Goal: Use online tool/utility: Utilize a website feature to perform a specific function

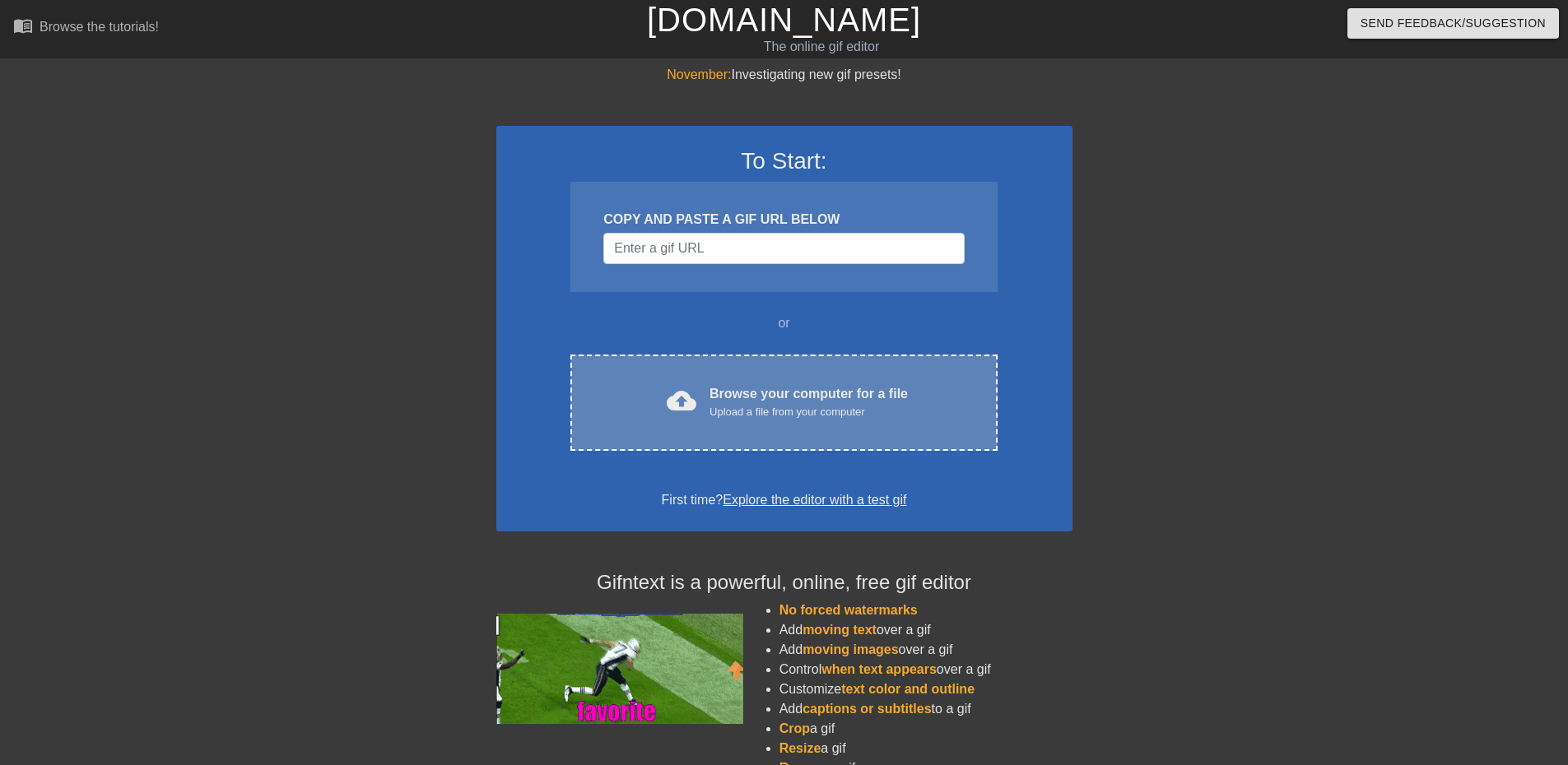
click at [671, 391] on span "cloud_upload" at bounding box center [682, 401] width 30 height 30
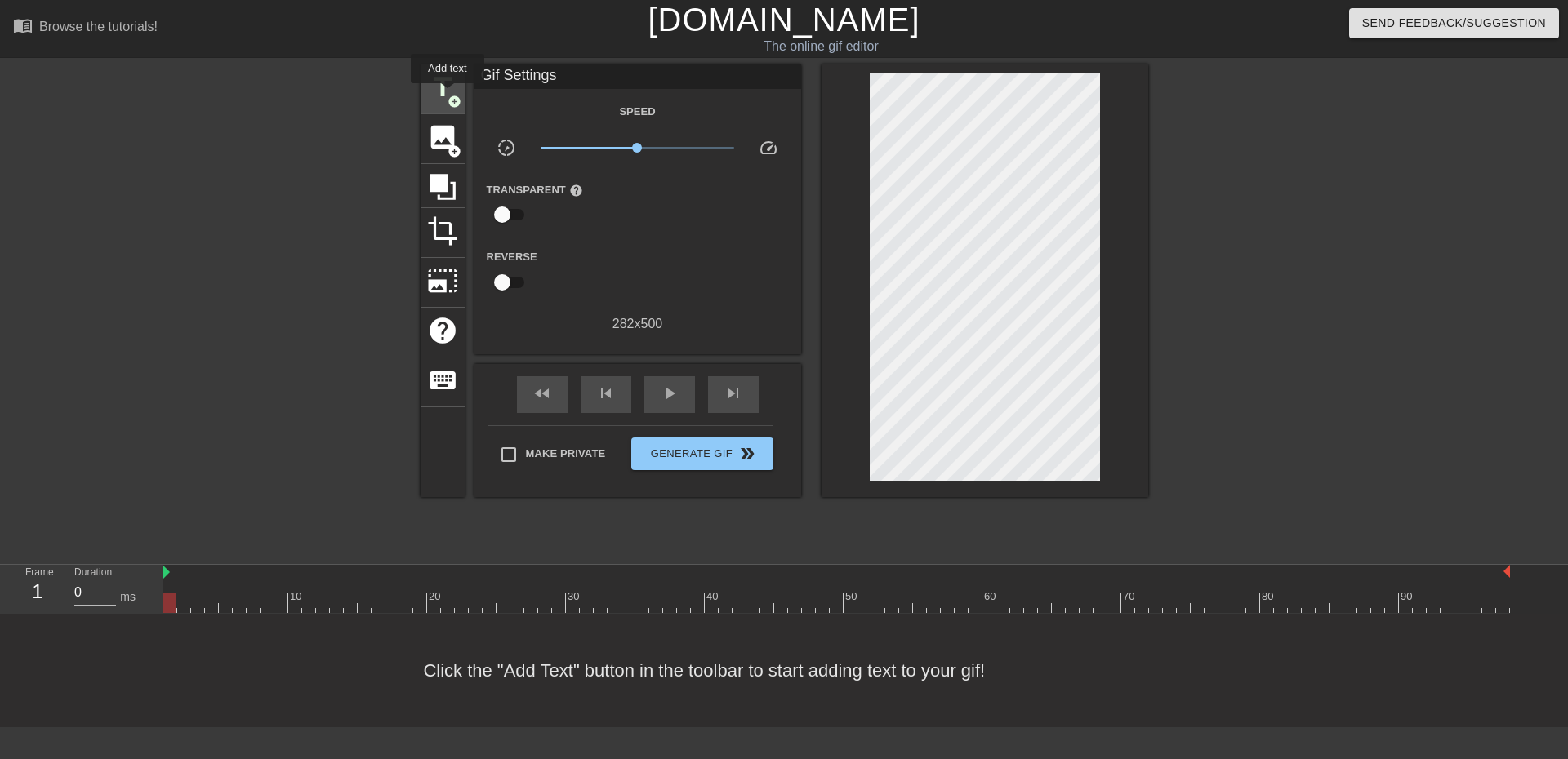
click at [448, 95] on span "add_circle" at bounding box center [454, 102] width 14 height 14
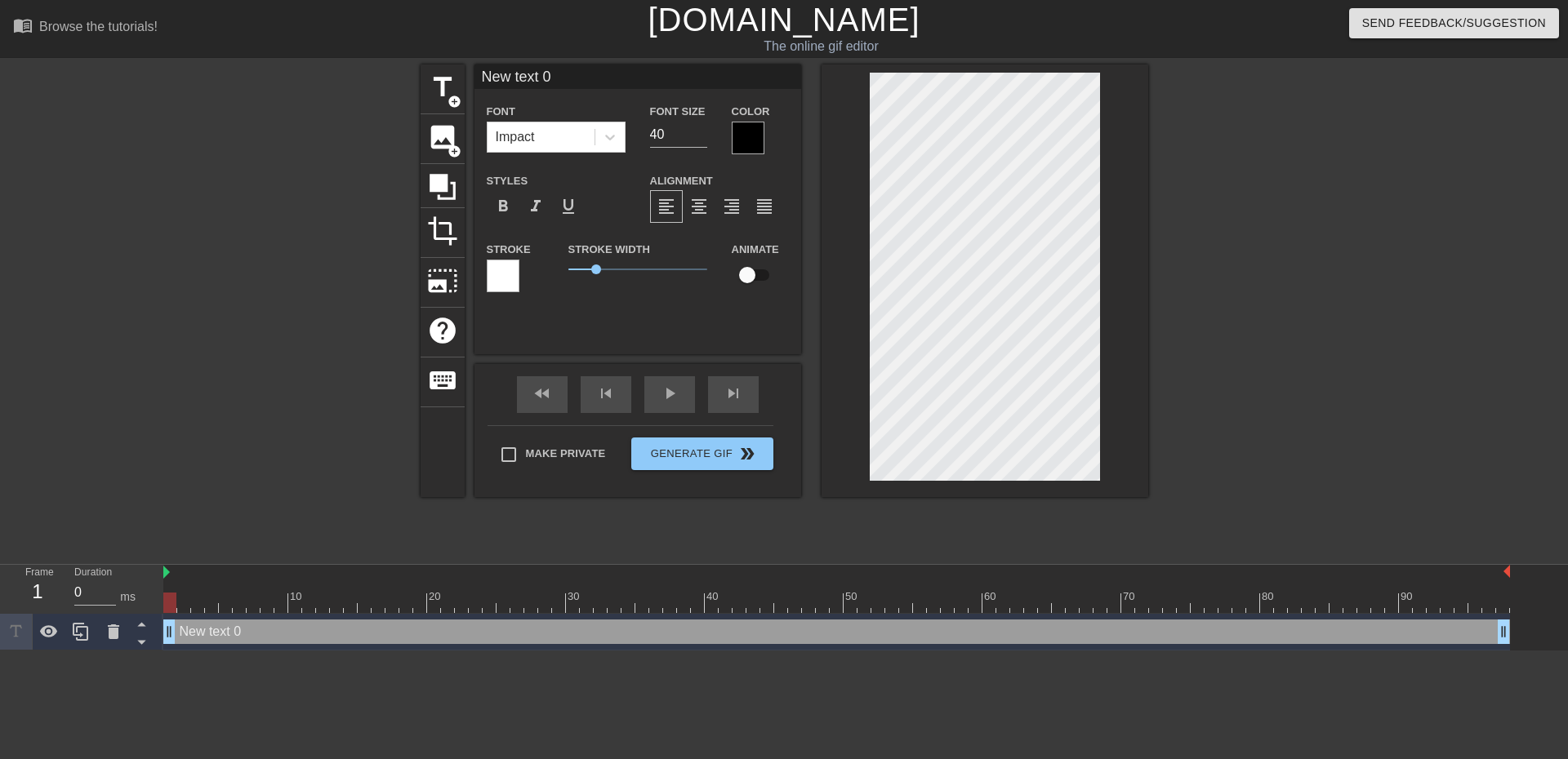
scroll to position [3, 4]
type input "New text"
type textarea "New text"
type input "New text"
type textarea "New text"
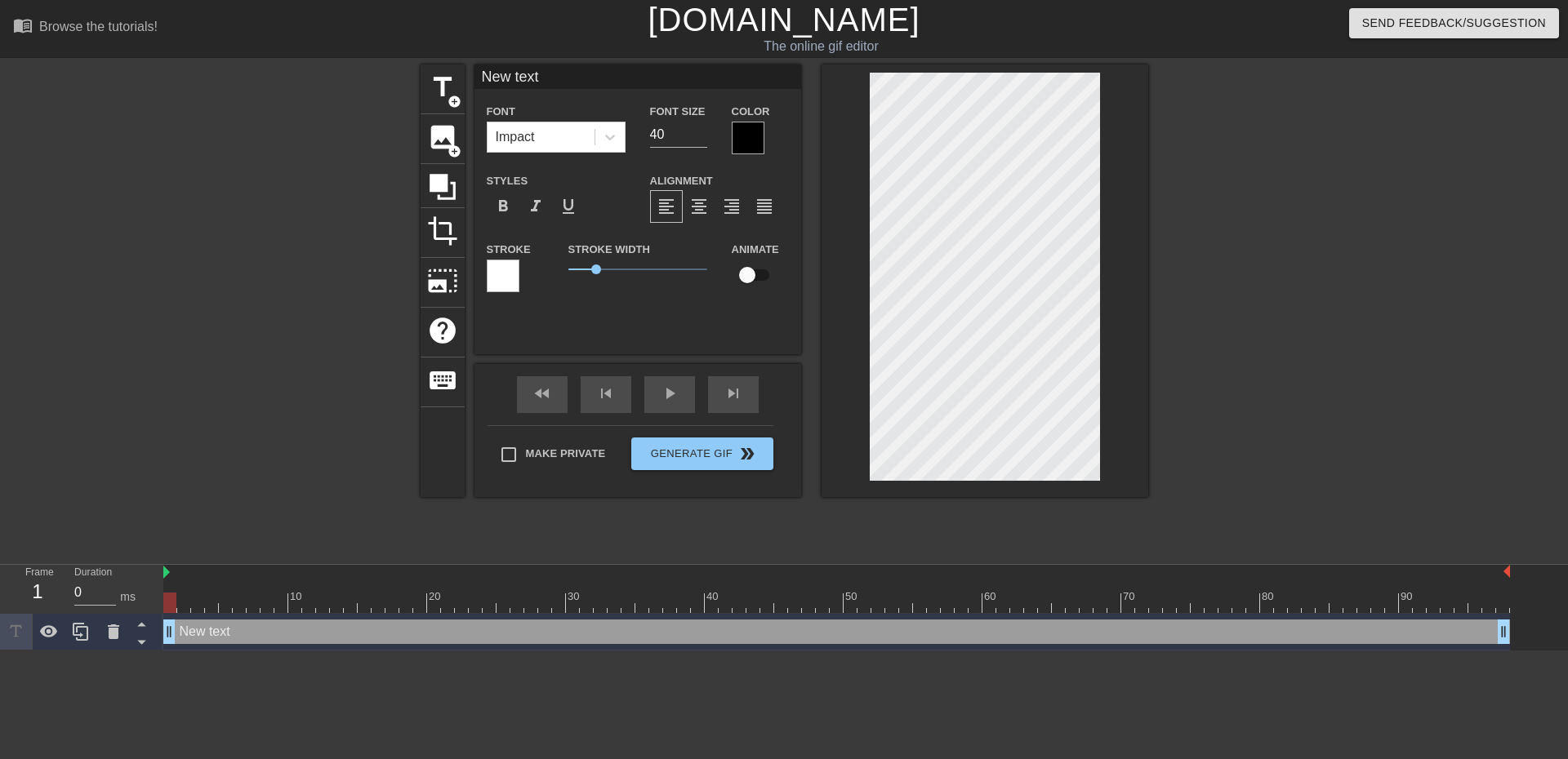
type input "New tex"
type textarea "New tex"
type input "New te"
type textarea "New te"
type input "New t"
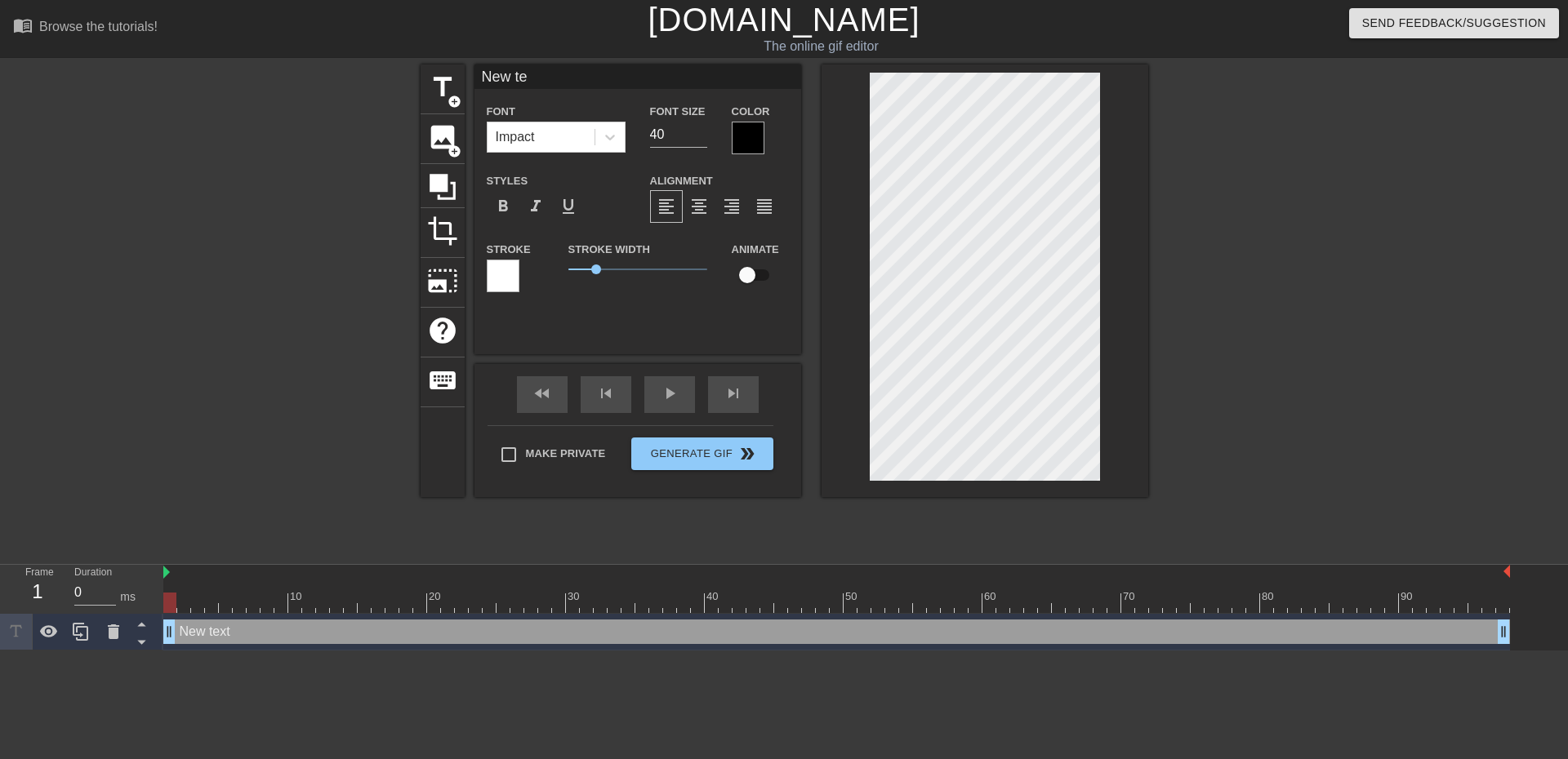
type textarea "New t"
type input "New"
type textarea "New"
type input "New"
type textarea "New"
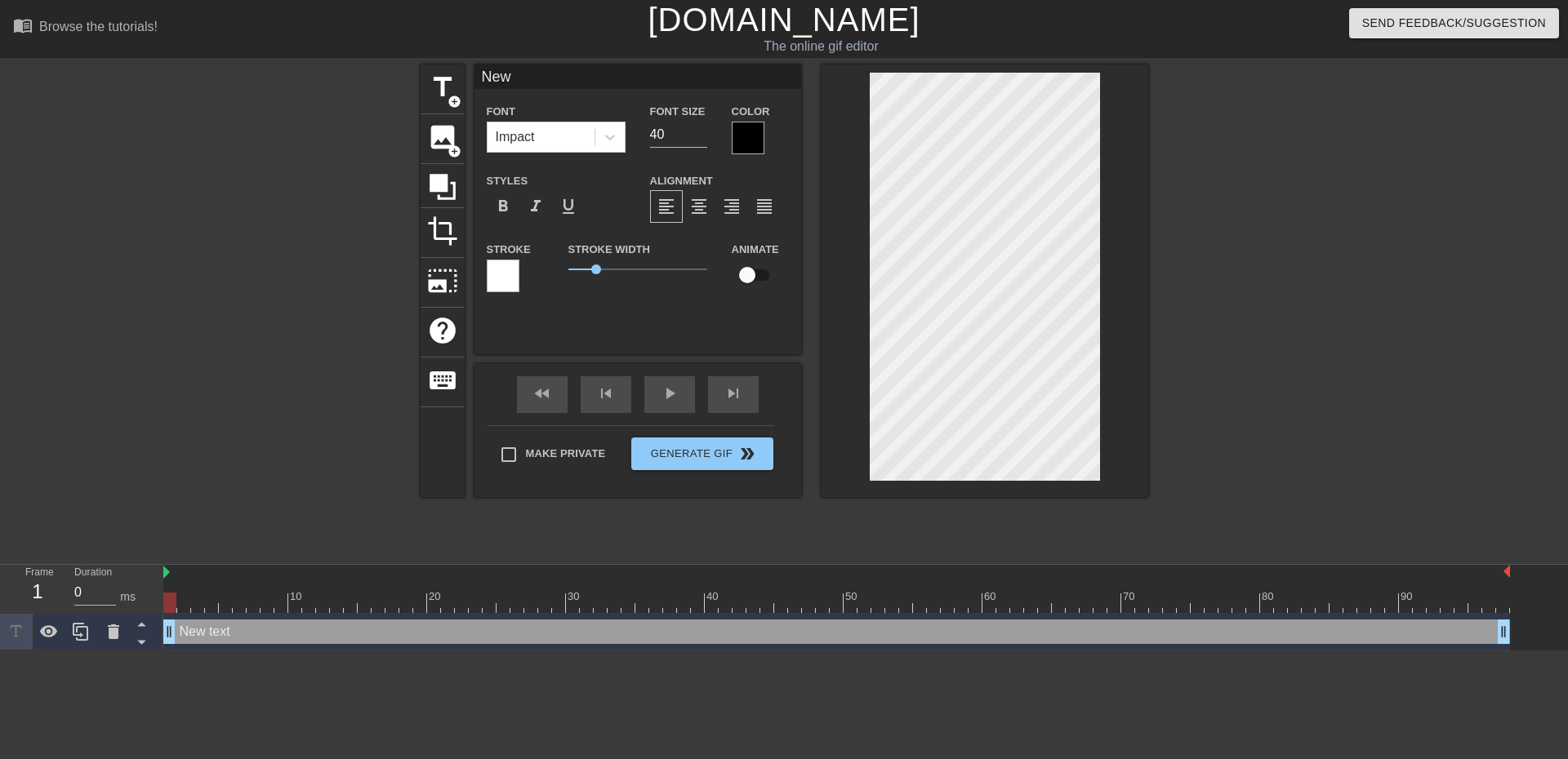
type input "Ne"
type textarea "Ne"
type input "N"
type textarea "N"
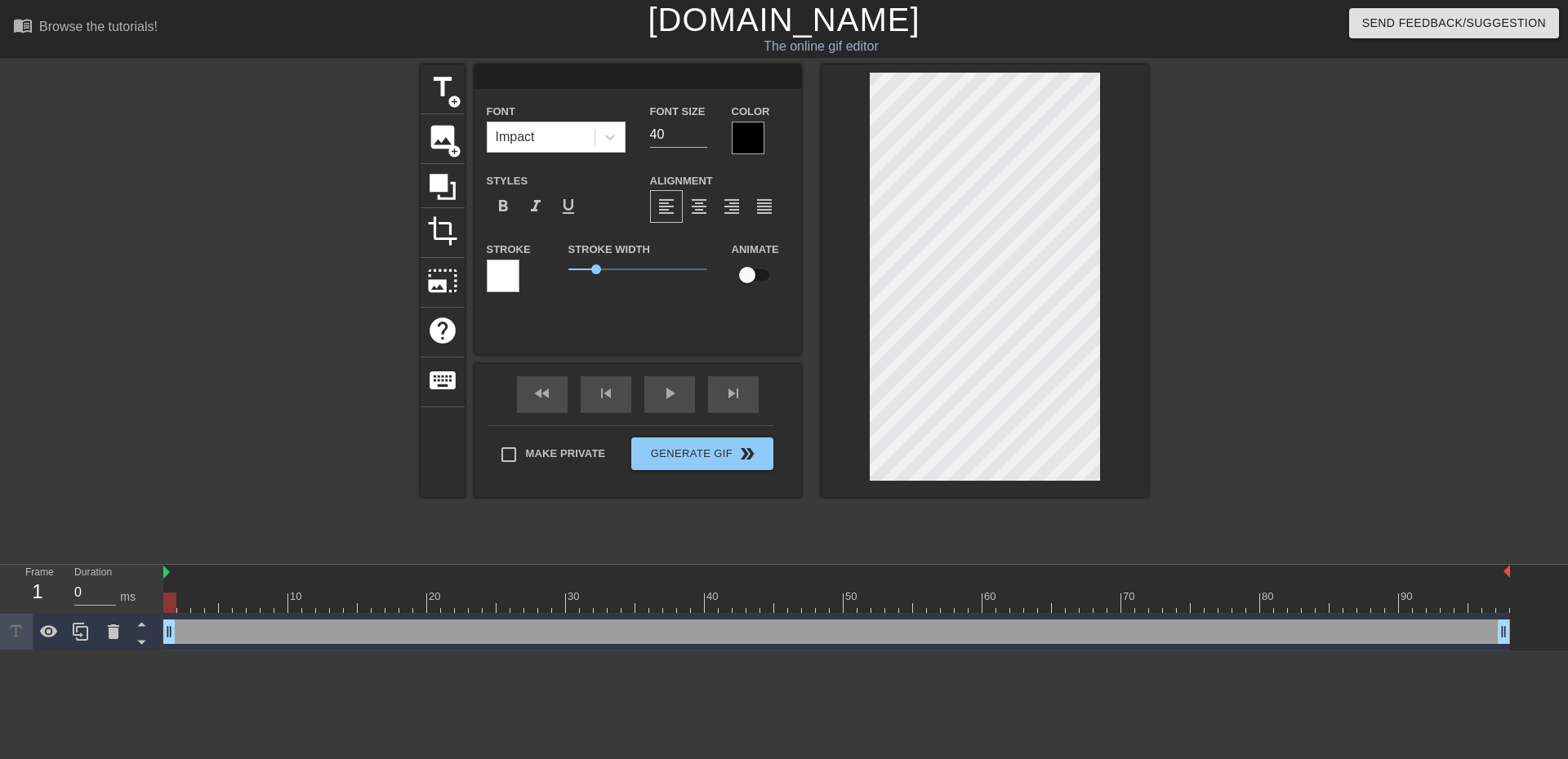
type input "N"
type textarea "N"
type input "No"
type textarea "No"
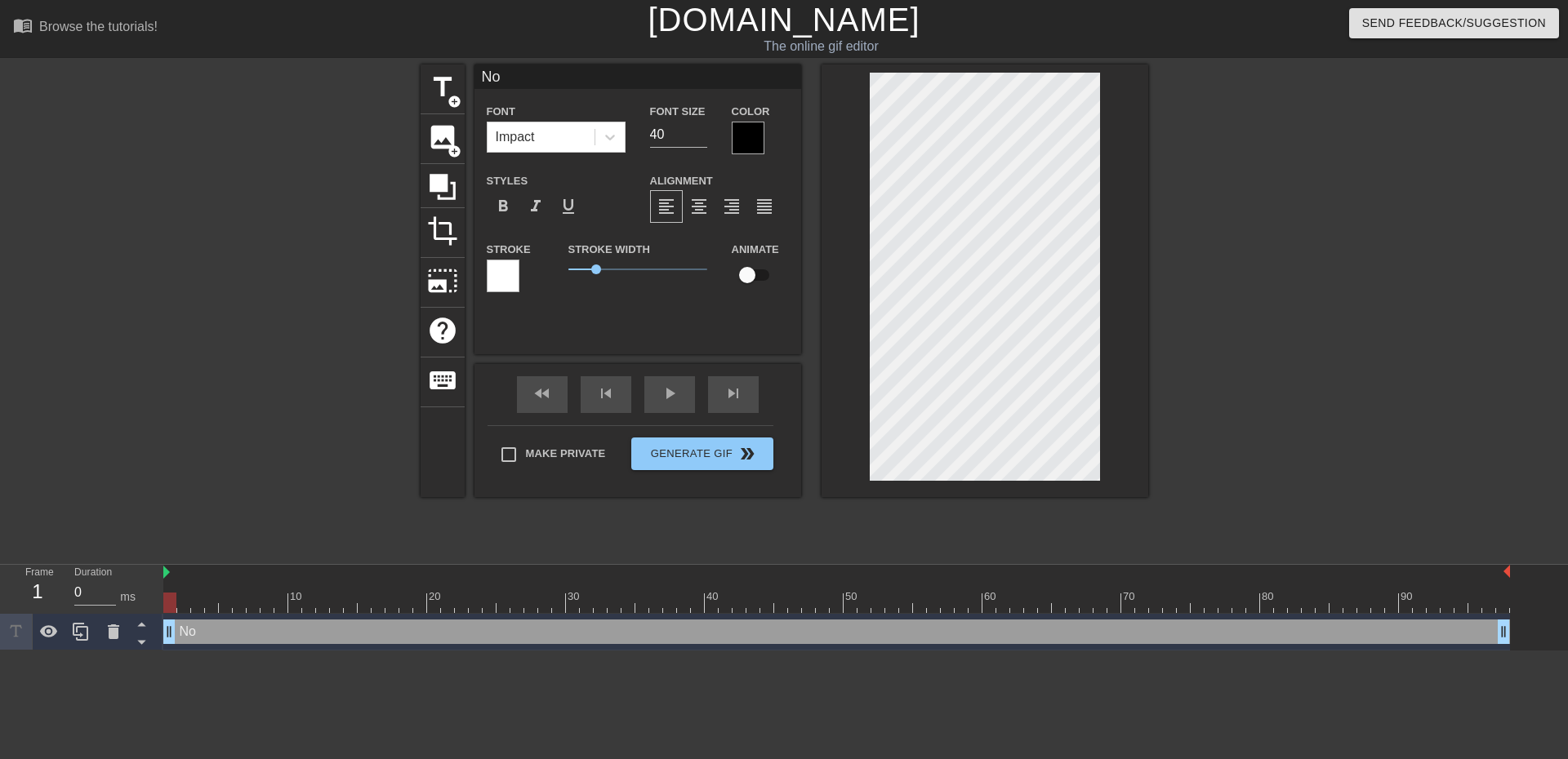
type input "No"
type textarea "No"
type input "No"
type textarea "No"
type input "NoN"
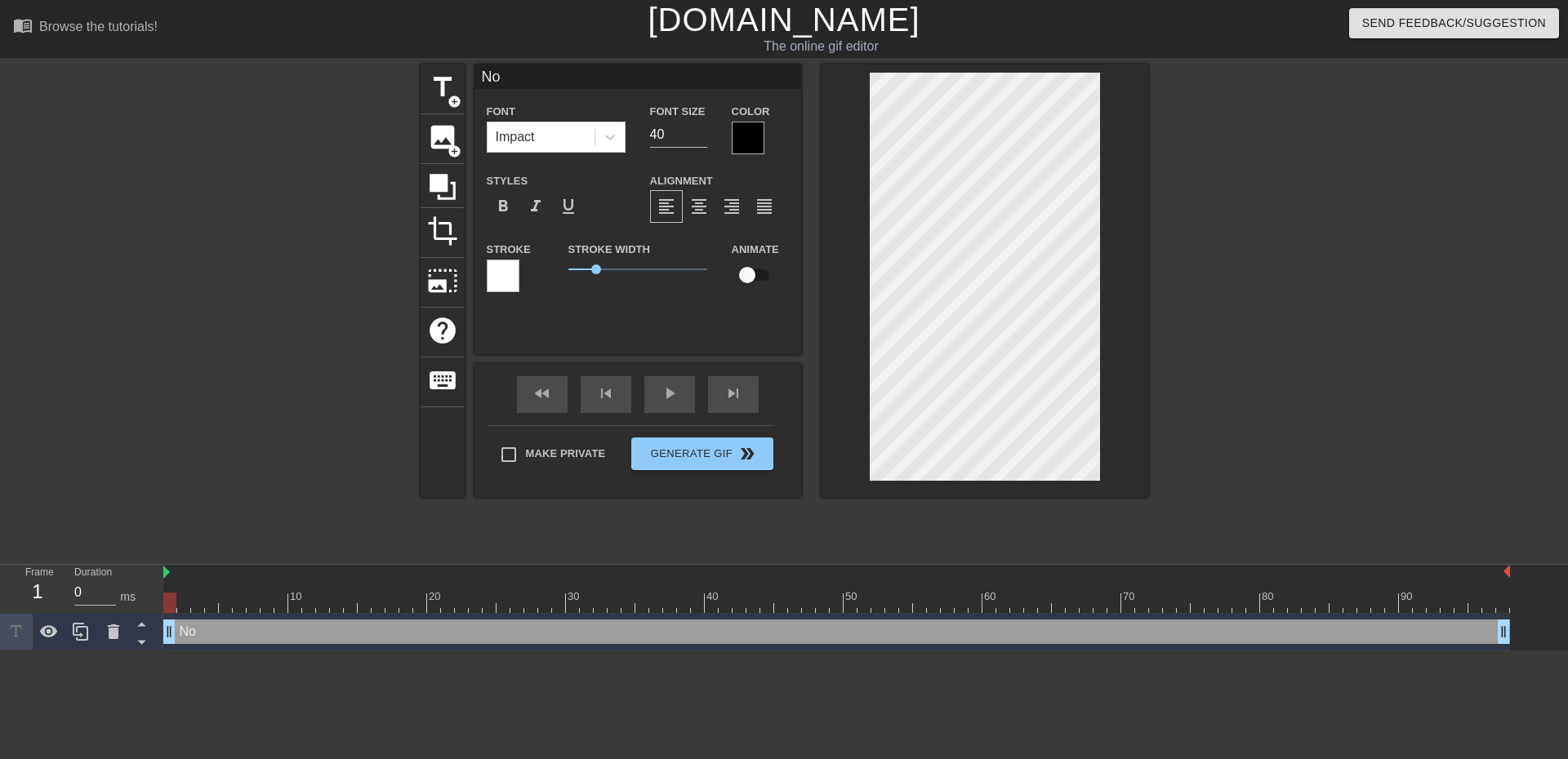
type textarea "NoN"
type input "NoNo"
type textarea "NoNo"
type input "NoN"
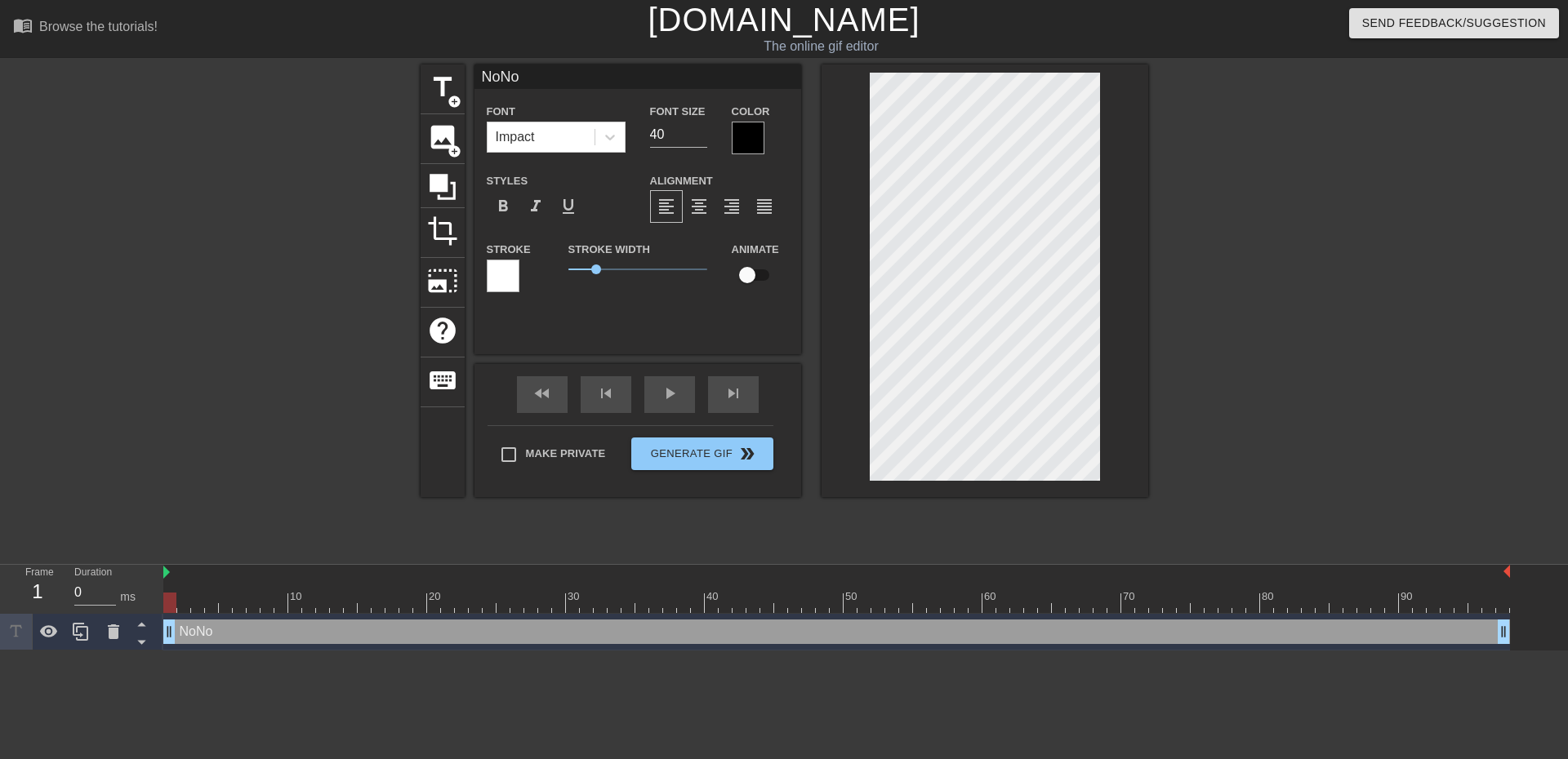
type textarea "NoN"
type input "No"
type textarea "No"
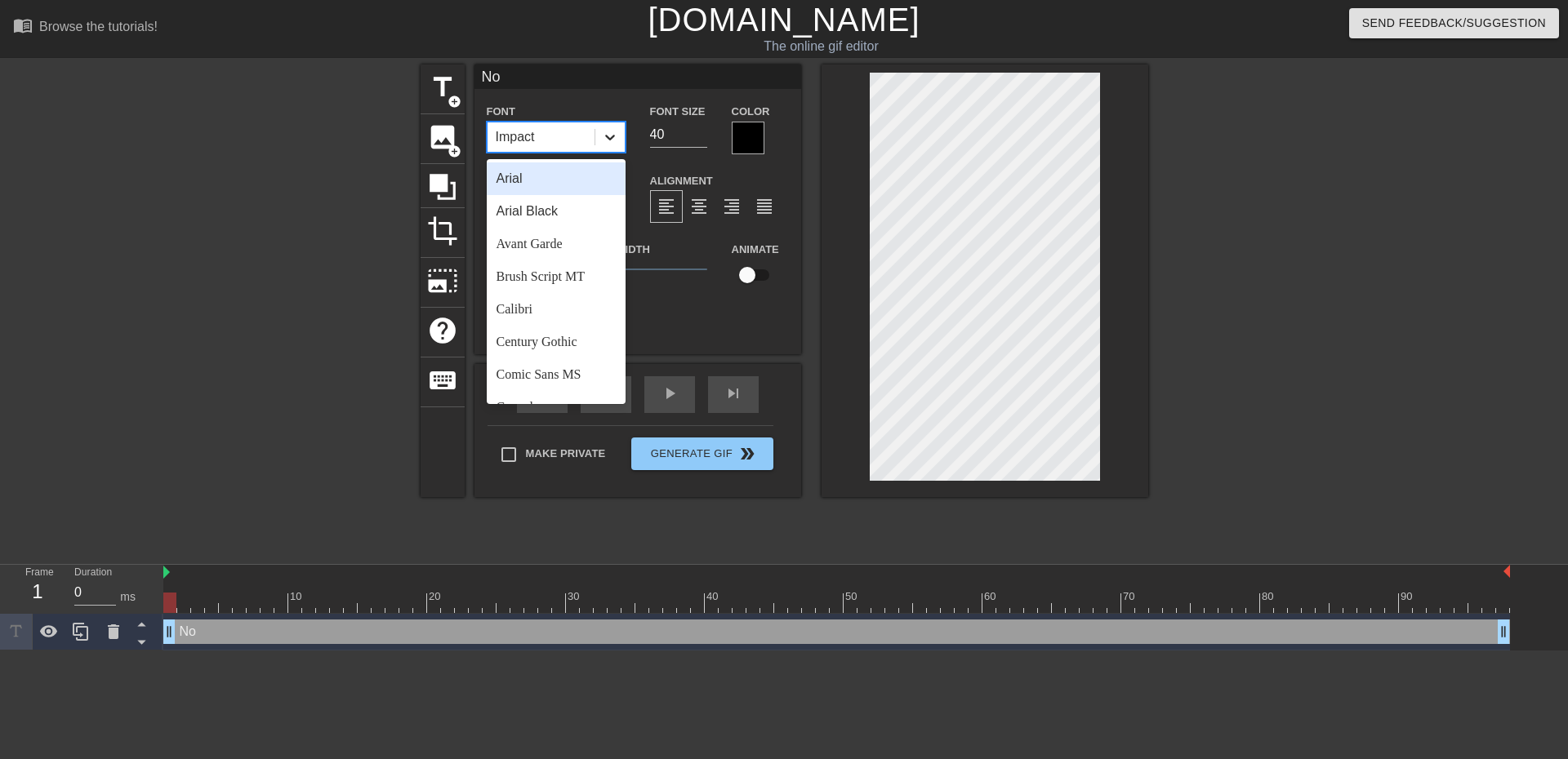
click at [614, 144] on icon at bounding box center [610, 137] width 17 height 17
click at [525, 218] on div "Arial Black" at bounding box center [556, 211] width 139 height 33
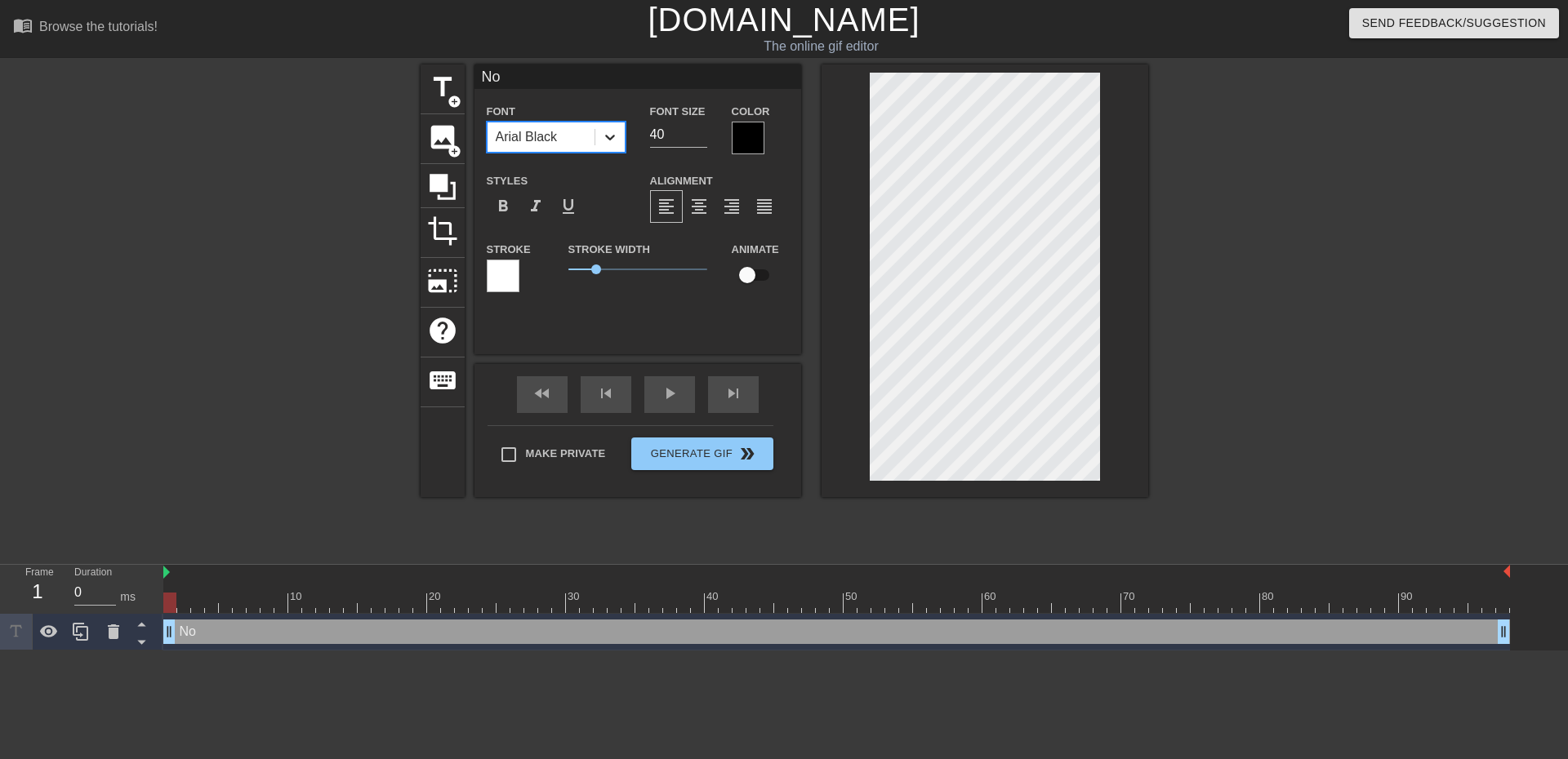
click at [604, 134] on icon at bounding box center [610, 137] width 17 height 17
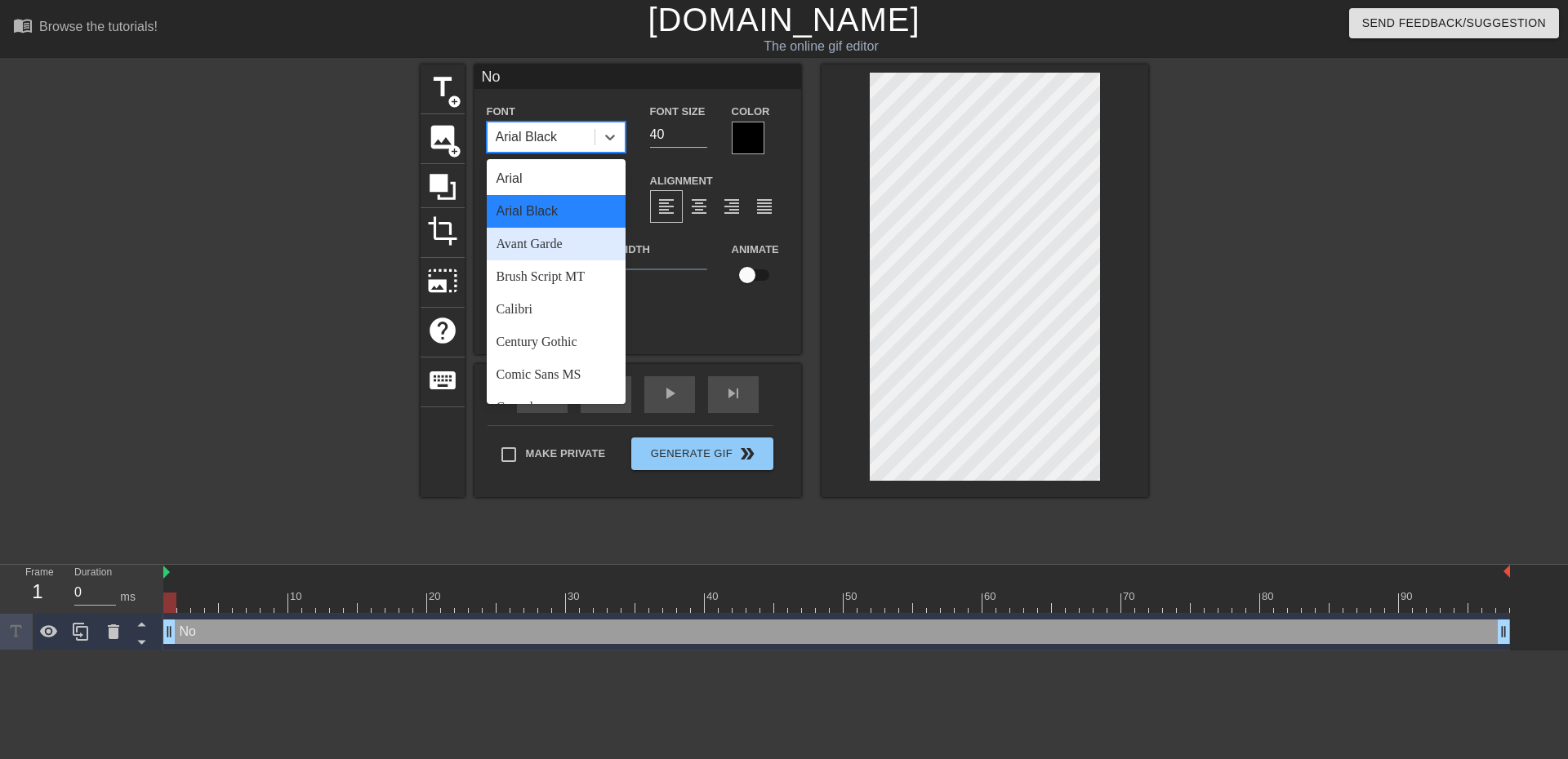
click at [568, 232] on div "Avant Garde" at bounding box center [556, 243] width 139 height 33
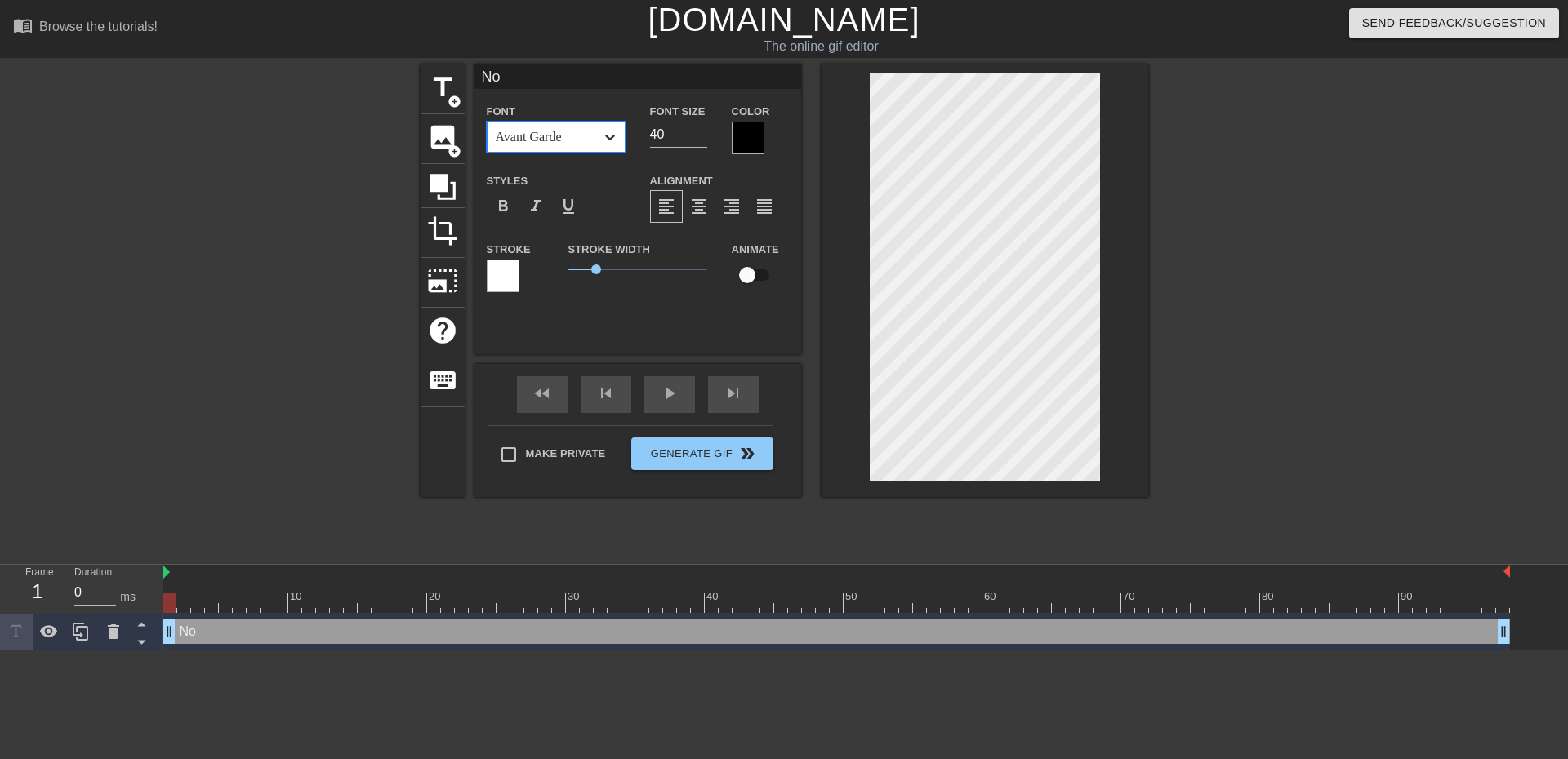
click at [613, 139] on icon at bounding box center [610, 137] width 17 height 17
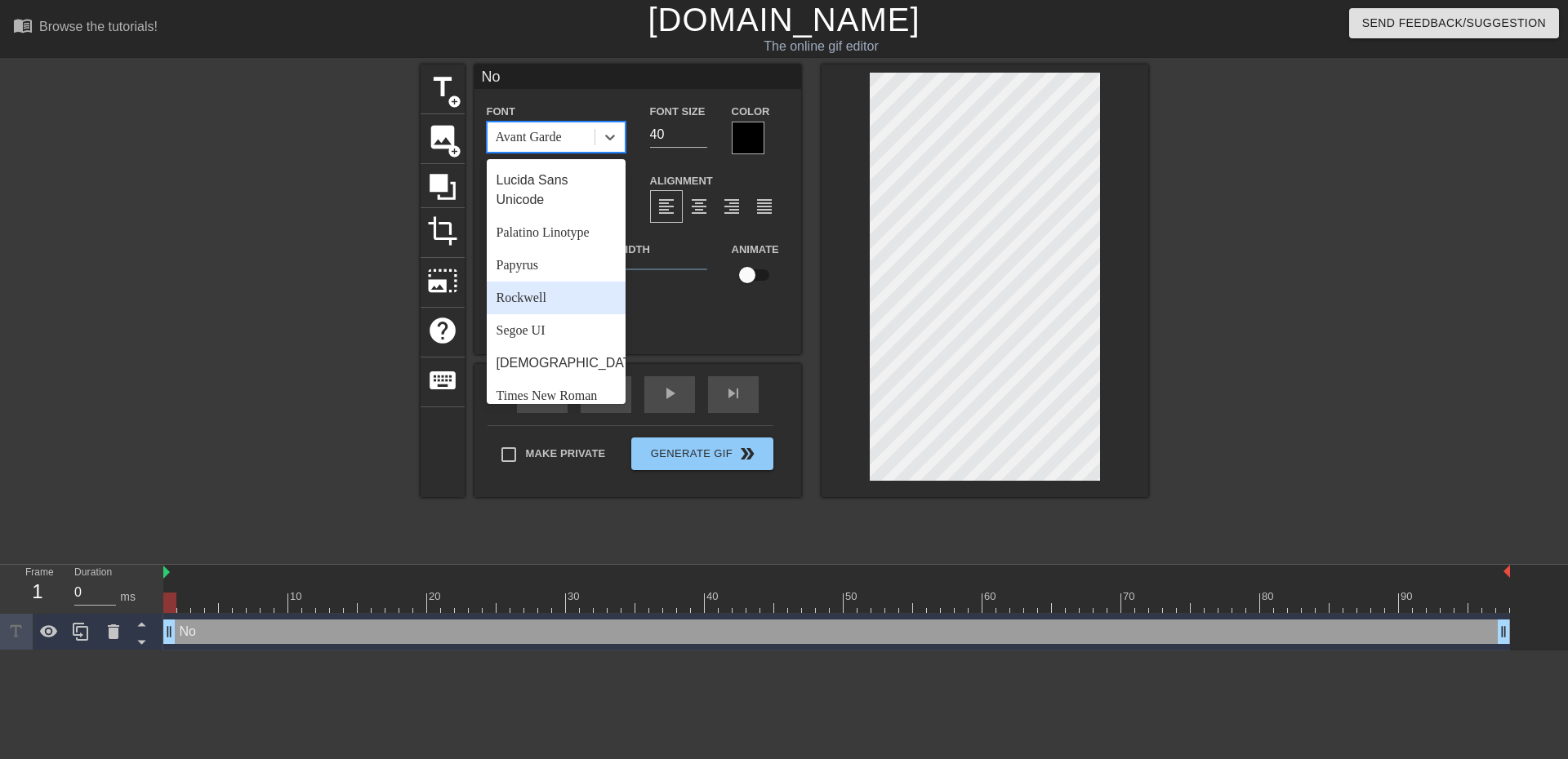
scroll to position [585, 0]
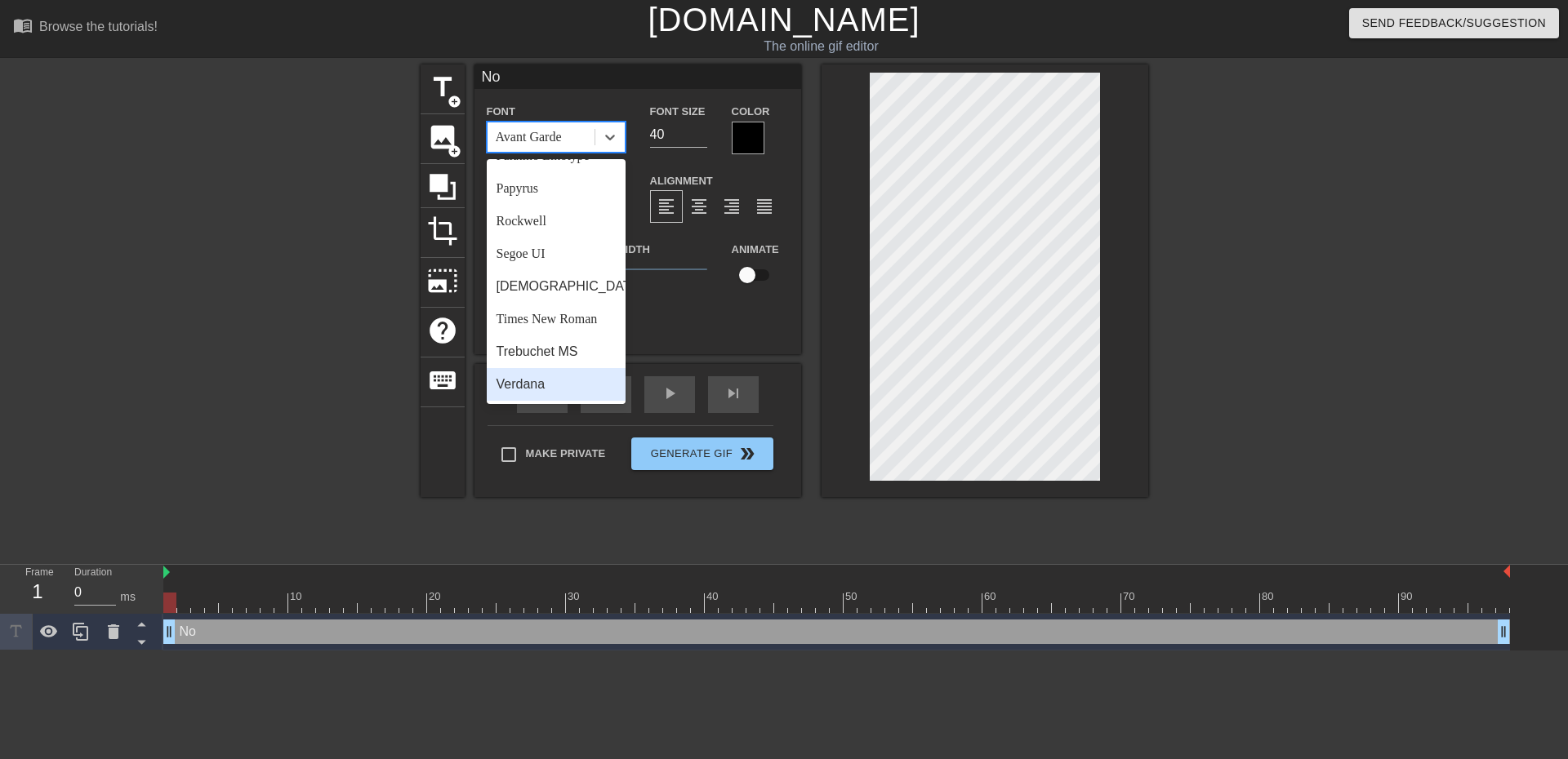
click at [555, 380] on div "Verdana" at bounding box center [556, 384] width 139 height 33
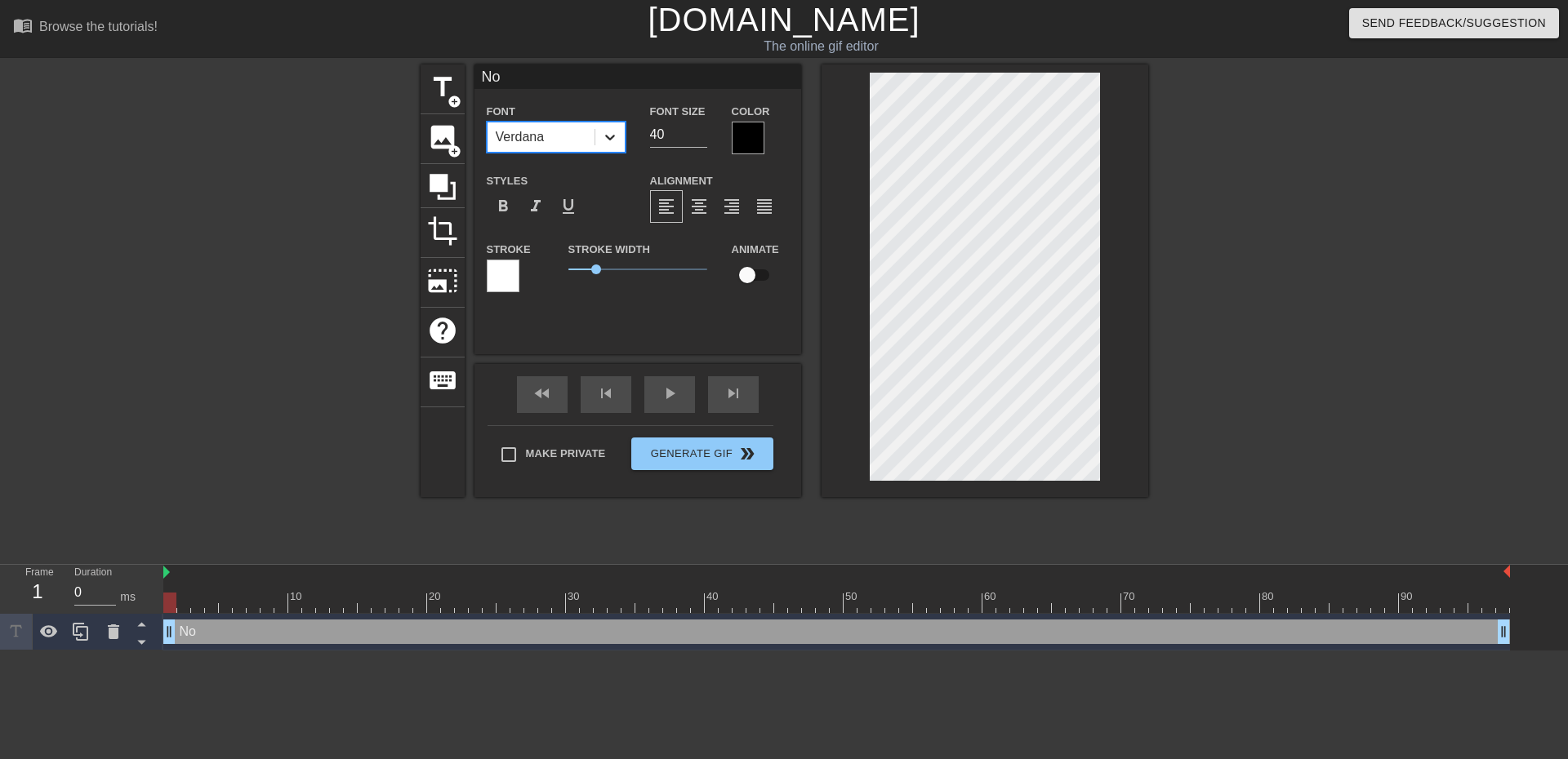
click at [622, 144] on div at bounding box center [610, 137] width 30 height 30
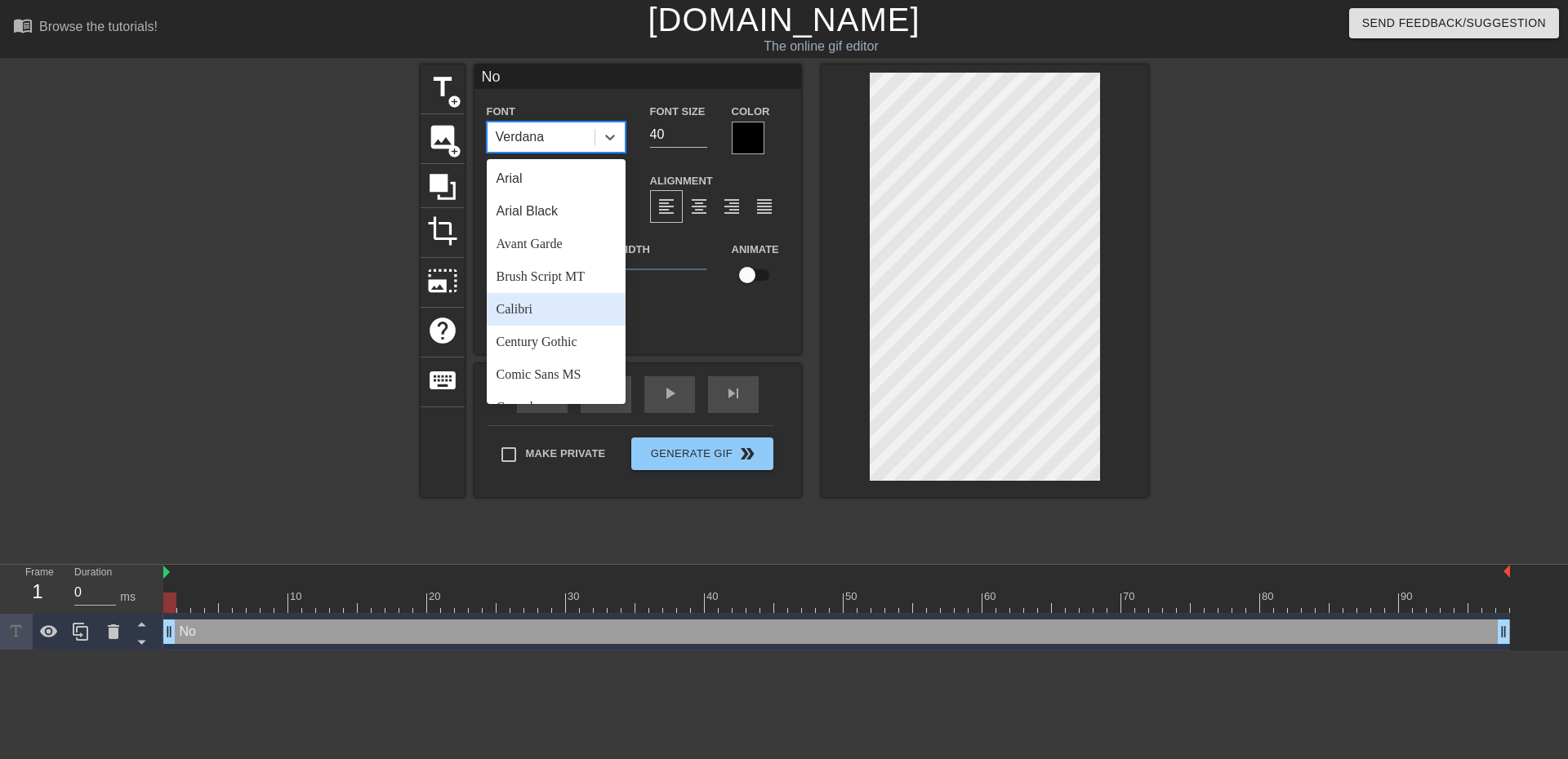
click at [555, 310] on div "Calibri" at bounding box center [556, 309] width 139 height 33
click at [609, 147] on div at bounding box center [610, 137] width 30 height 30
click at [558, 183] on div "Arial" at bounding box center [556, 178] width 139 height 33
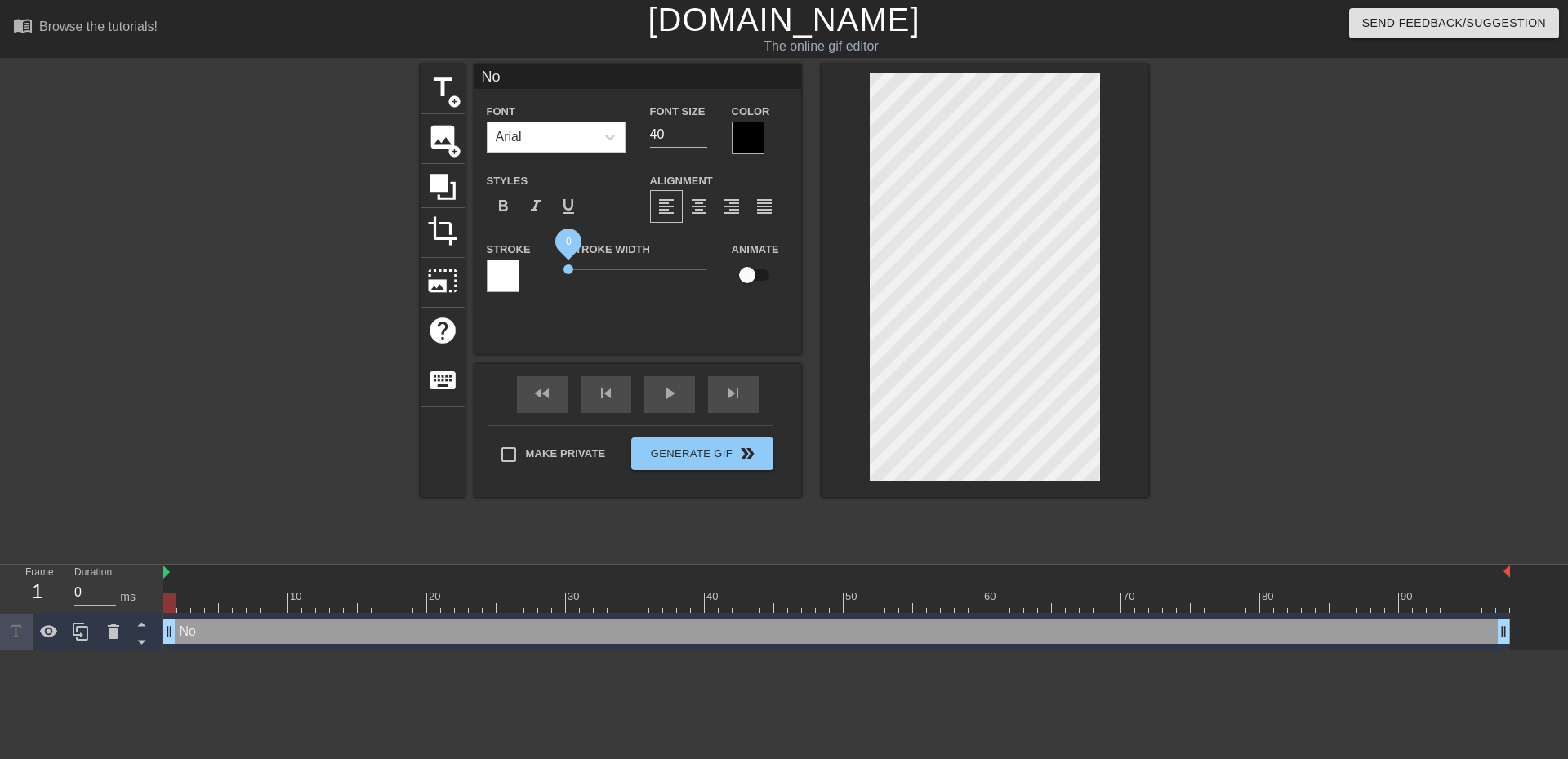
drag, startPoint x: 595, startPoint y: 273, endPoint x: 521, endPoint y: 275, distance: 74.0
click at [521, 275] on div "Stroke Stroke Width 0 Animate" at bounding box center [638, 273] width 326 height 68
drag, startPoint x: 565, startPoint y: 266, endPoint x: 588, endPoint y: 266, distance: 23.0
click at [588, 266] on span "0.7" at bounding box center [587, 269] width 10 height 10
click at [680, 139] on input "40" at bounding box center [678, 134] width 57 height 26
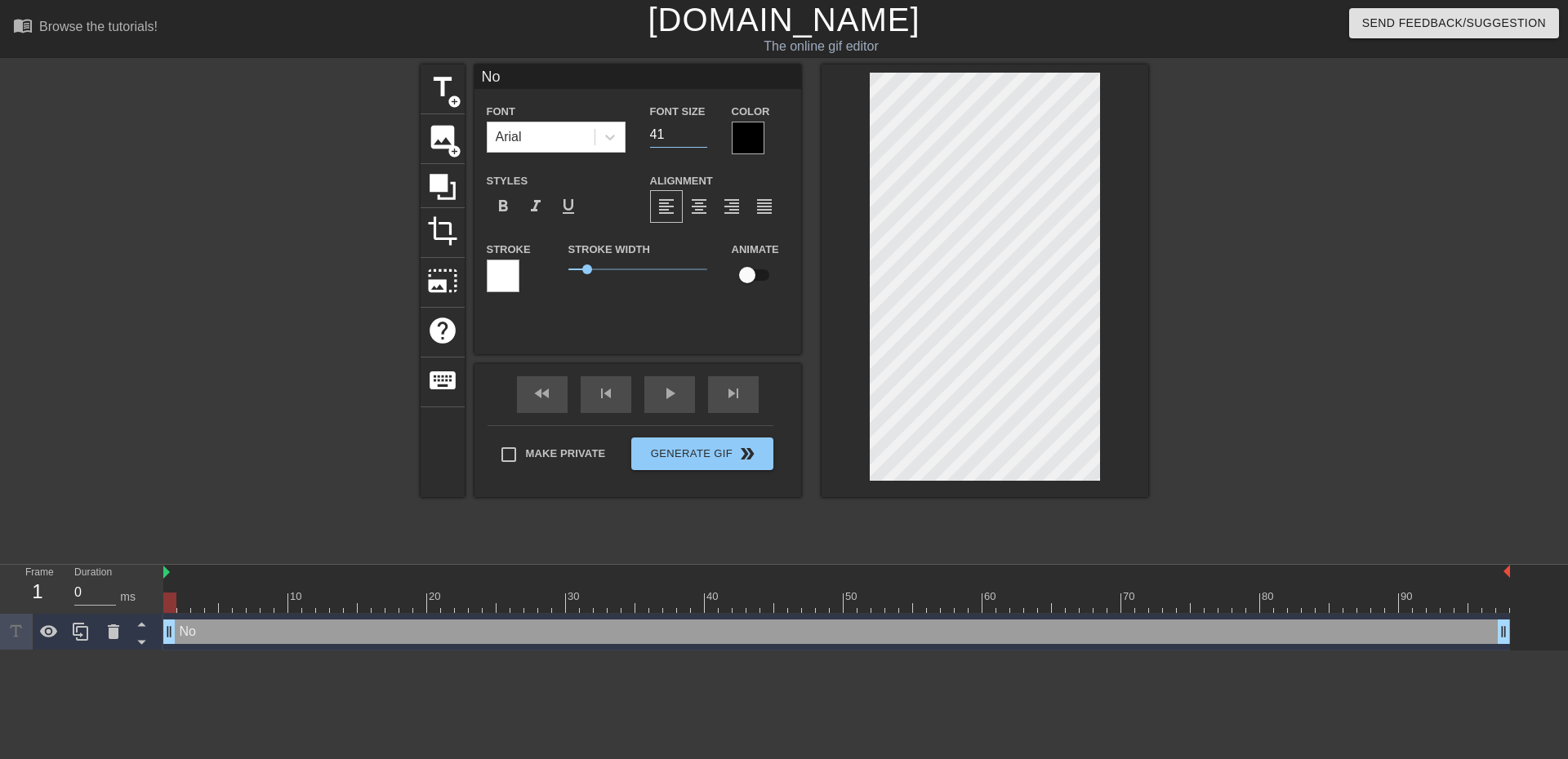
click at [700, 132] on input "41" at bounding box center [678, 134] width 57 height 26
click at [700, 132] on input "42" at bounding box center [678, 134] width 57 height 26
click at [700, 132] on input "43" at bounding box center [678, 134] width 57 height 26
click at [700, 132] on input "44" at bounding box center [678, 134] width 57 height 26
click at [700, 132] on input "45" at bounding box center [678, 134] width 57 height 26
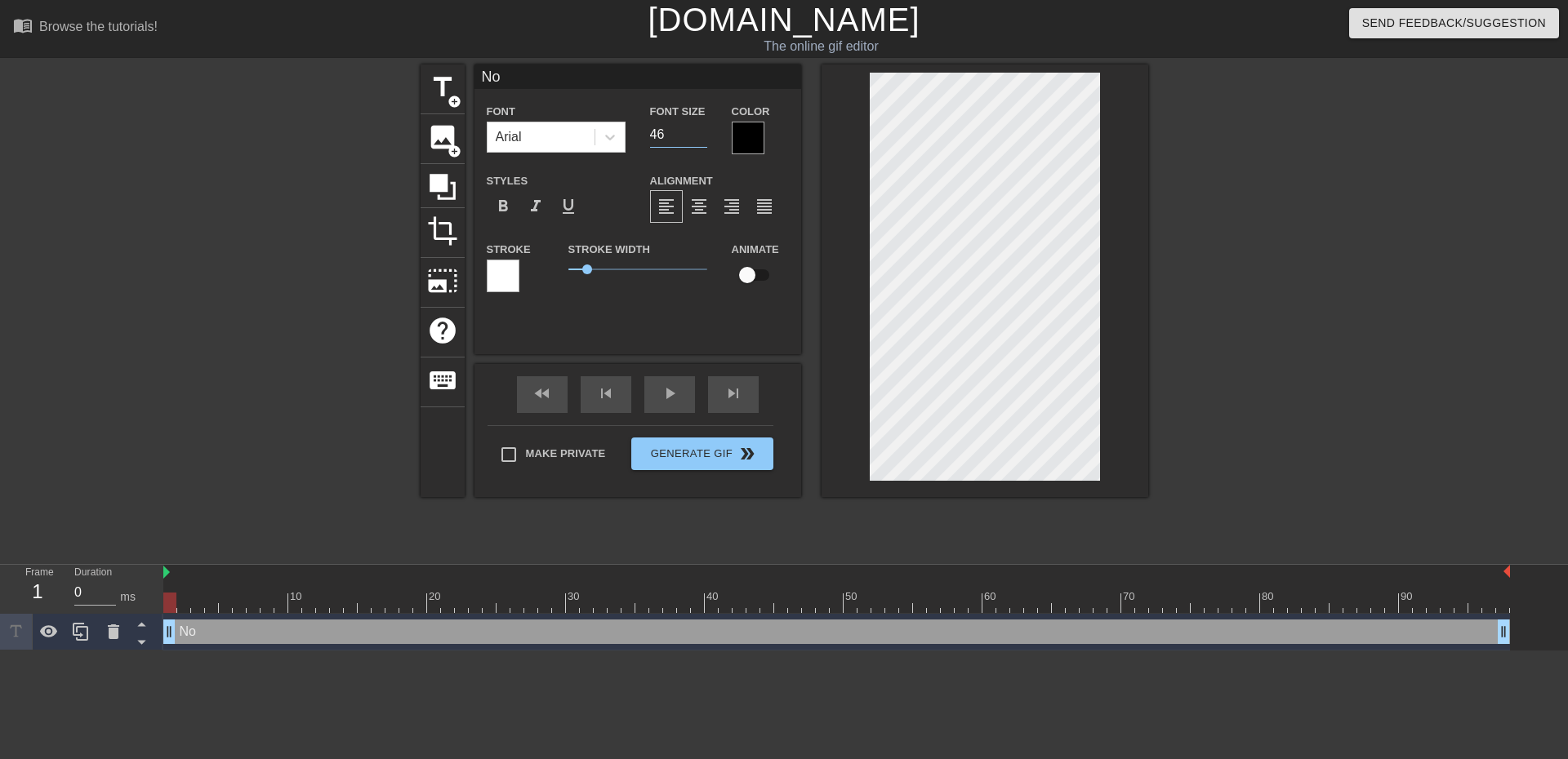
click at [700, 132] on input "46" at bounding box center [678, 134] width 57 height 26
click at [700, 132] on input "47" at bounding box center [678, 134] width 57 height 26
click at [700, 132] on input "48" at bounding box center [678, 134] width 57 height 26
click at [700, 132] on input "49" at bounding box center [678, 134] width 57 height 26
click at [700, 132] on input "50" at bounding box center [678, 134] width 57 height 26
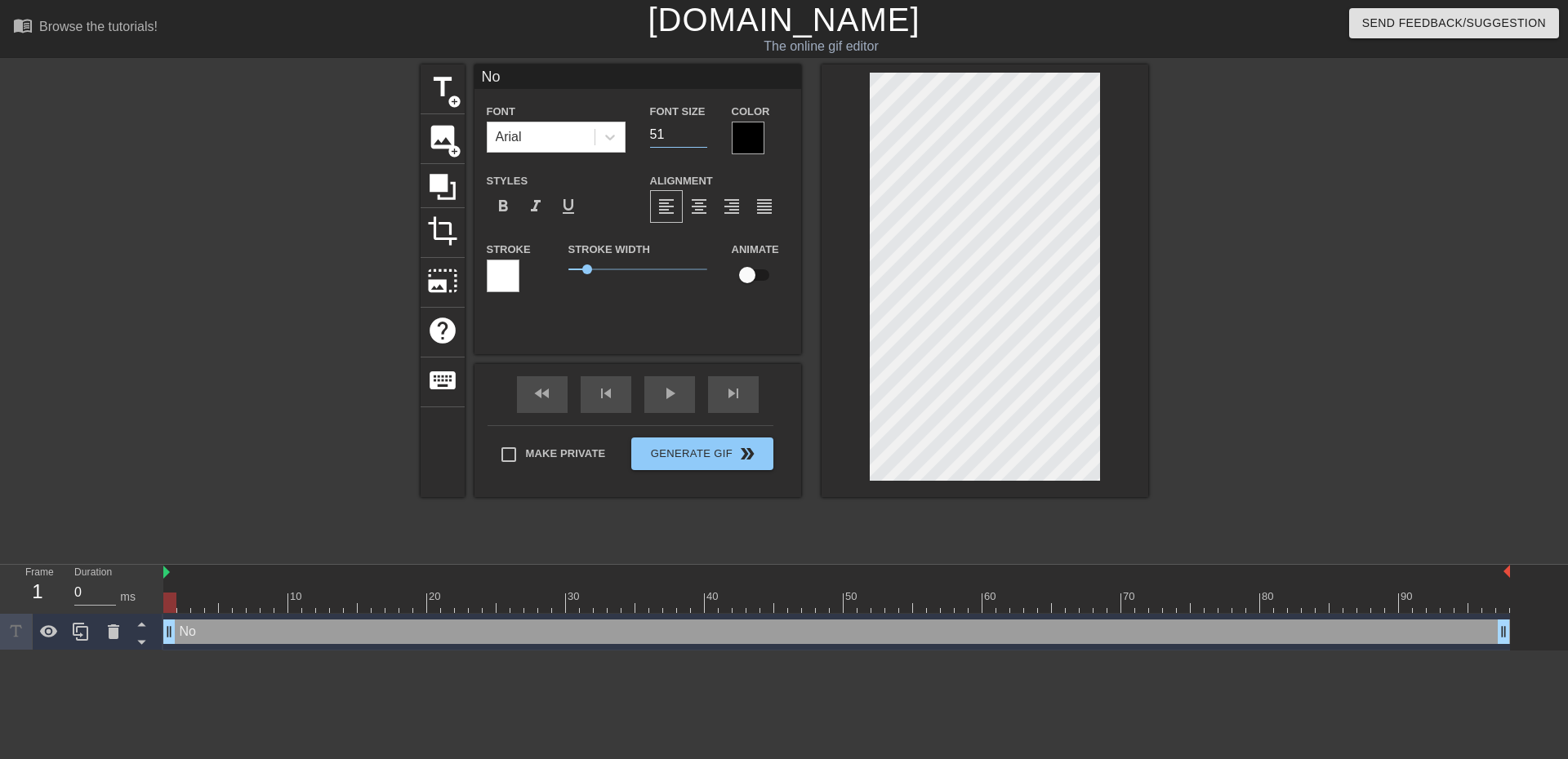
click at [700, 132] on input "51" at bounding box center [678, 134] width 57 height 26
click at [700, 132] on input "52" at bounding box center [678, 134] width 57 height 26
click at [700, 132] on input "53" at bounding box center [678, 134] width 57 height 26
click at [700, 132] on input "54" at bounding box center [678, 134] width 57 height 26
click at [700, 132] on input "55" at bounding box center [678, 134] width 57 height 26
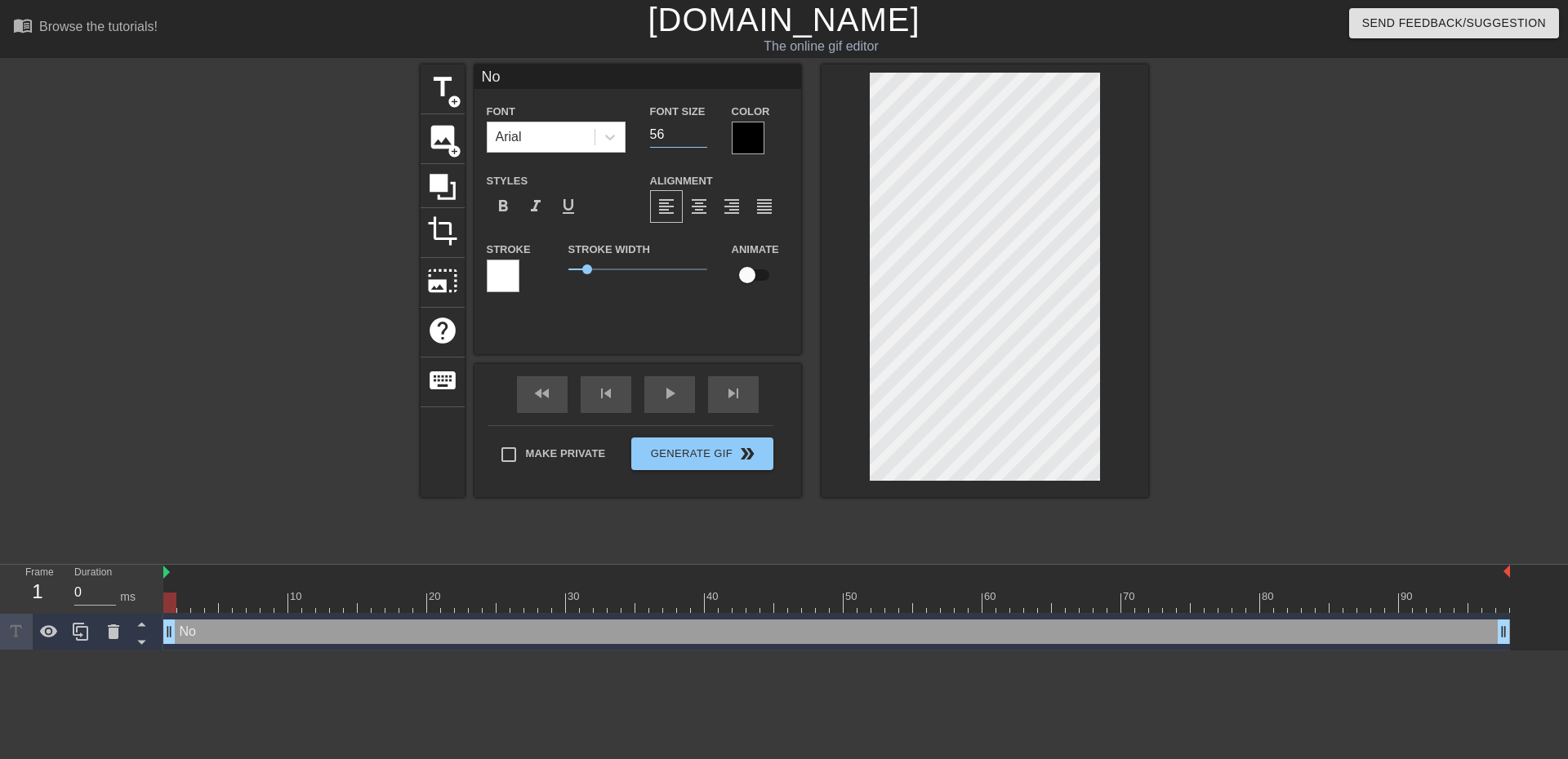
type input "56"
click at [700, 132] on input "56" at bounding box center [678, 134] width 57 height 26
click at [222, 596] on div at bounding box center [837, 603] width 1347 height 21
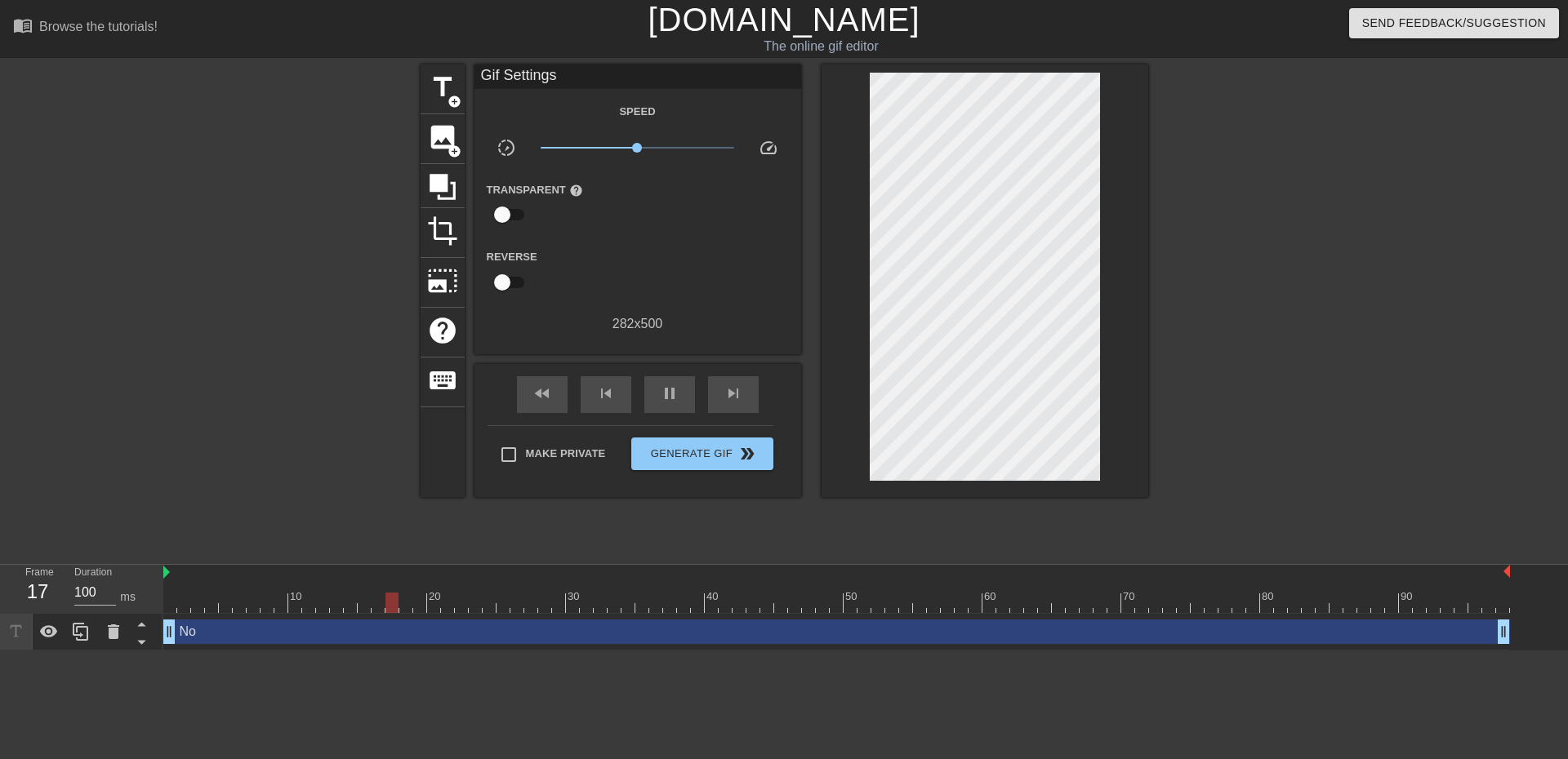
click at [1158, 405] on div "title add_circle image add_circle crop photo_size_select_large help keyboard Gi…" at bounding box center [784, 309] width 1568 height 490
type input "100"
click at [454, 187] on icon at bounding box center [443, 187] width 26 height 26
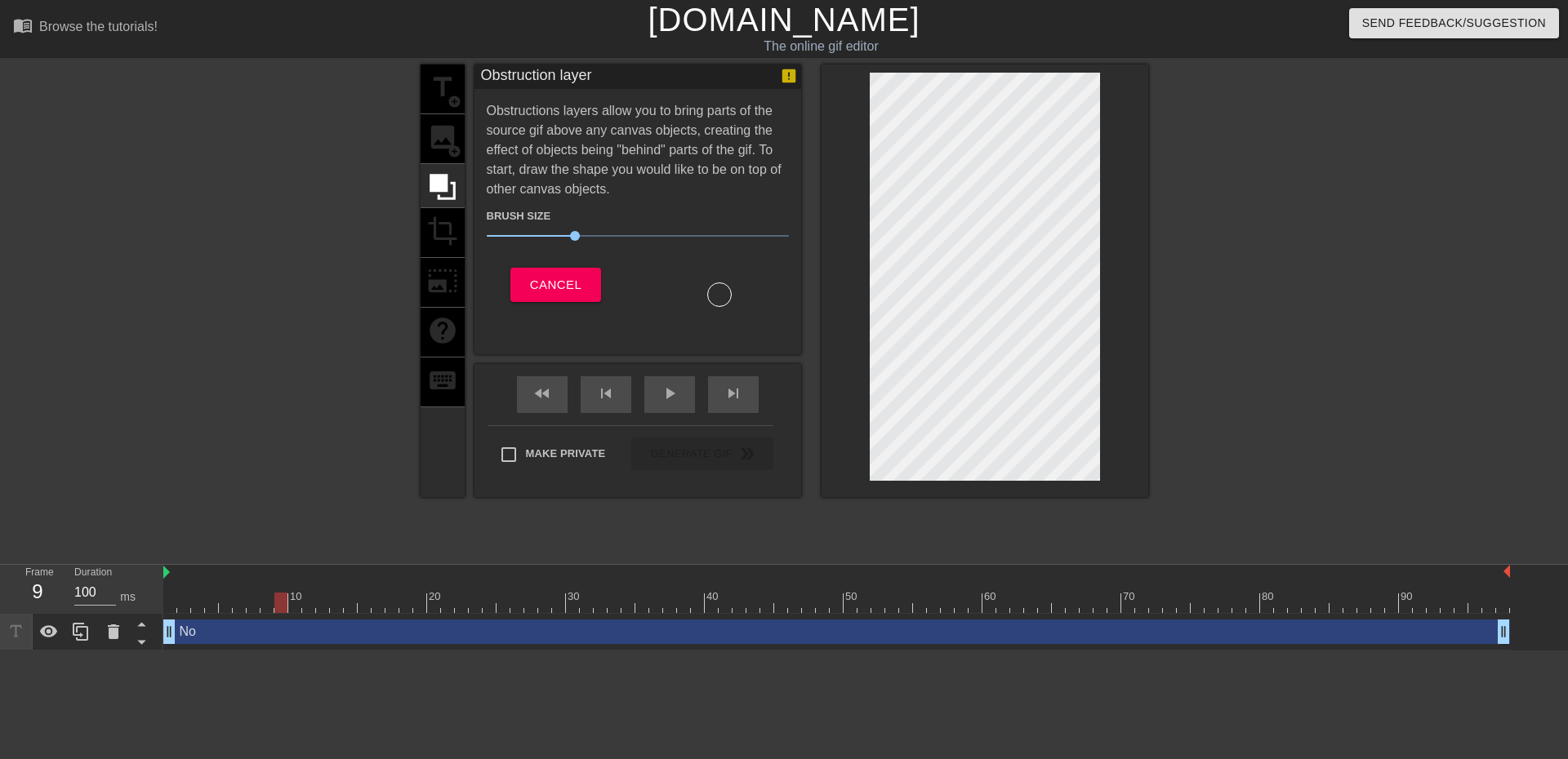
drag, startPoint x: 1308, startPoint y: 363, endPoint x: 1367, endPoint y: 202, distance: 171.5
click at [1312, 344] on div at bounding box center [1290, 309] width 245 height 490
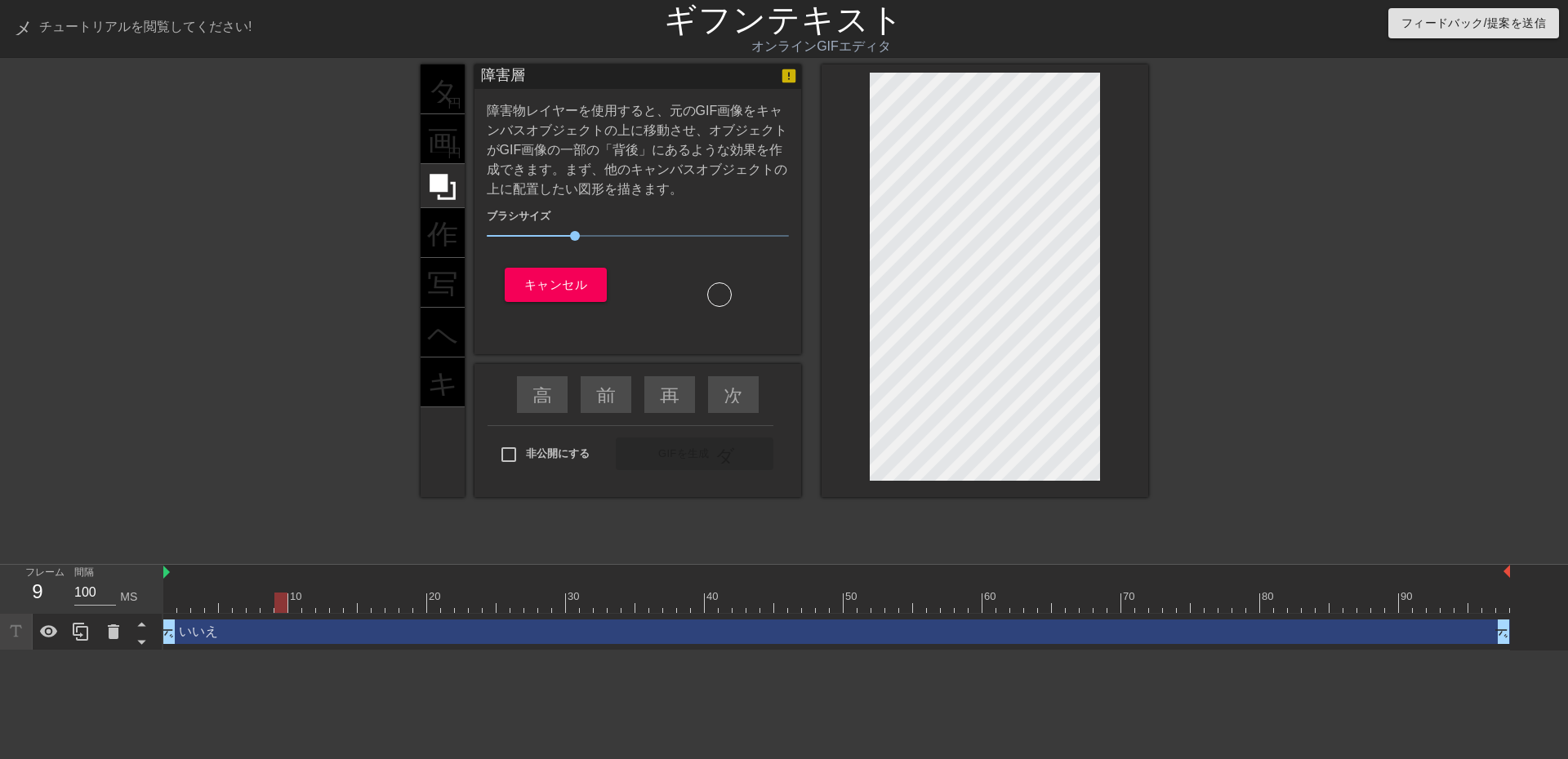
click at [1301, 233] on div at bounding box center [1290, 309] width 245 height 490
click at [568, 274] on font "キャンセル" at bounding box center [555, 284] width 62 height 21
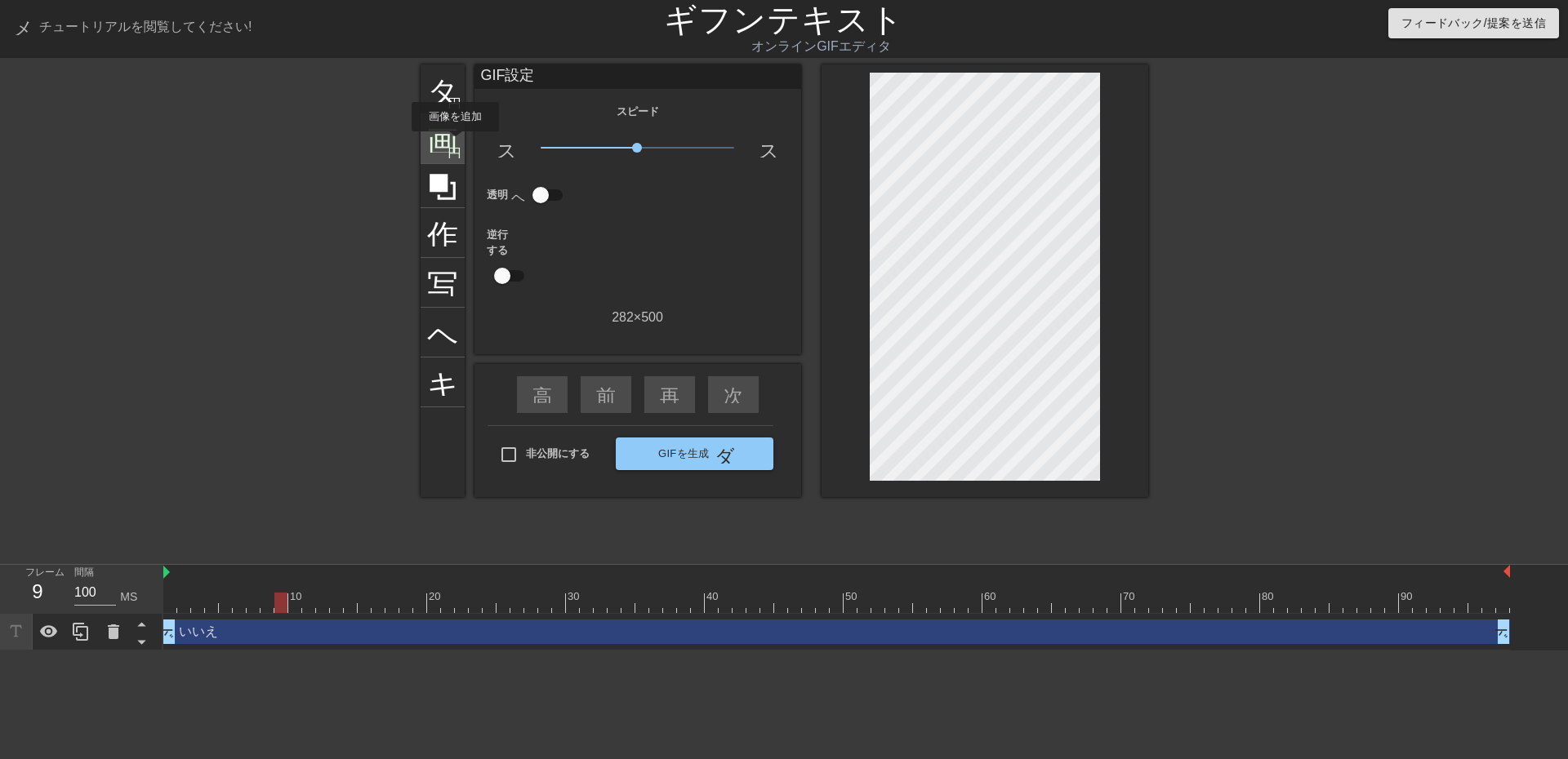
click at [456, 145] on font "円を追加" at bounding box center [476, 151] width 56 height 14
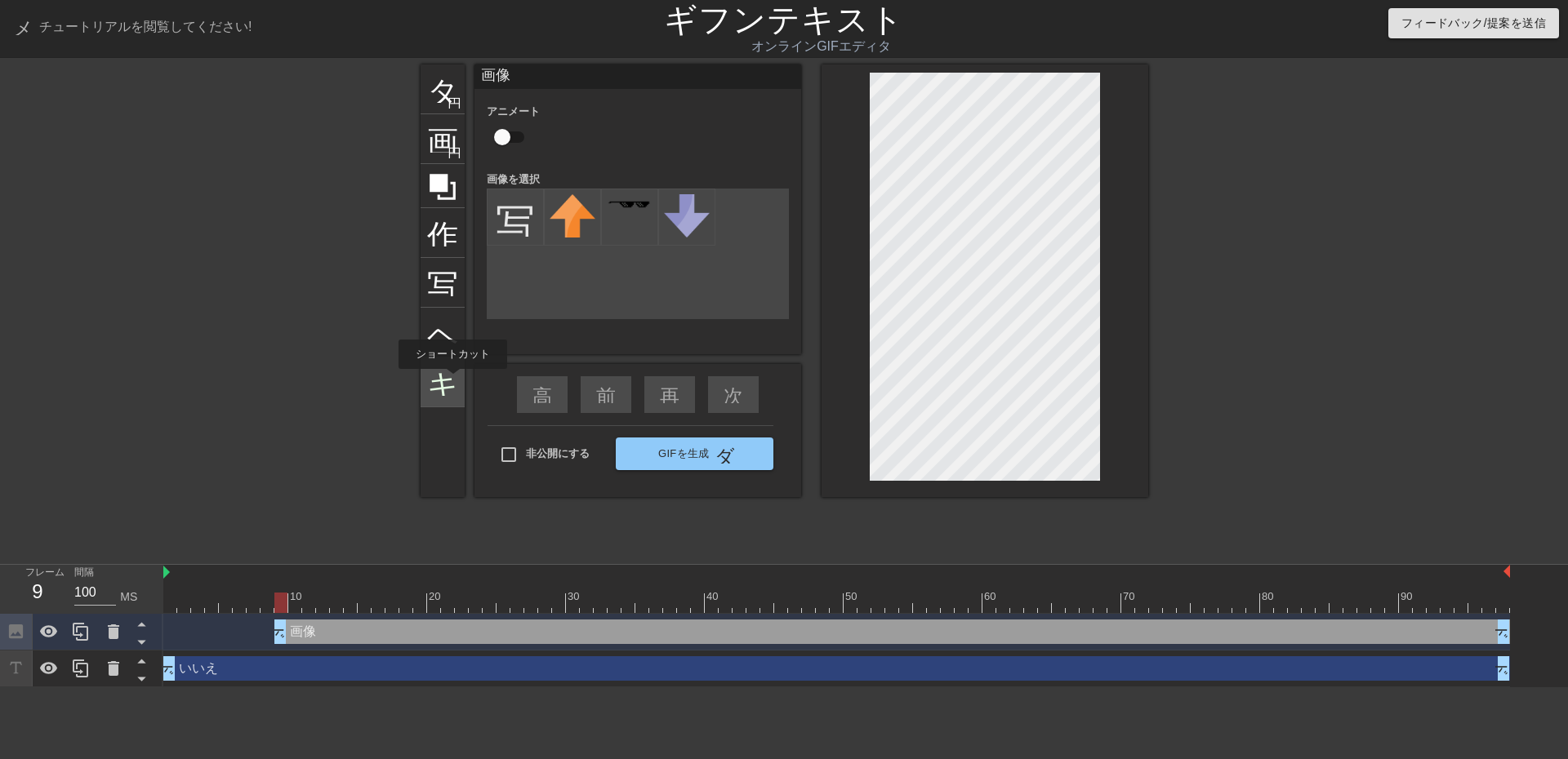
click at [453, 380] on font "キーボード" at bounding box center [506, 380] width 158 height 31
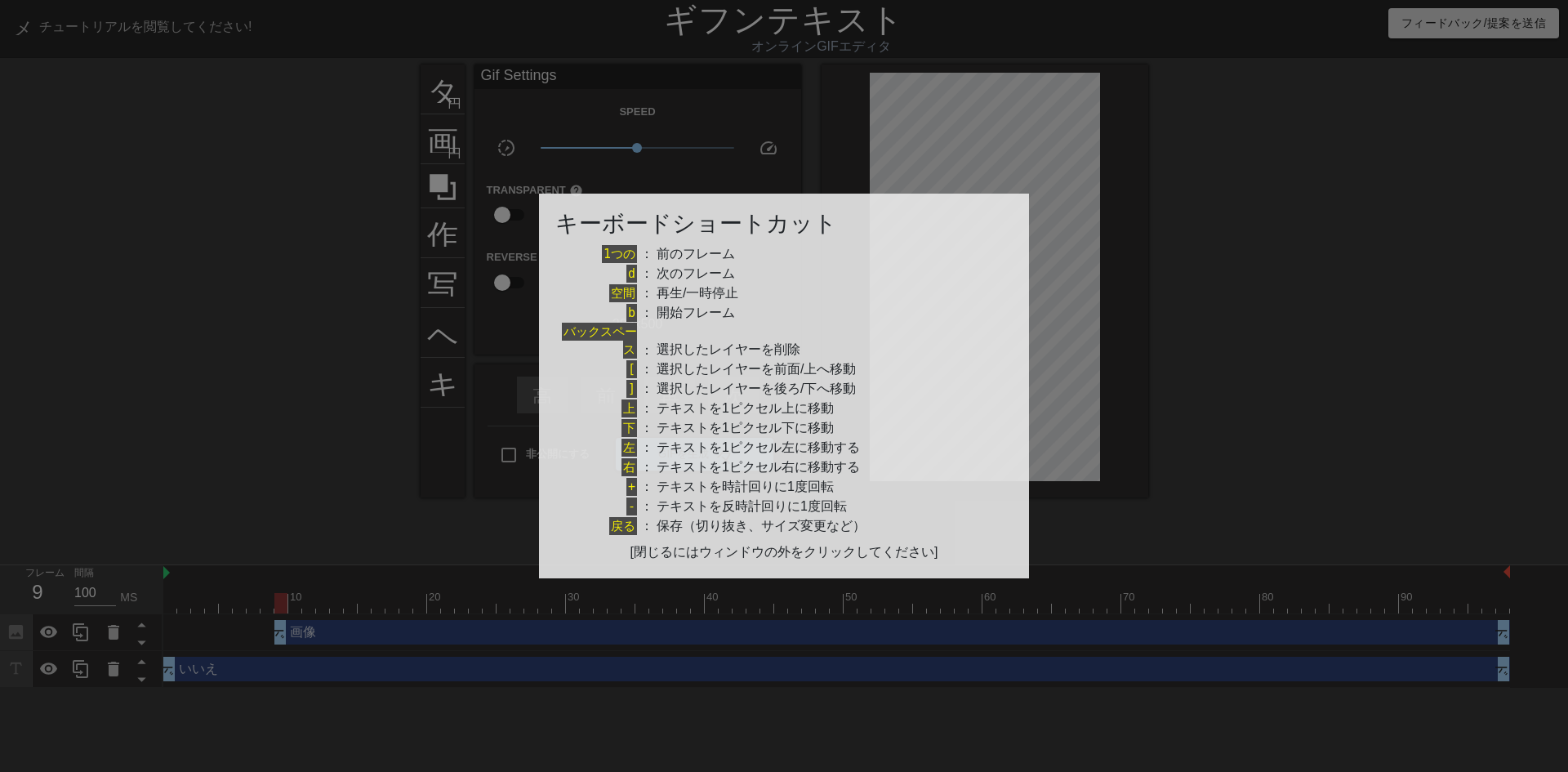
click at [323, 341] on div at bounding box center [784, 386] width 1568 height 772
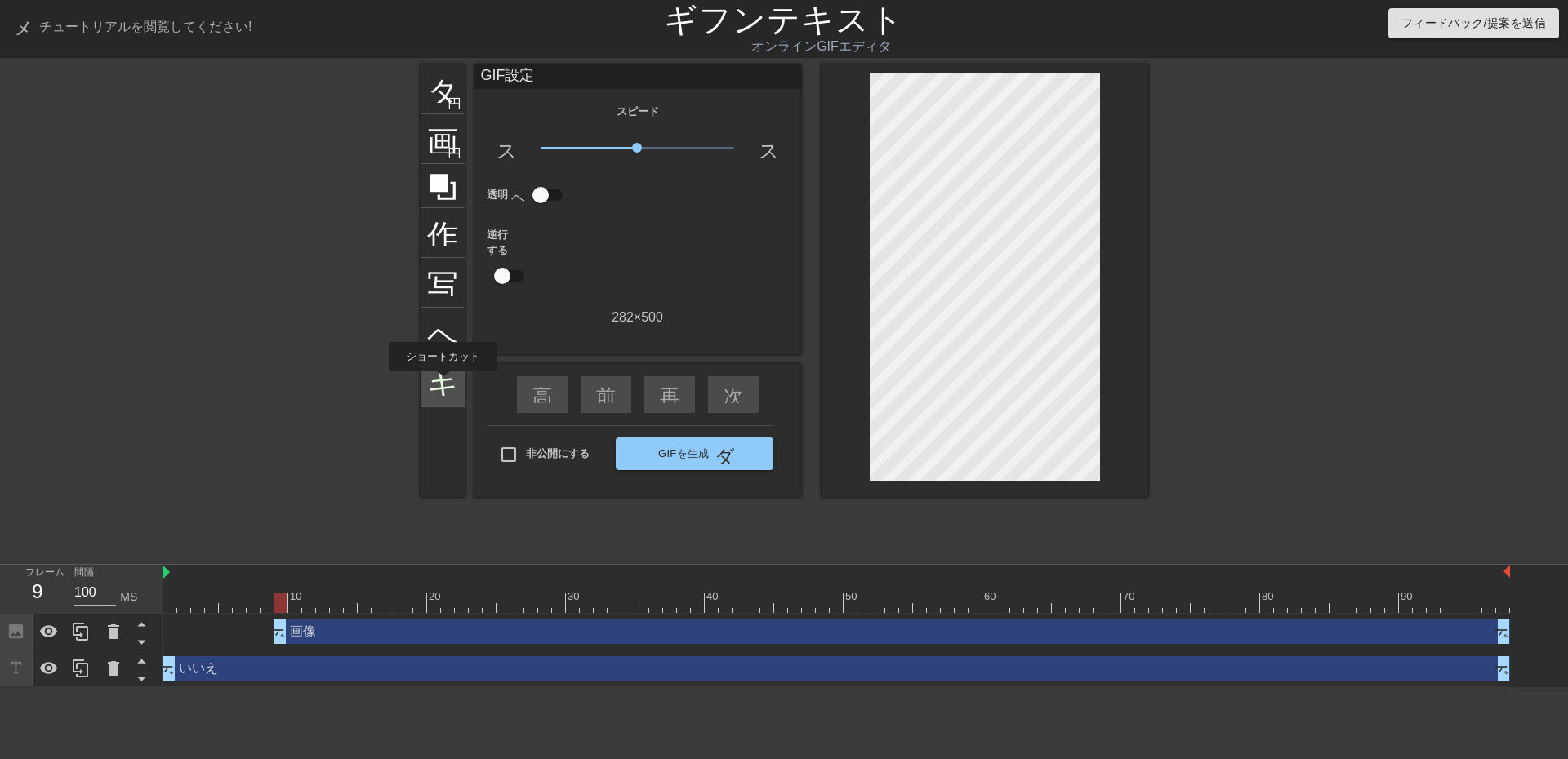
click at [443, 383] on font "キーボード" at bounding box center [506, 380] width 158 height 31
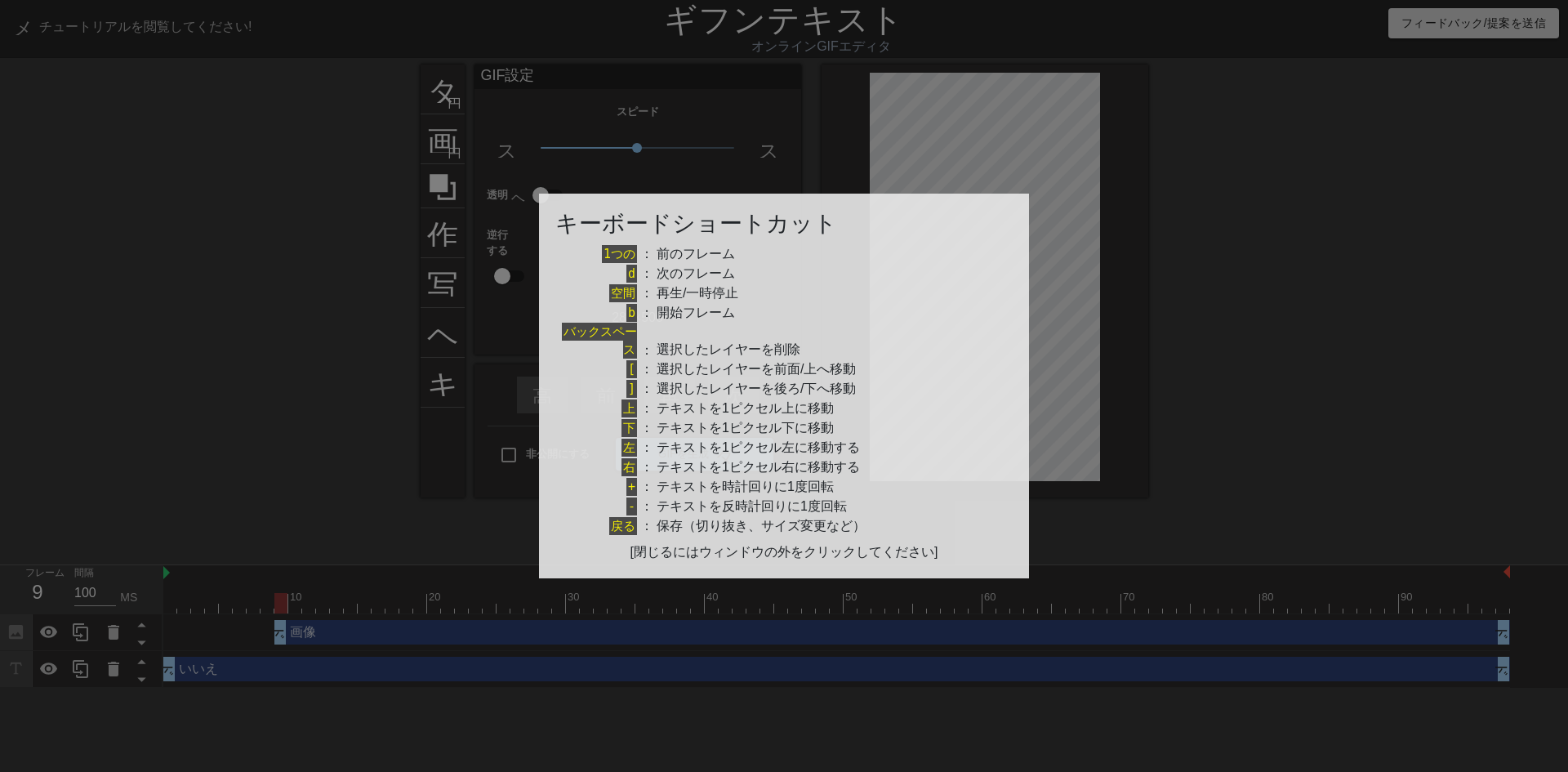
drag, startPoint x: 324, startPoint y: 360, endPoint x: 317, endPoint y: 391, distance: 31.8
click at [324, 364] on div at bounding box center [784, 386] width 1568 height 772
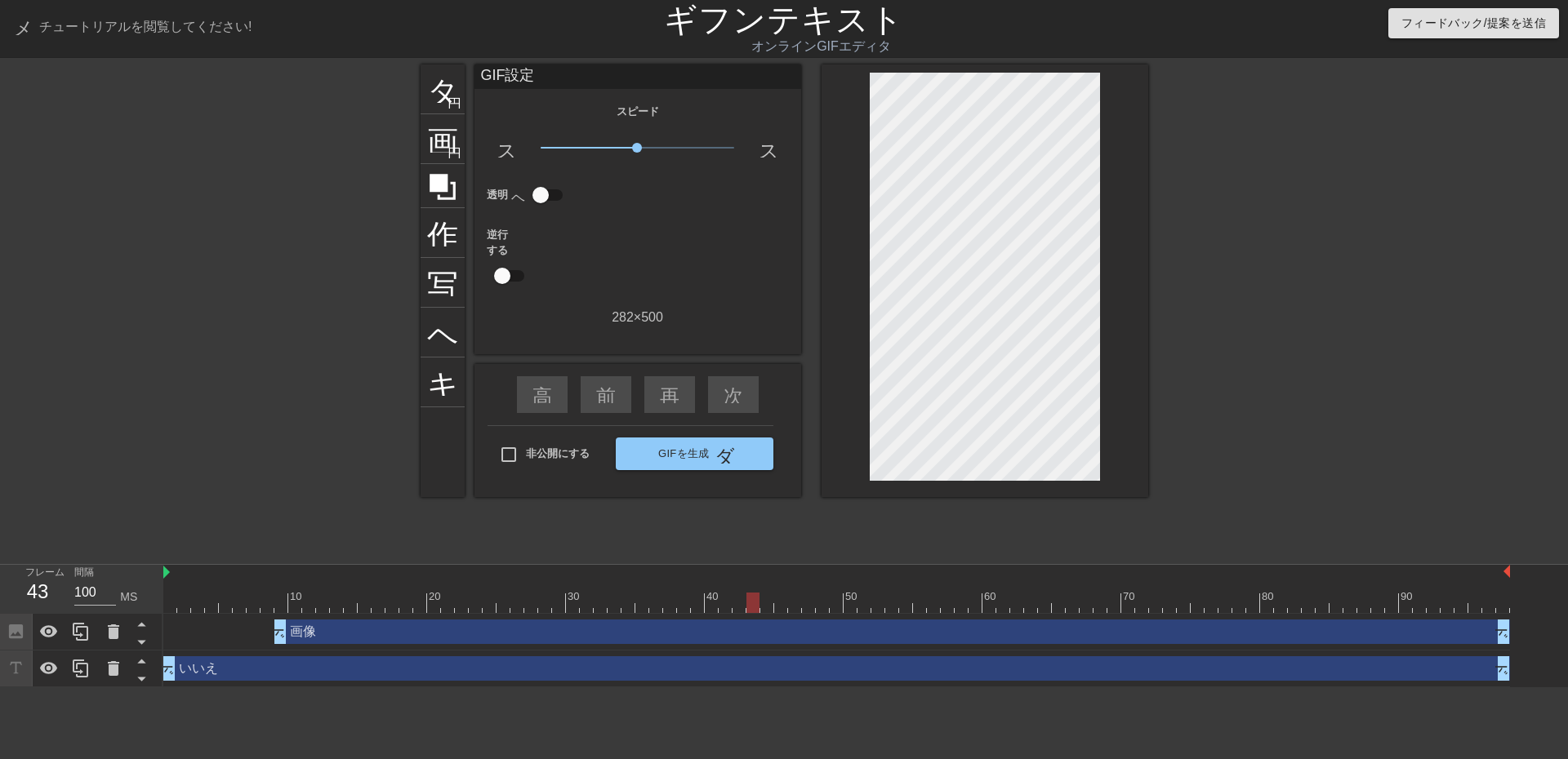
drag, startPoint x: 1252, startPoint y: 102, endPoint x: 1247, endPoint y: 124, distance: 22.6
click at [1205, 174] on div at bounding box center [1290, 309] width 245 height 490
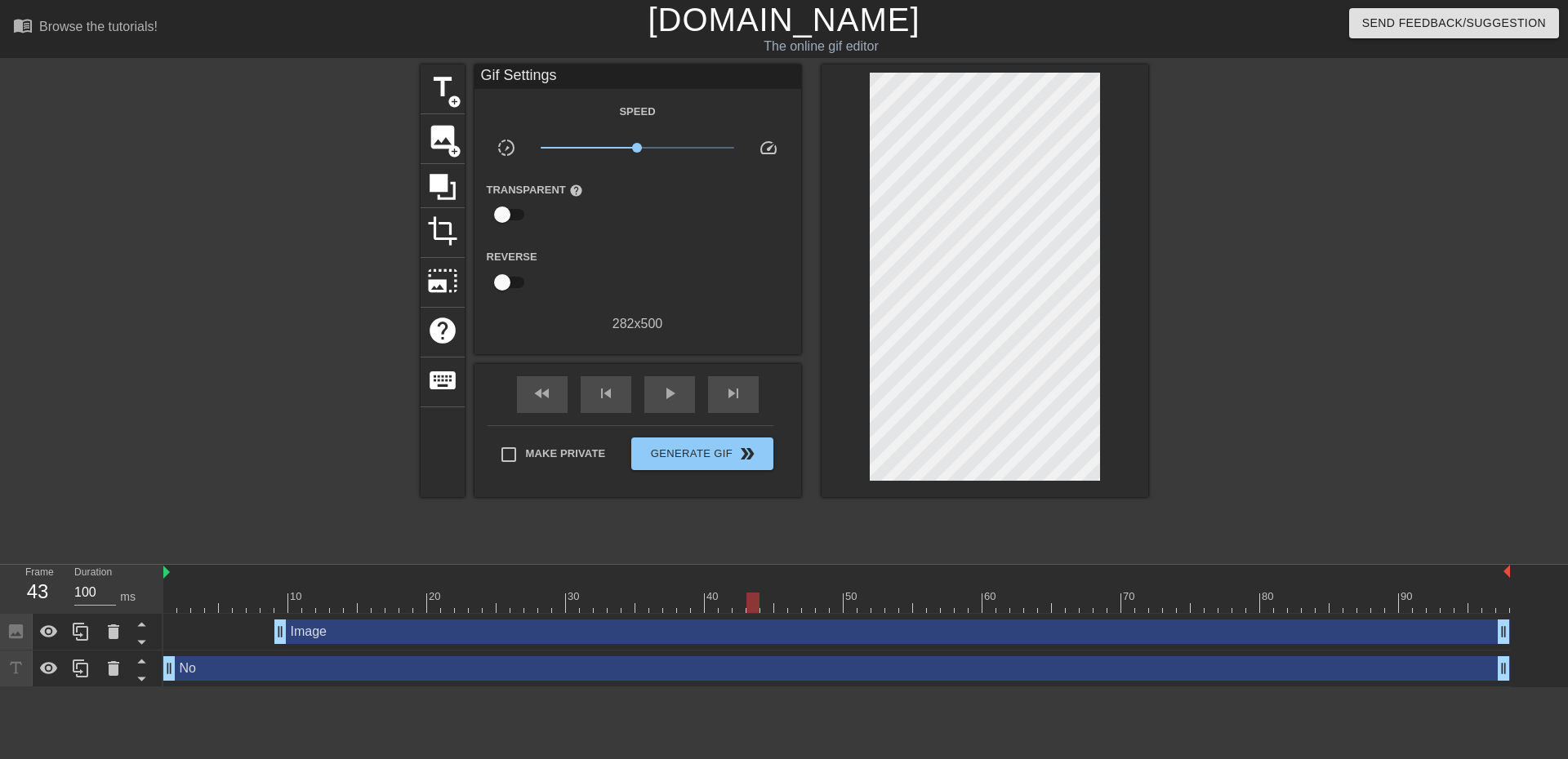
click at [1339, 313] on div at bounding box center [1290, 309] width 245 height 490
click at [613, 410] on div "skip_previous" at bounding box center [606, 394] width 50 height 36
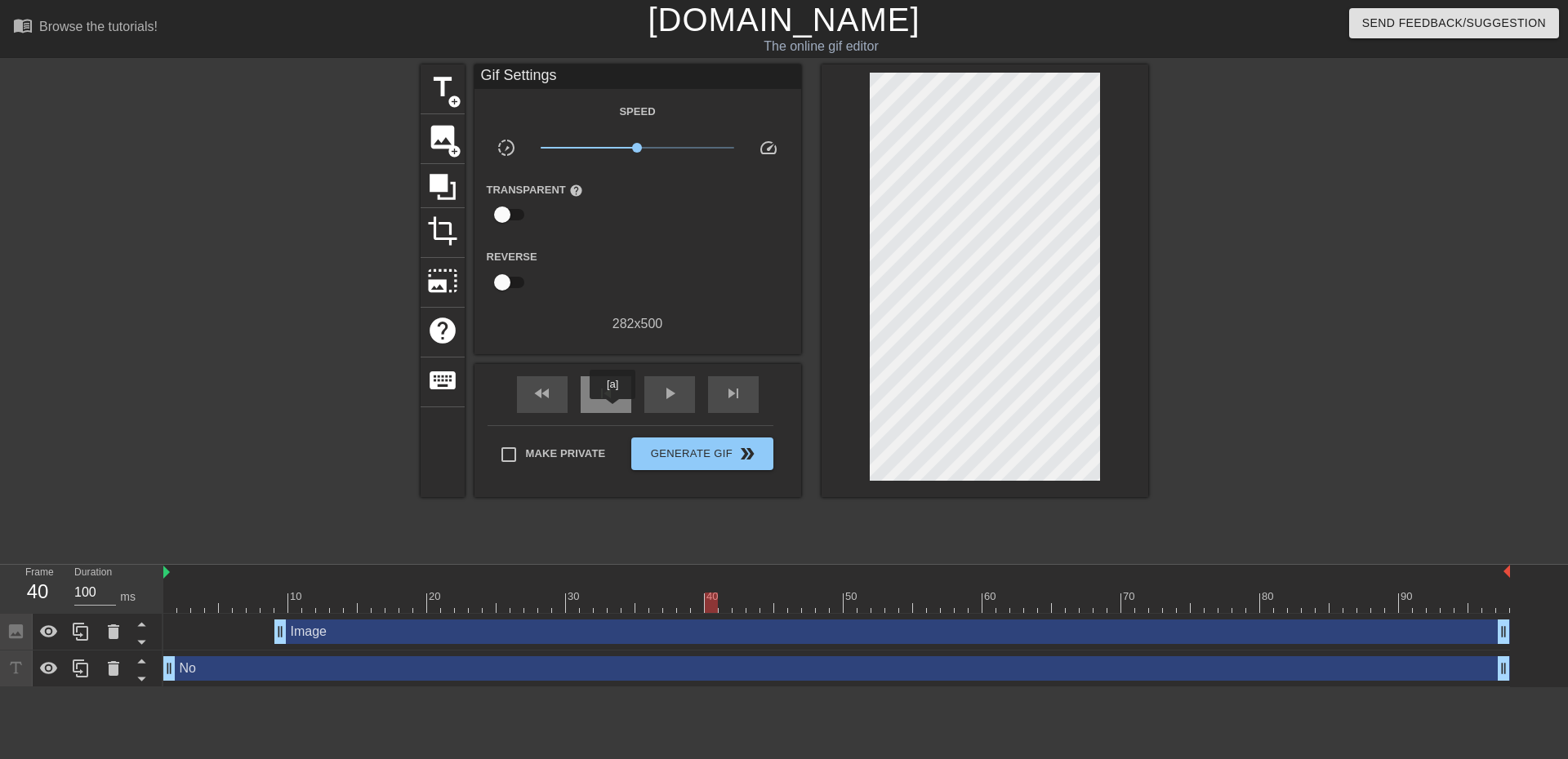
click at [601, 399] on div "skip_previous" at bounding box center [606, 394] width 50 height 36
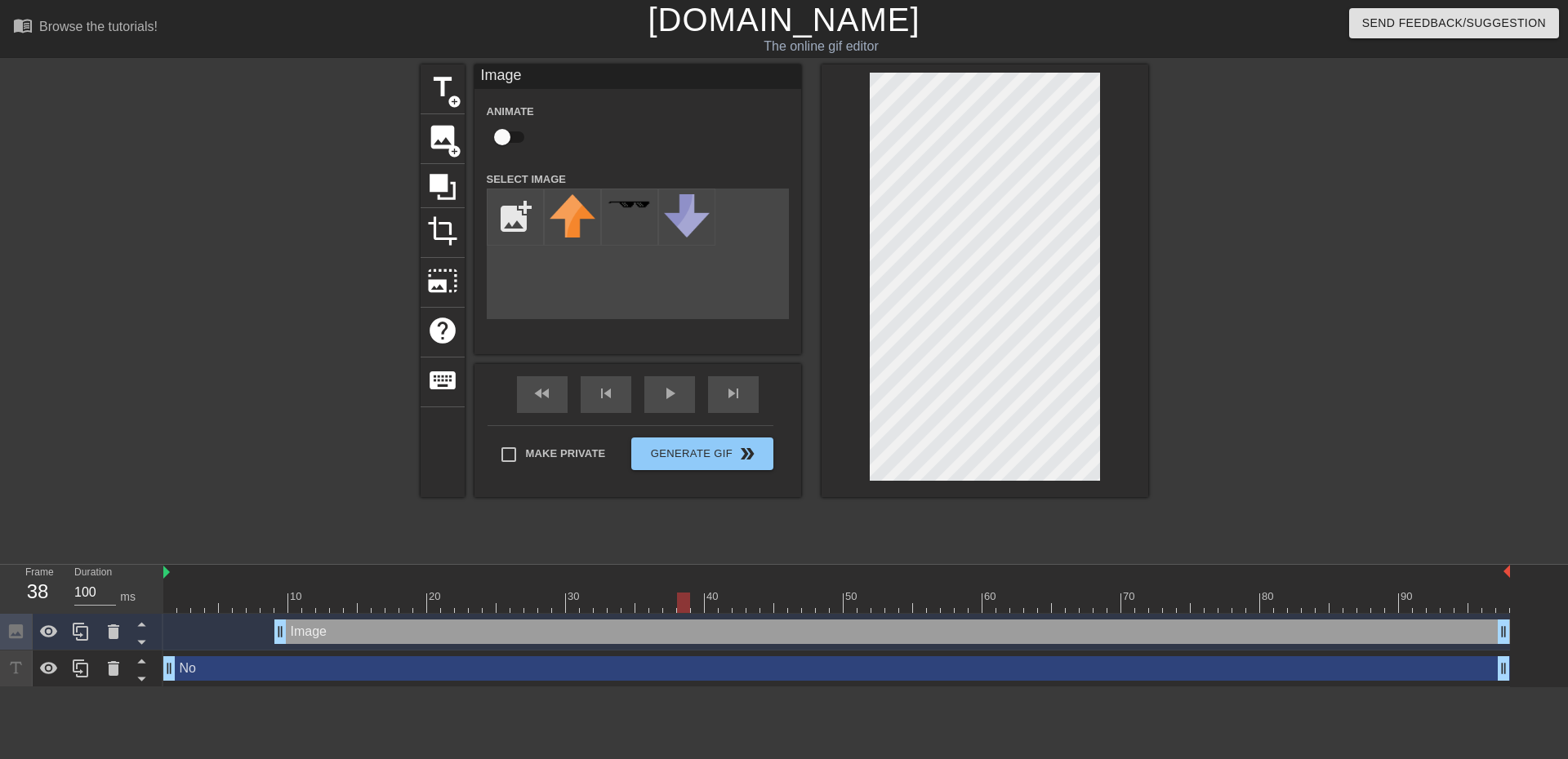
click at [506, 143] on input "checkbox" at bounding box center [503, 136] width 93 height 31
click at [471, 121] on input "checkbox" at bounding box center [518, 136] width 93 height 31
checkbox input "false"
drag, startPoint x: 604, startPoint y: 568, endPoint x: 640, endPoint y: 581, distance: 38.3
click at [626, 577] on div at bounding box center [837, 573] width 1347 height 17
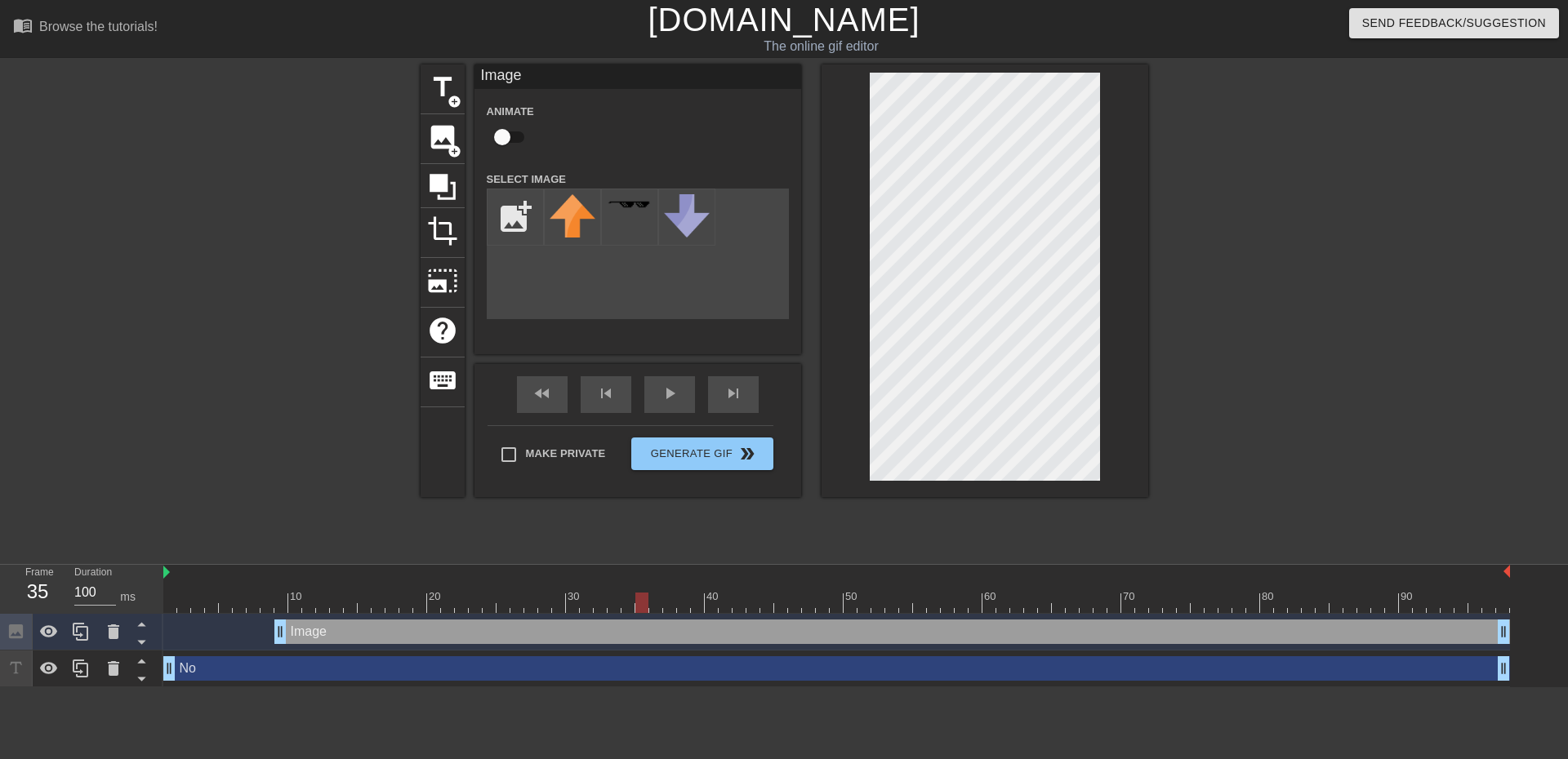
click at [646, 601] on div at bounding box center [837, 603] width 1347 height 21
click at [679, 398] on span "play_arrow" at bounding box center [670, 393] width 20 height 20
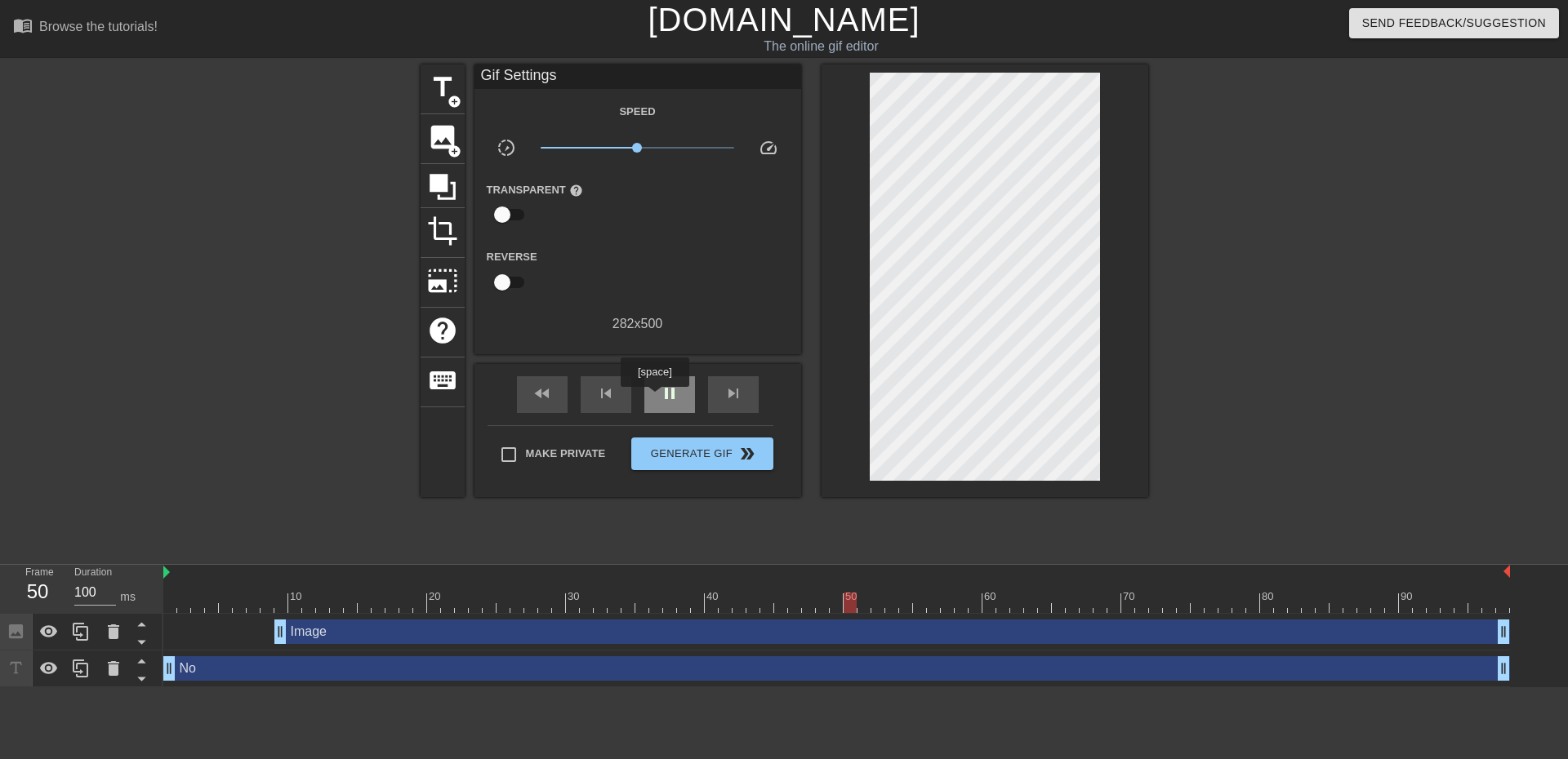
click at [657, 399] on div "pause" at bounding box center [670, 394] width 50 height 36
click at [215, 629] on div "Image drag_handle drag_handle" at bounding box center [837, 632] width 1347 height 24
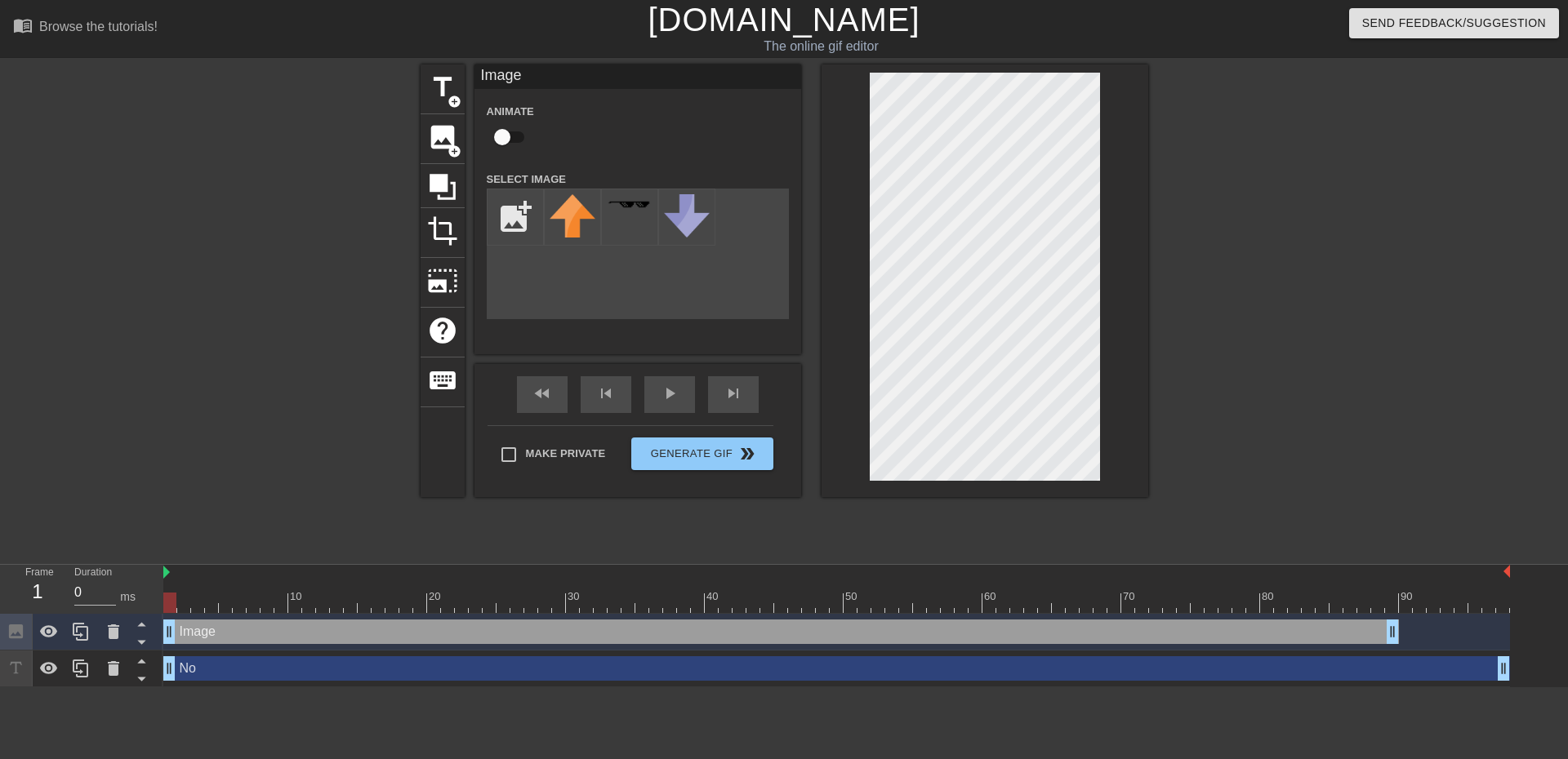
type input "100"
drag, startPoint x: 384, startPoint y: 632, endPoint x: 252, endPoint y: 622, distance: 132.4
click at [252, 622] on div "Image drag_handle drag_handle" at bounding box center [823, 632] width 1236 height 24
click at [118, 635] on icon at bounding box center [114, 632] width 11 height 15
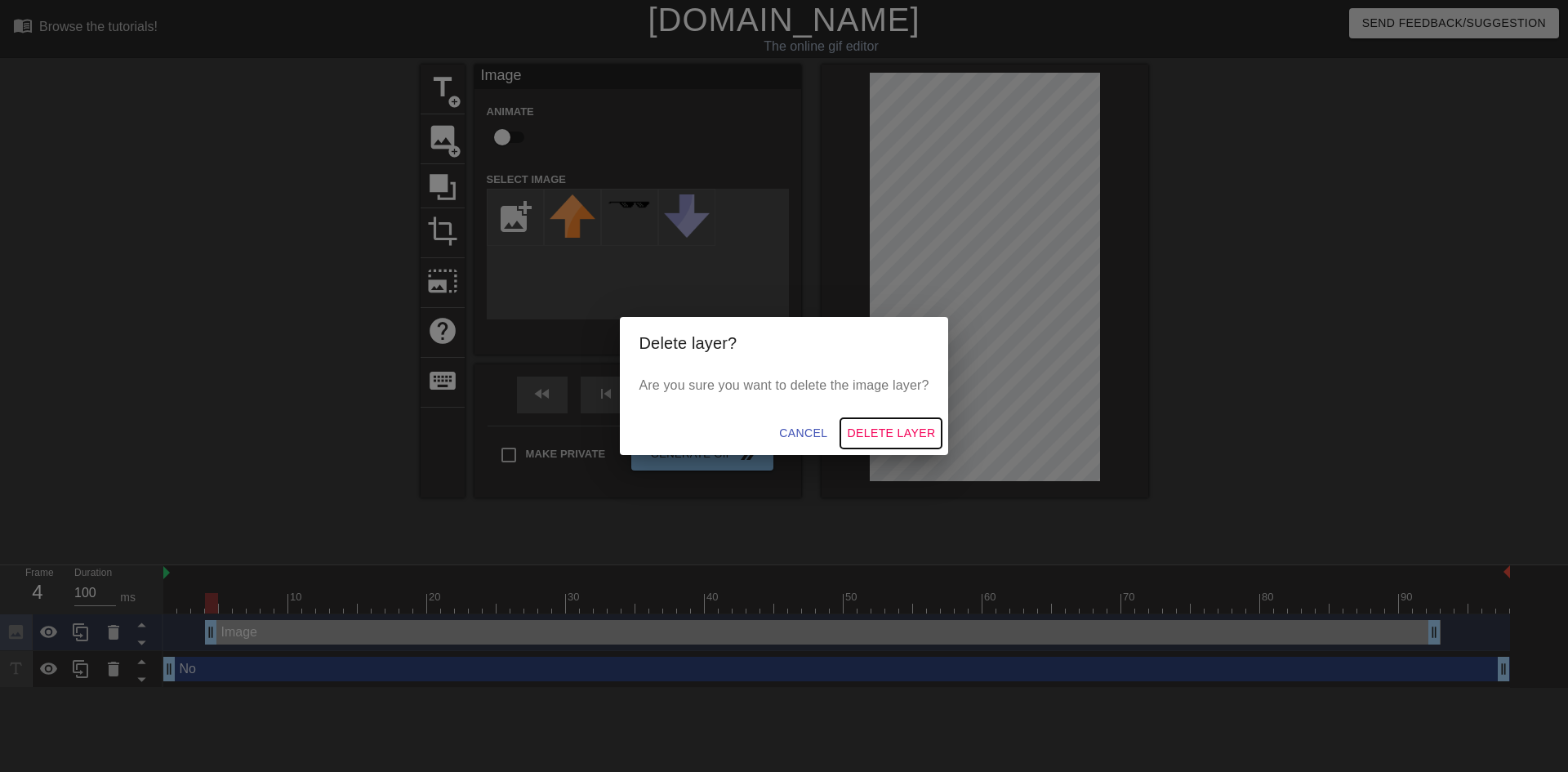
click at [867, 434] on span "Delete Layer" at bounding box center [891, 434] width 89 height 21
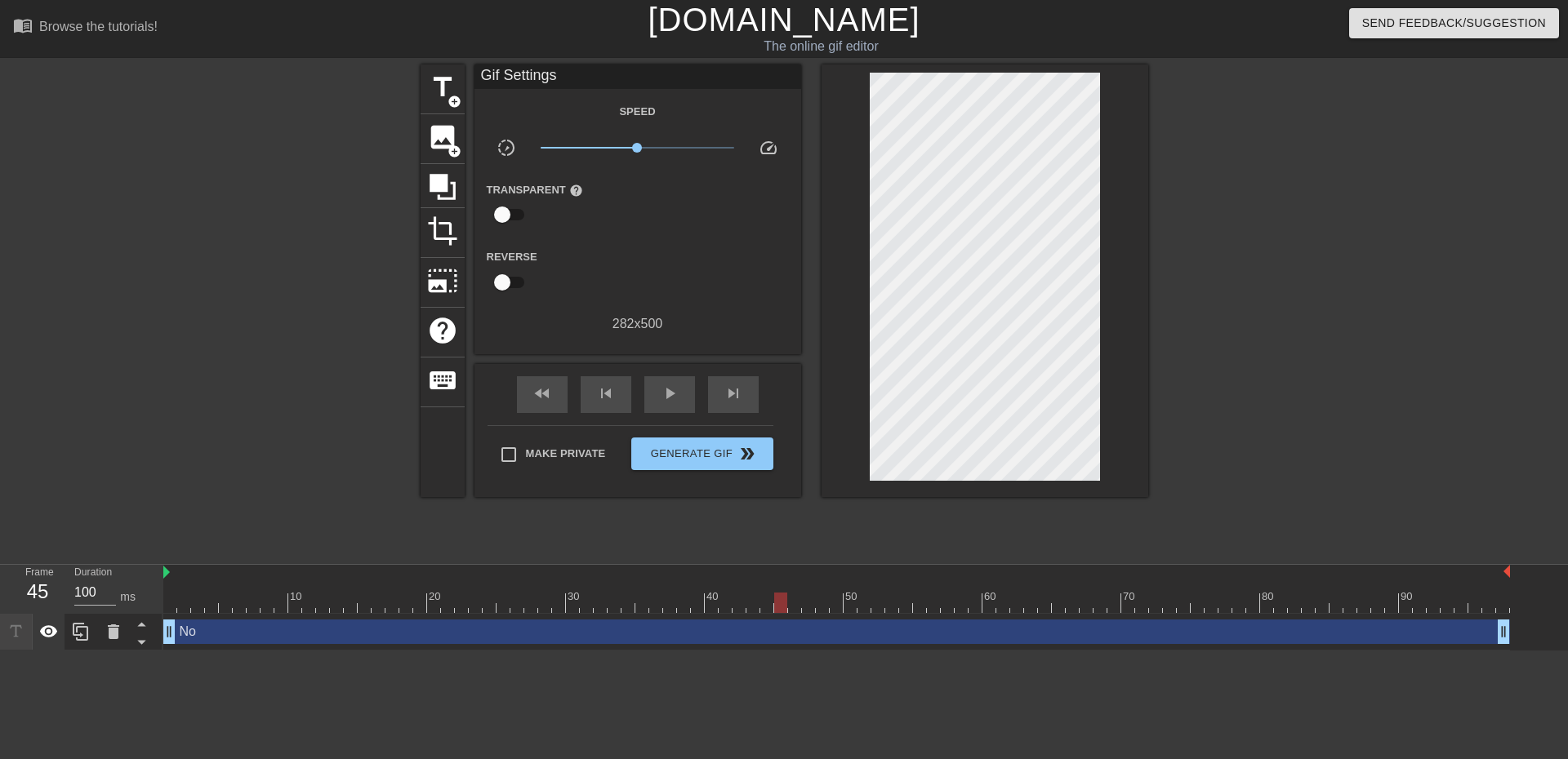
click at [57, 636] on icon at bounding box center [49, 631] width 20 height 20
click at [689, 455] on span "Generate Gif double_arrow" at bounding box center [701, 453] width 128 height 20
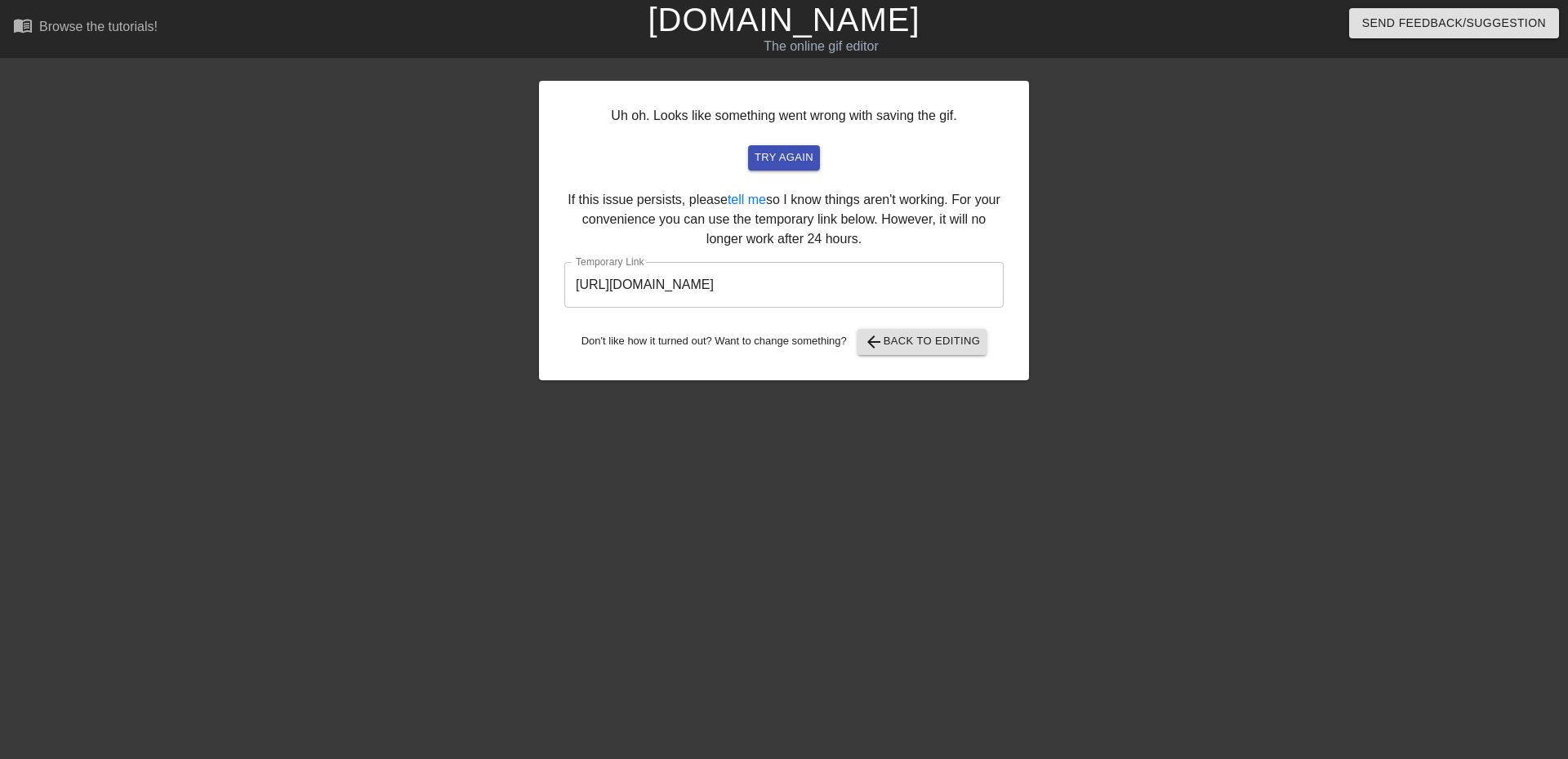
click at [1408, 283] on div "Uh oh. Looks like something went wrong with saving the gif. try again If this i…" at bounding box center [784, 309] width 1568 height 490
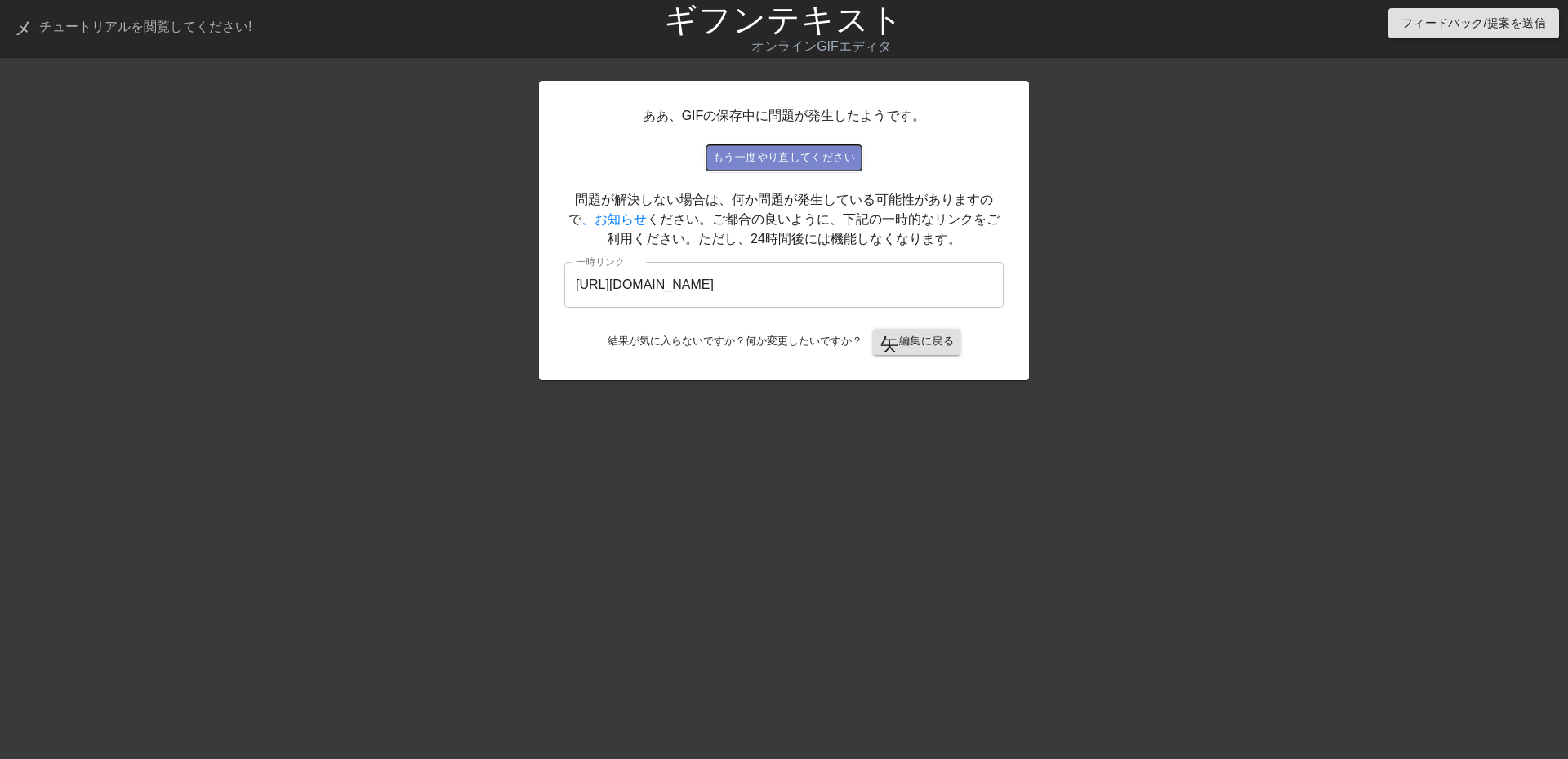
click at [840, 152] on font "もう一度やり直してください" at bounding box center [784, 157] width 142 height 12
click at [925, 338] on font "編集に戻る" at bounding box center [926, 340] width 55 height 12
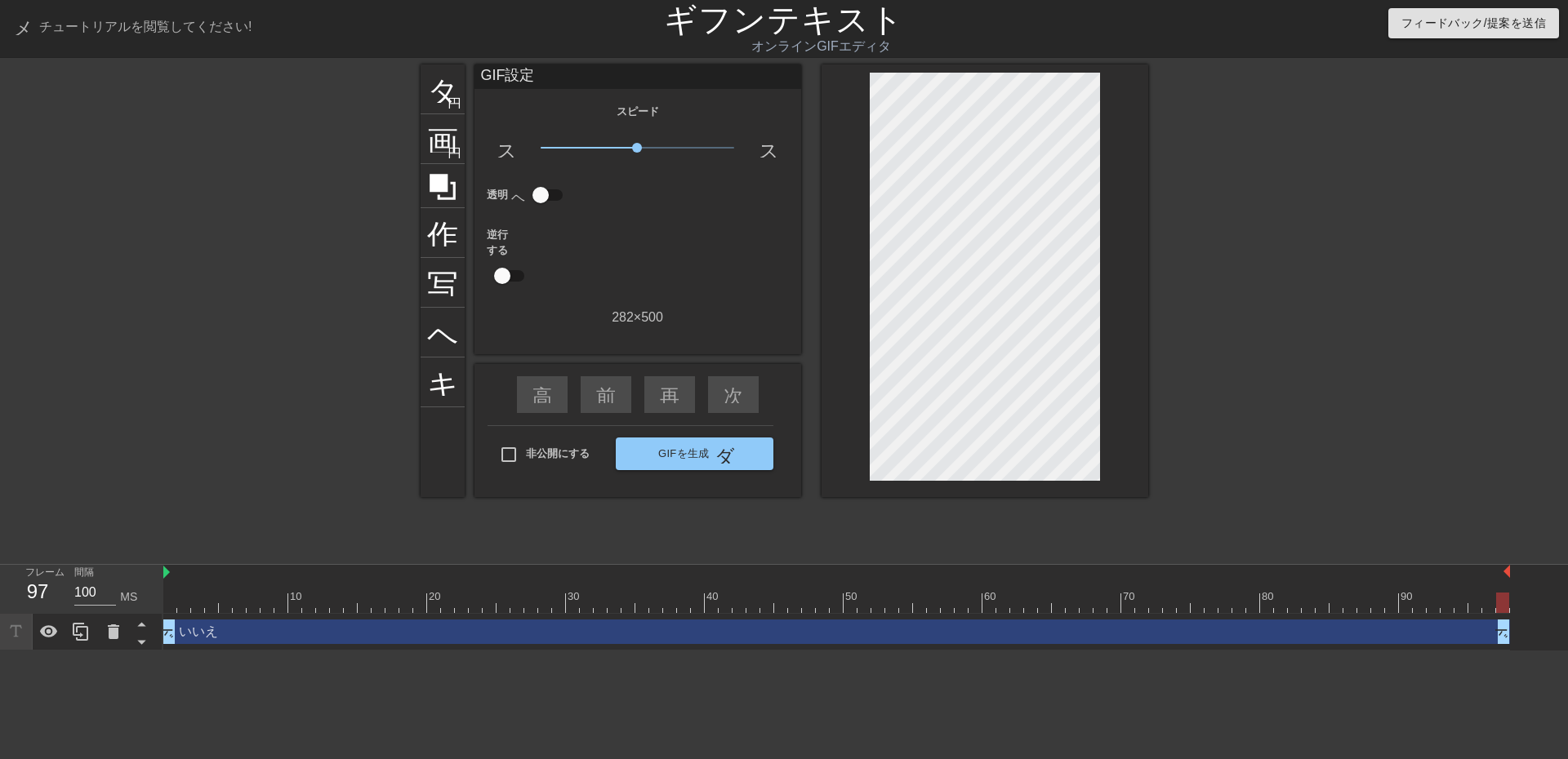
click at [345, 584] on div at bounding box center [351, 591] width 14 height 21
click at [435, 595] on div at bounding box center [837, 603] width 1347 height 21
click at [670, 403] on font "再生矢印" at bounding box center [700, 393] width 78 height 20
type input "100"
click at [670, 403] on font "一時停止" at bounding box center [700, 393] width 78 height 20
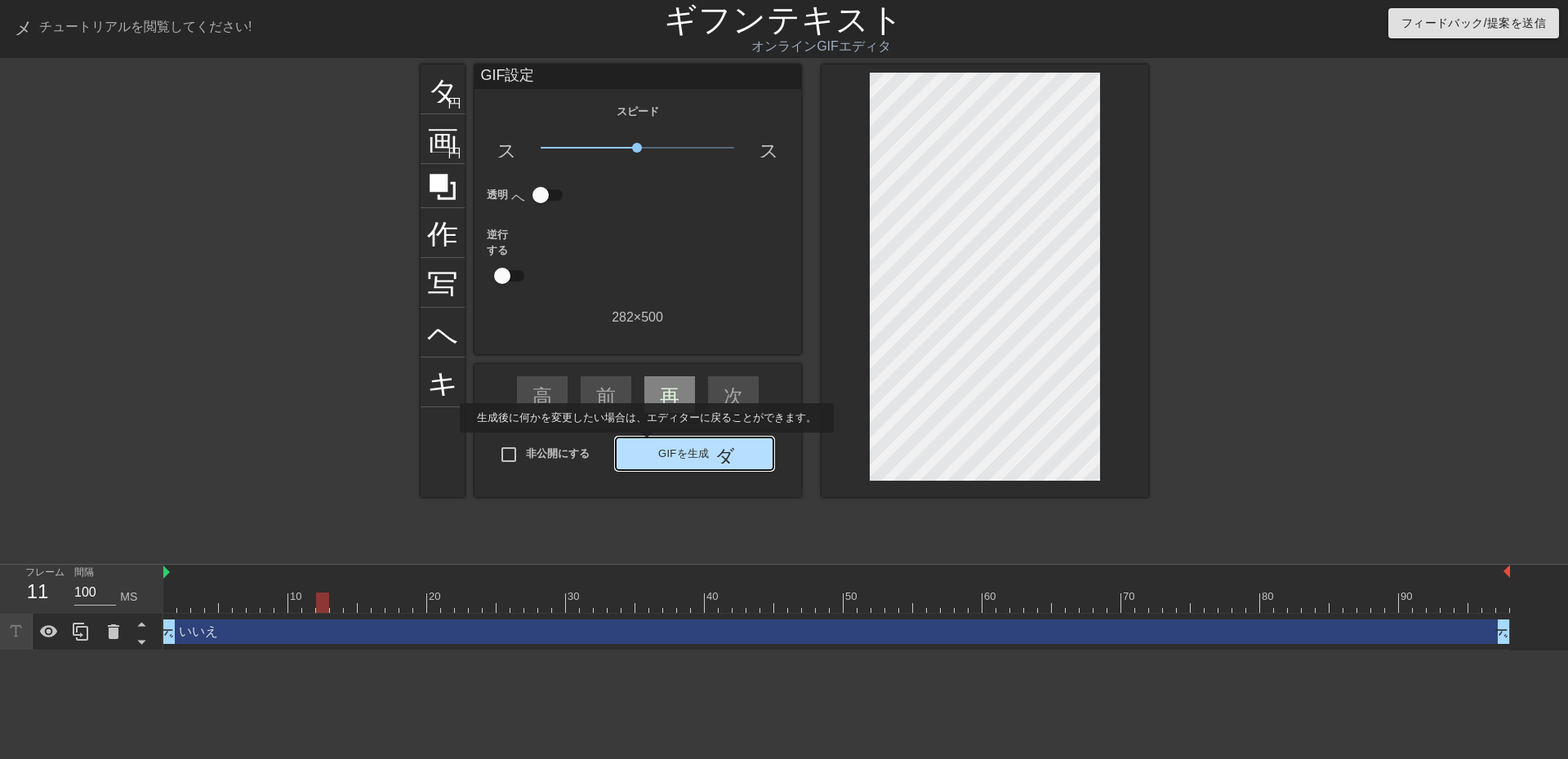
click at [646, 444] on span "GIFを生成 ダブルアロー" at bounding box center [694, 453] width 144 height 20
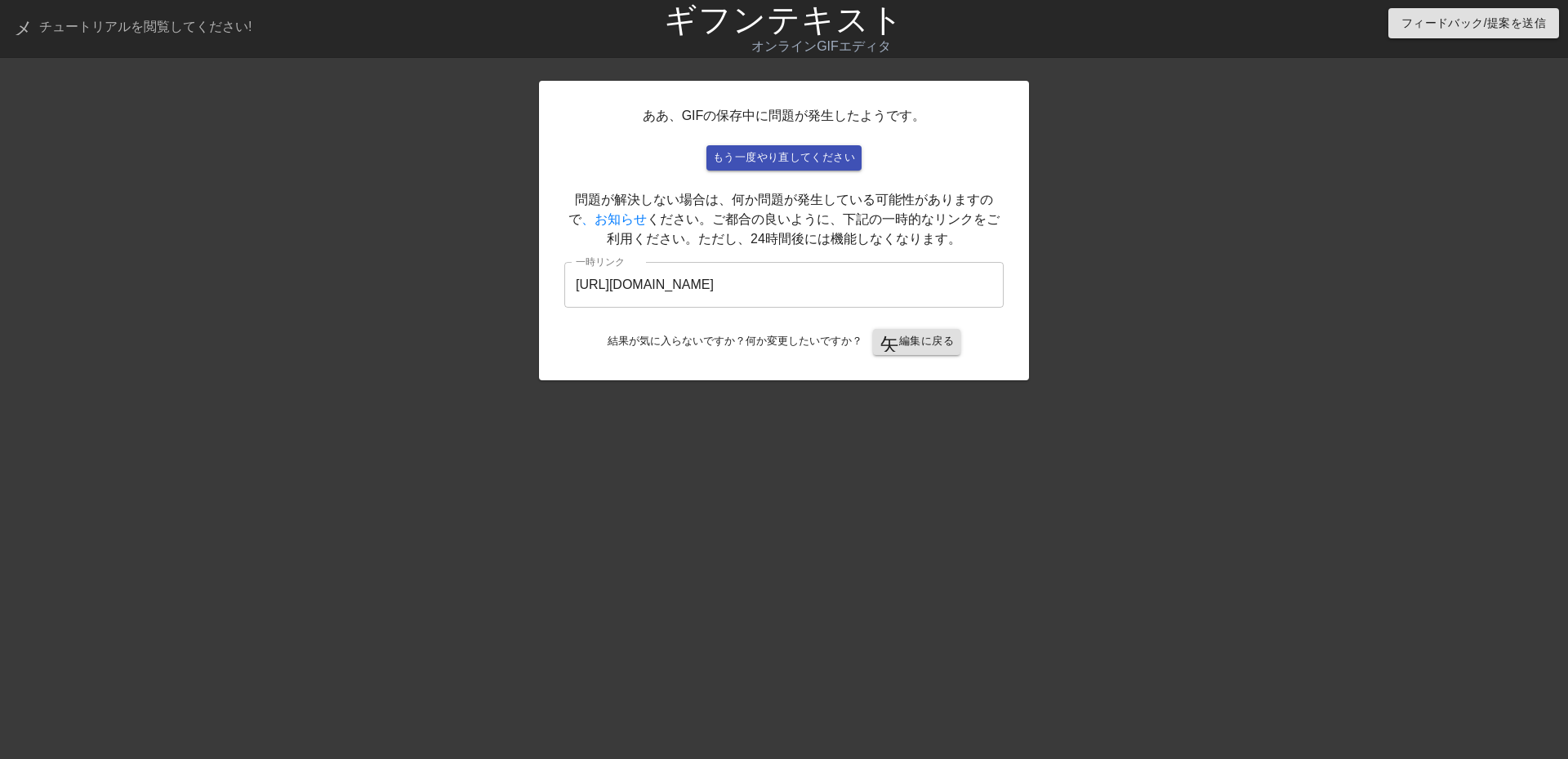
click at [733, 7] on font "ギフンテキスト" at bounding box center [784, 20] width 240 height 36
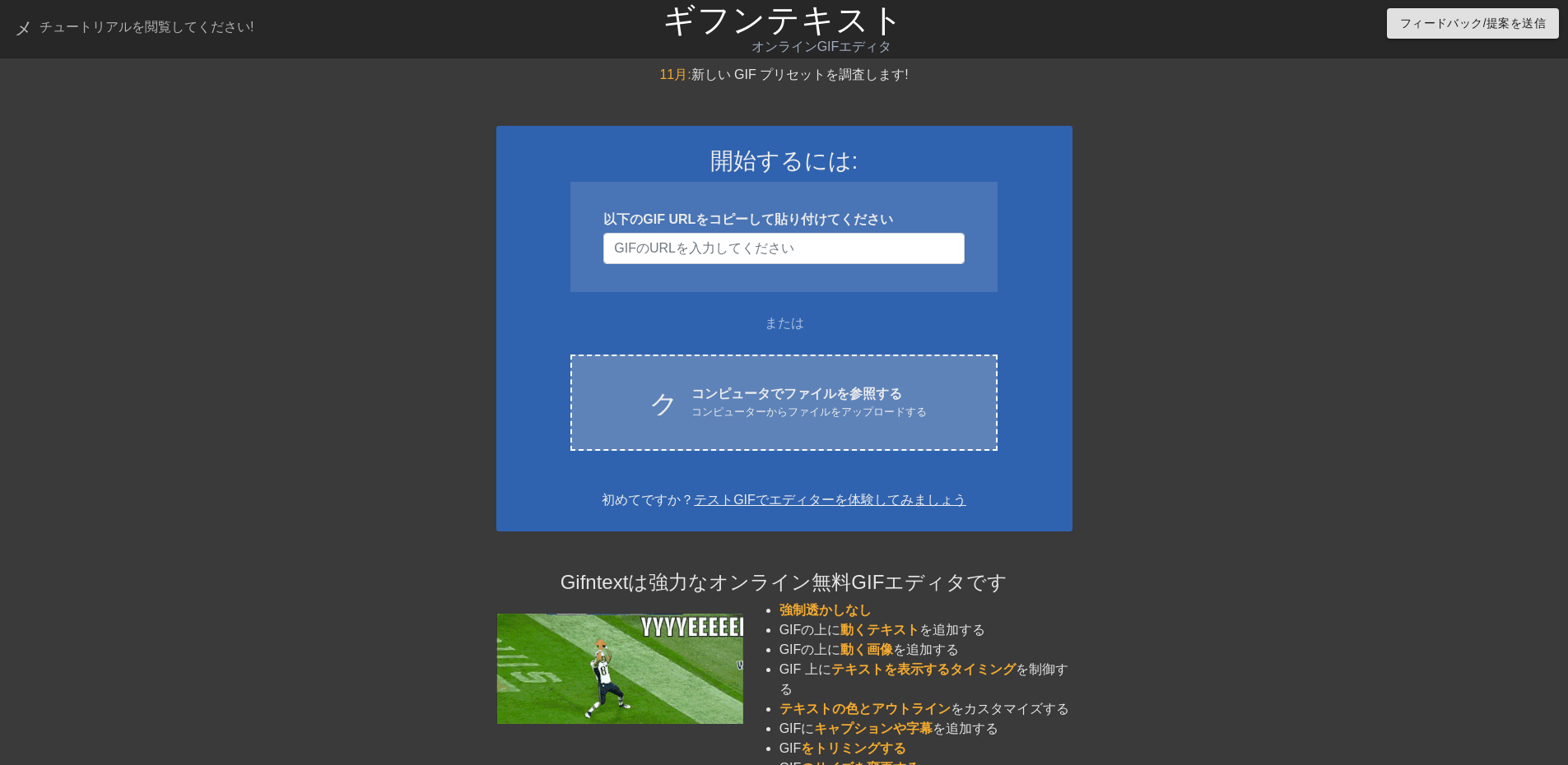
click at [713, 406] on font "コンピューターからファイルをアップロードする" at bounding box center [809, 412] width 235 height 12
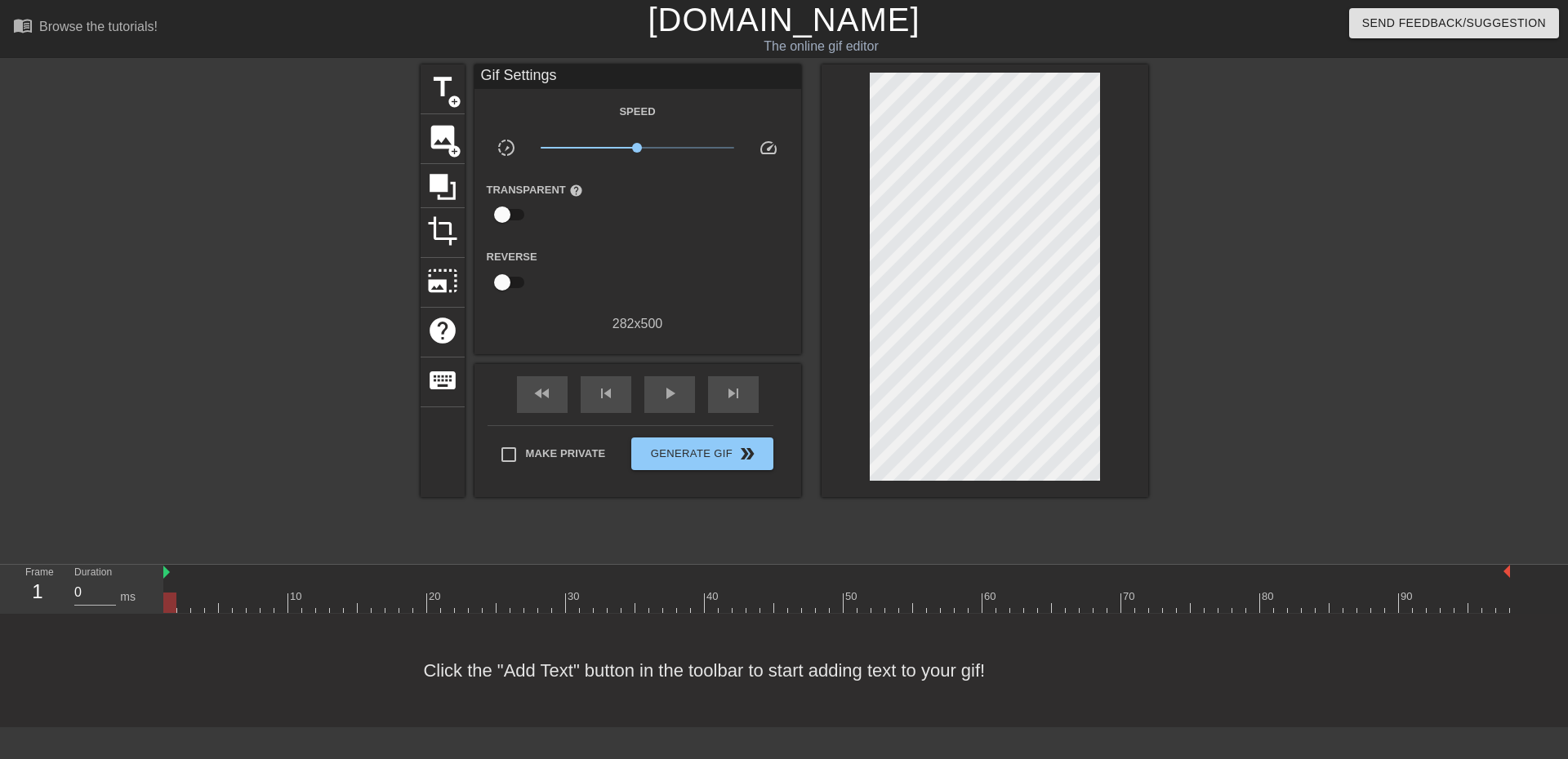
drag, startPoint x: 1238, startPoint y: 303, endPoint x: 1151, endPoint y: 230, distance: 113.6
click at [1226, 298] on div at bounding box center [1290, 309] width 245 height 490
click at [452, 96] on span "add_circle" at bounding box center [454, 102] width 14 height 14
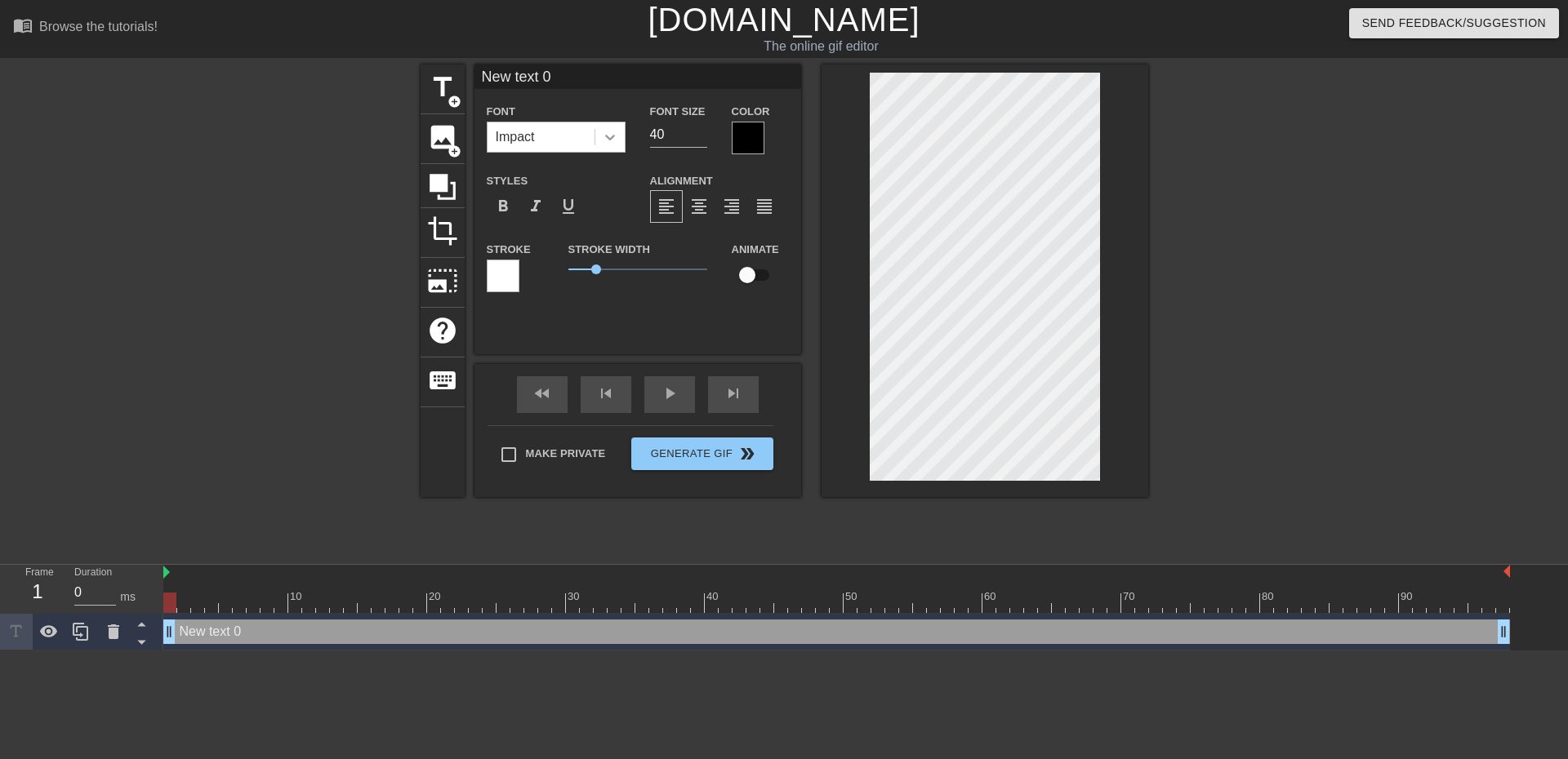
click at [607, 146] on div at bounding box center [610, 137] width 30 height 30
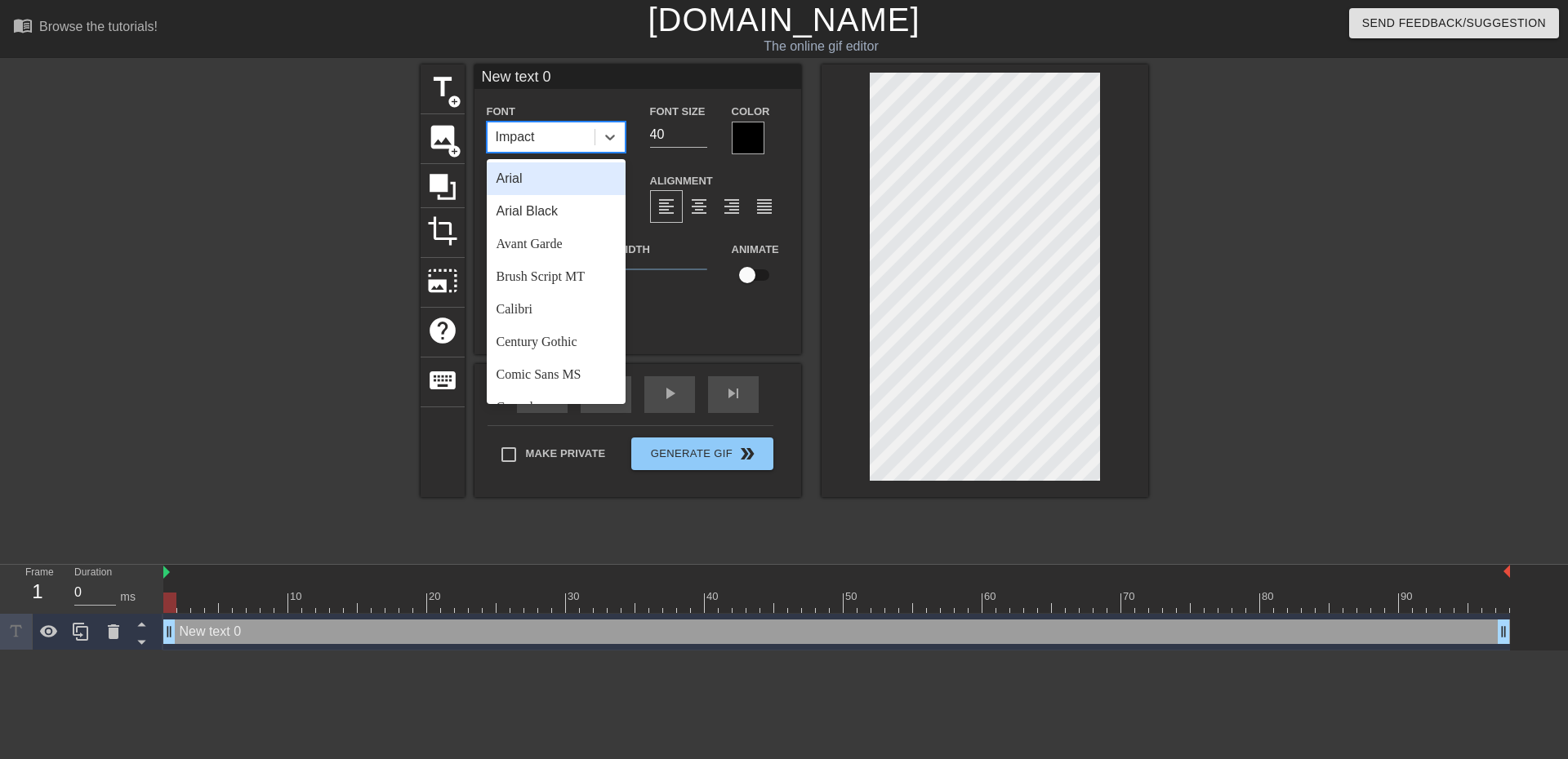
click at [571, 182] on div "Arial" at bounding box center [556, 178] width 139 height 33
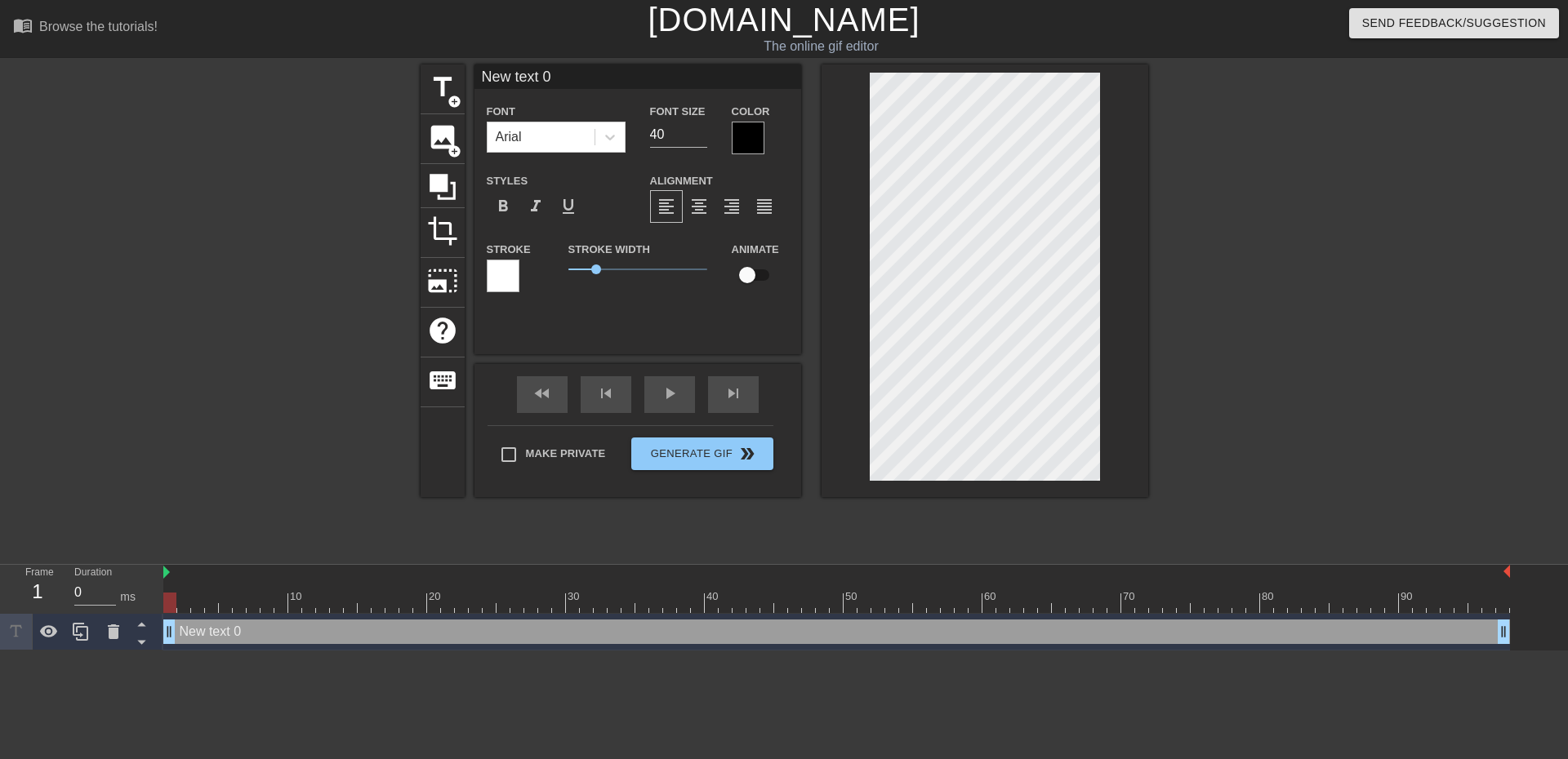
scroll to position [3, 2]
type input "New text"
type textarea "New text"
type input "New text"
type textarea "New text"
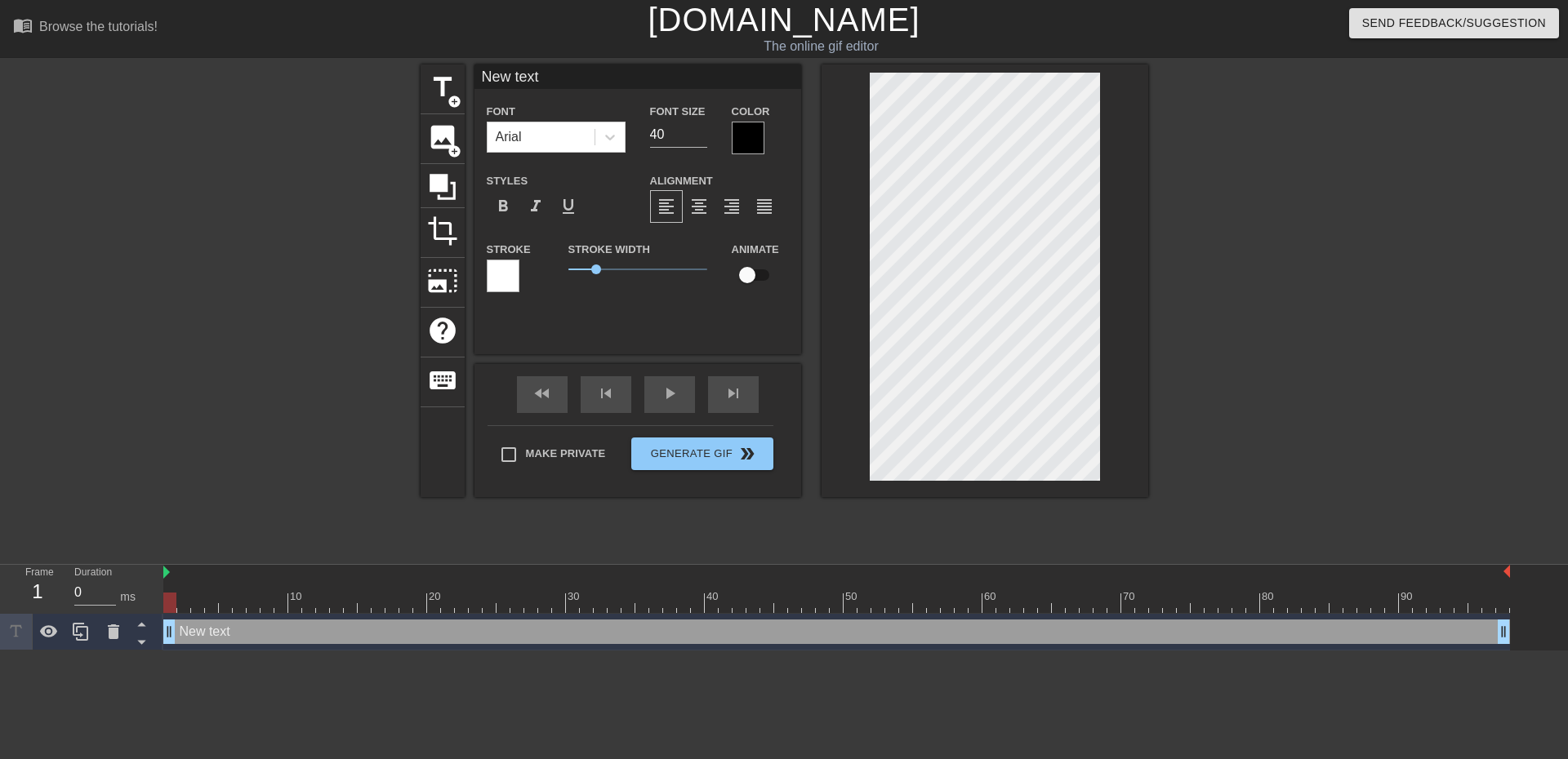
type input "New tex"
type textarea "New tex"
type input "New te"
type textarea "New te"
type input "New t"
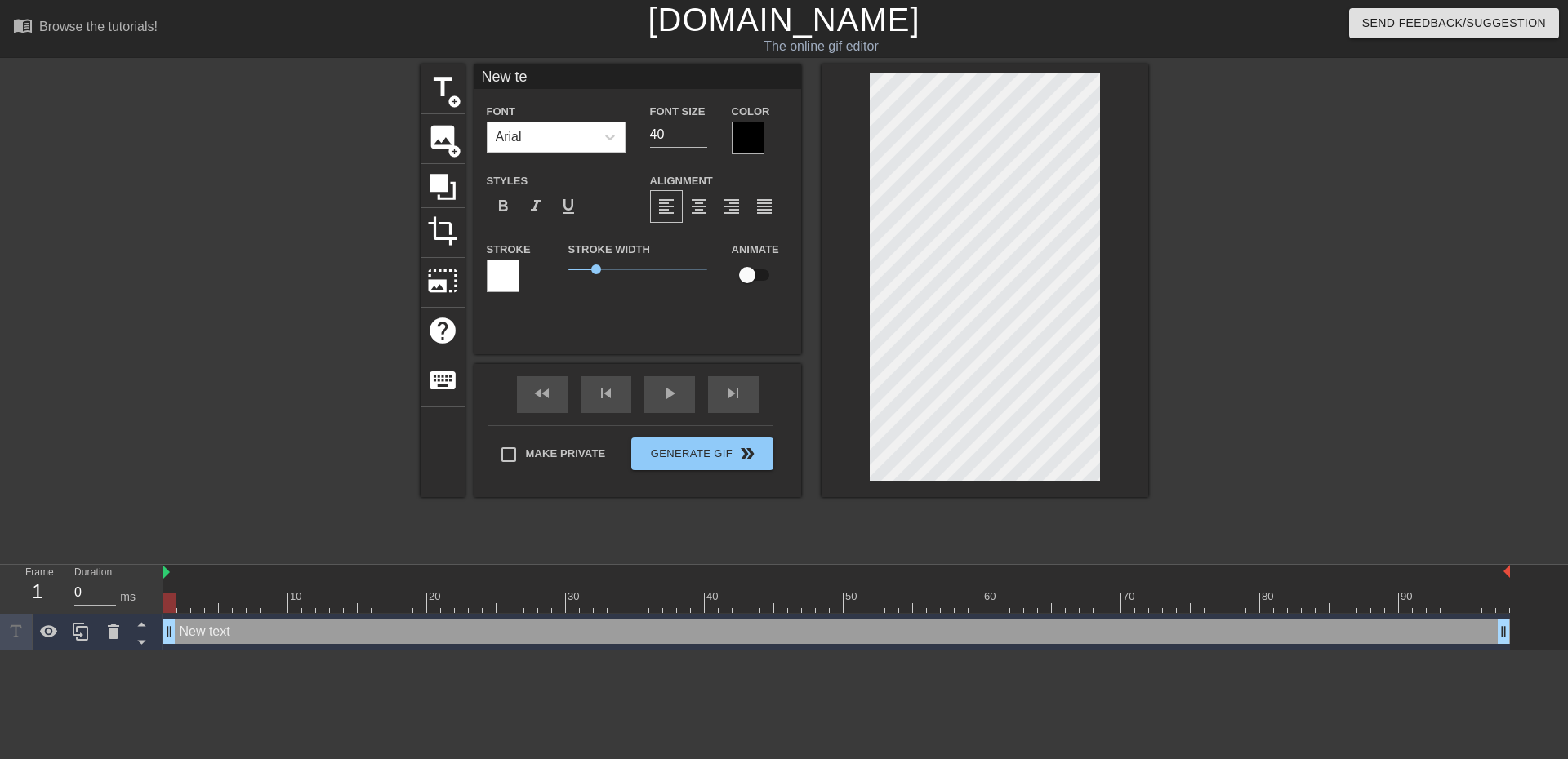
type textarea "New t"
type input "New"
type textarea "New"
type input "New"
type textarea "New"
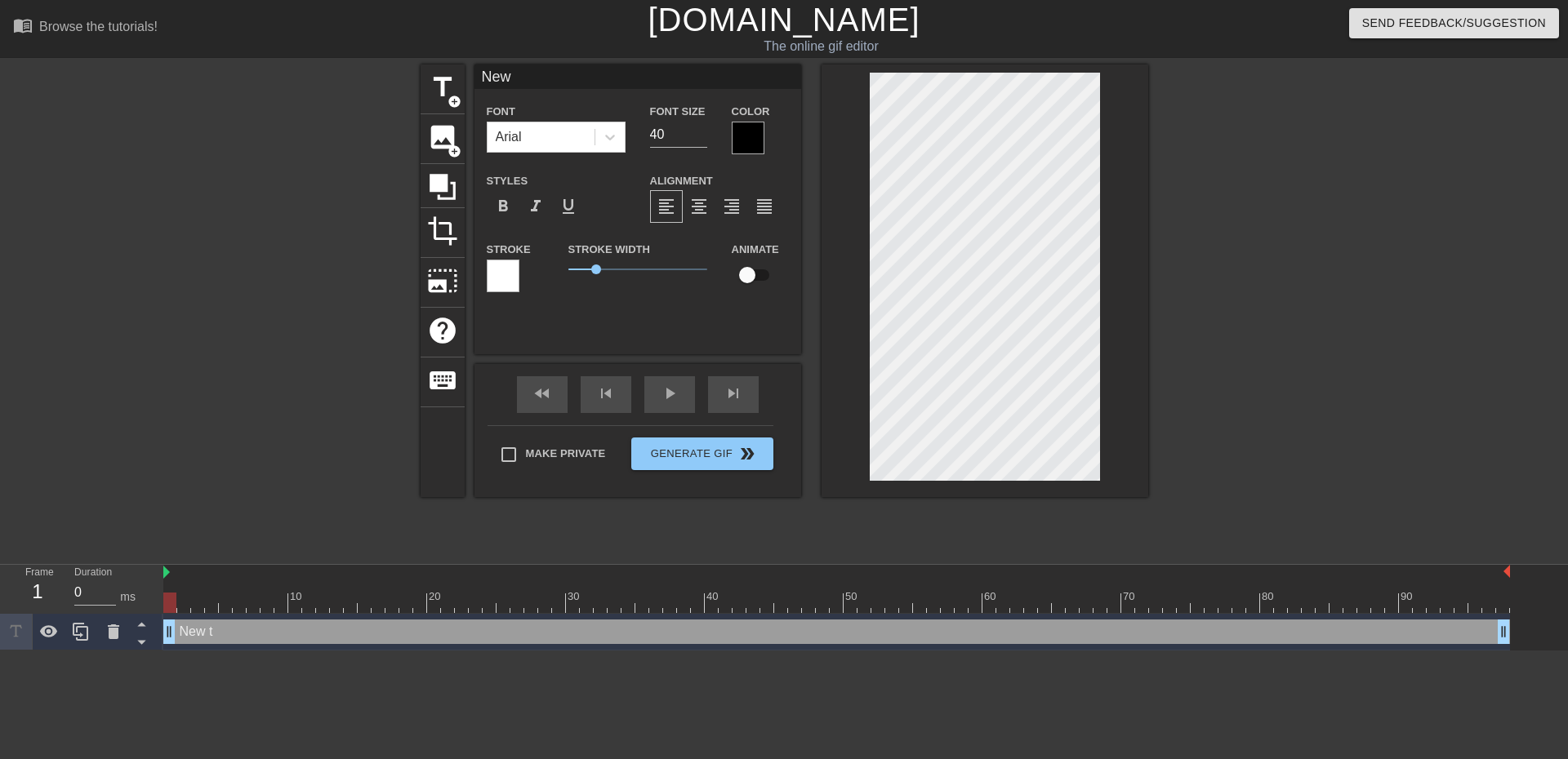
type input "Ne"
type textarea "Ne"
type input "N"
type textarea "N"
type input "ｎ"
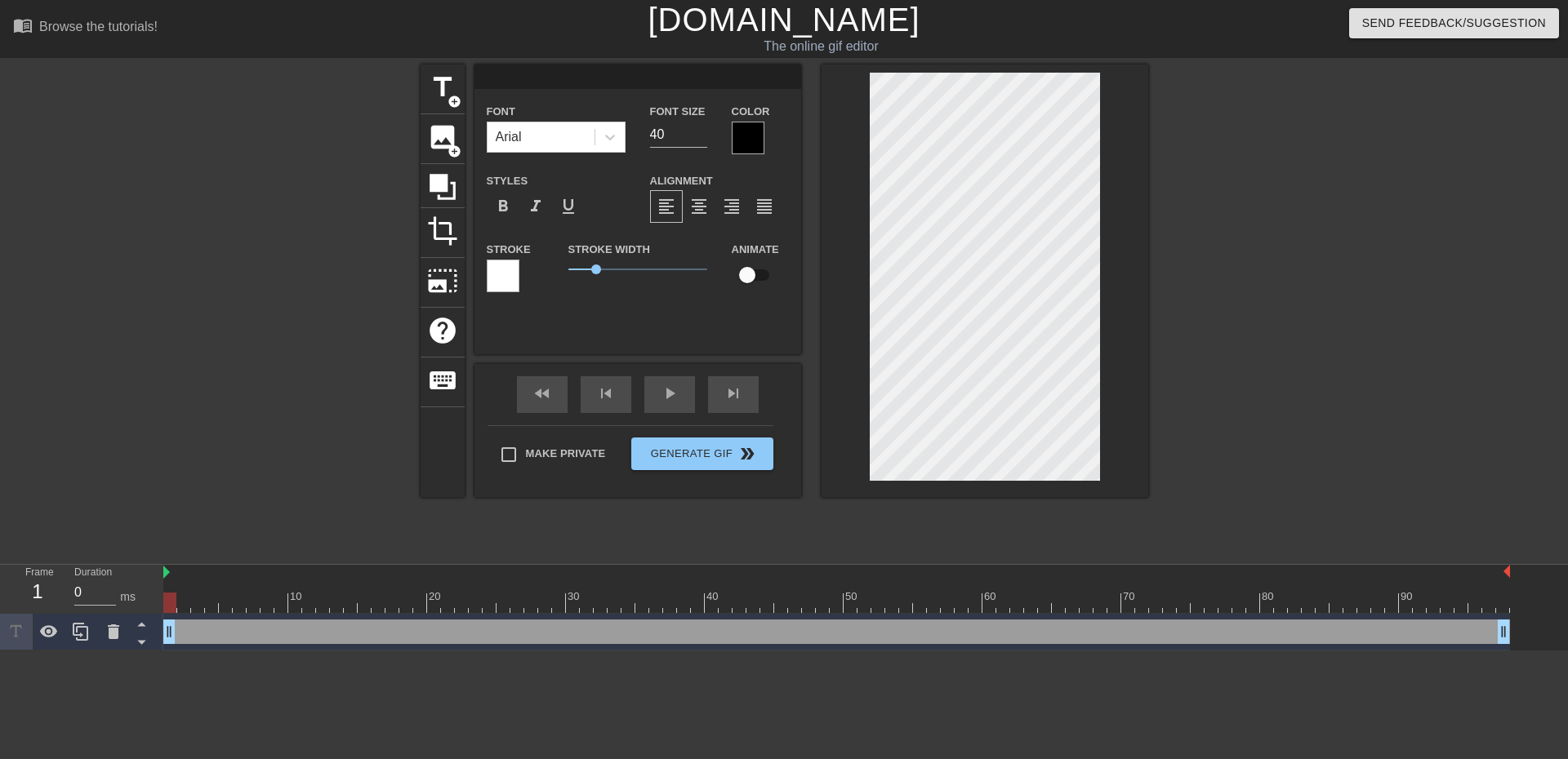
type textarea "ｎ"
type input "の"
type textarea "の"
type input "N"
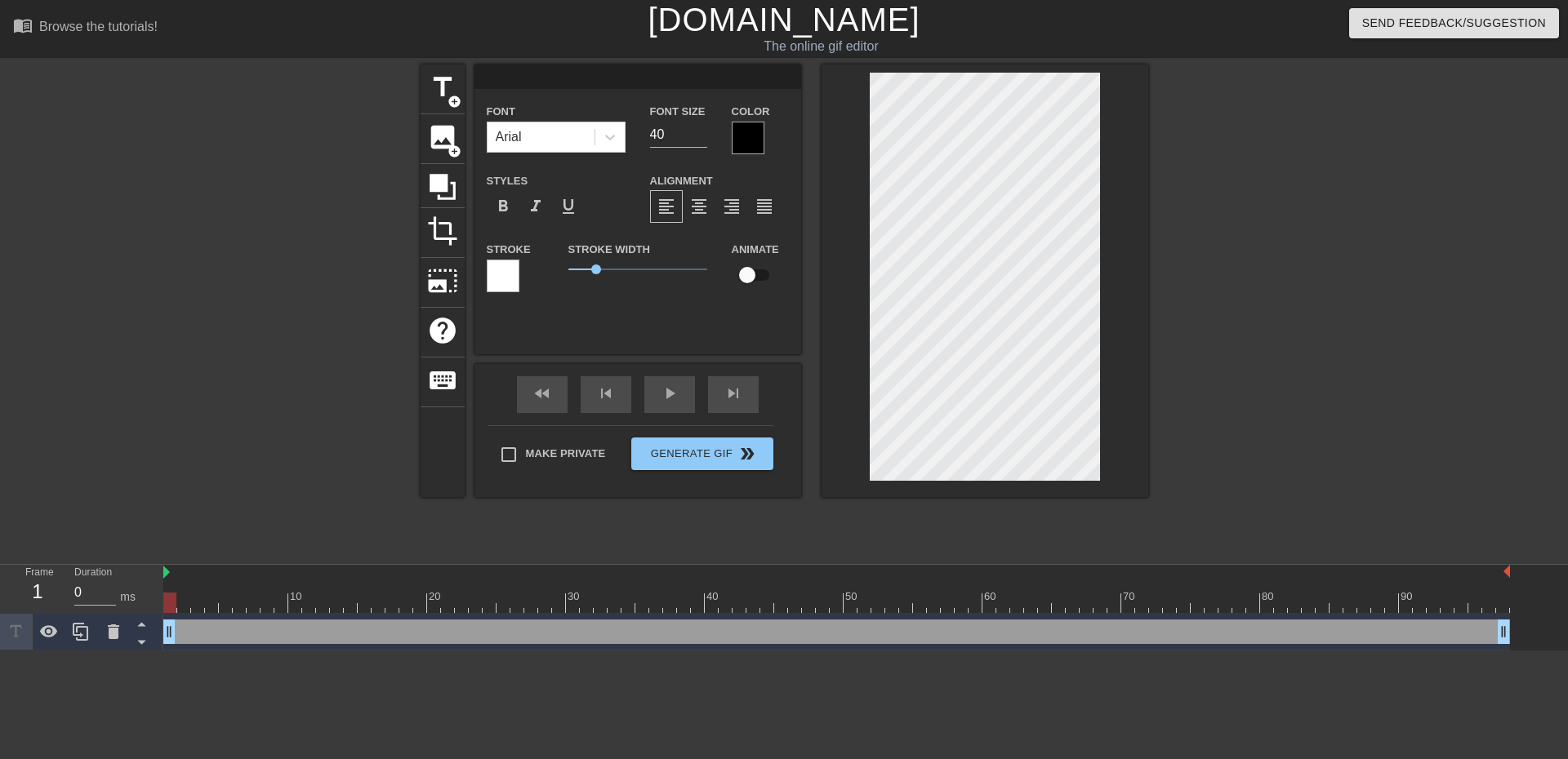
type textarea "N"
type input "No"
type textarea "No"
click at [700, 127] on input "41" at bounding box center [678, 134] width 57 height 26
click at [700, 127] on input "42" at bounding box center [678, 134] width 57 height 26
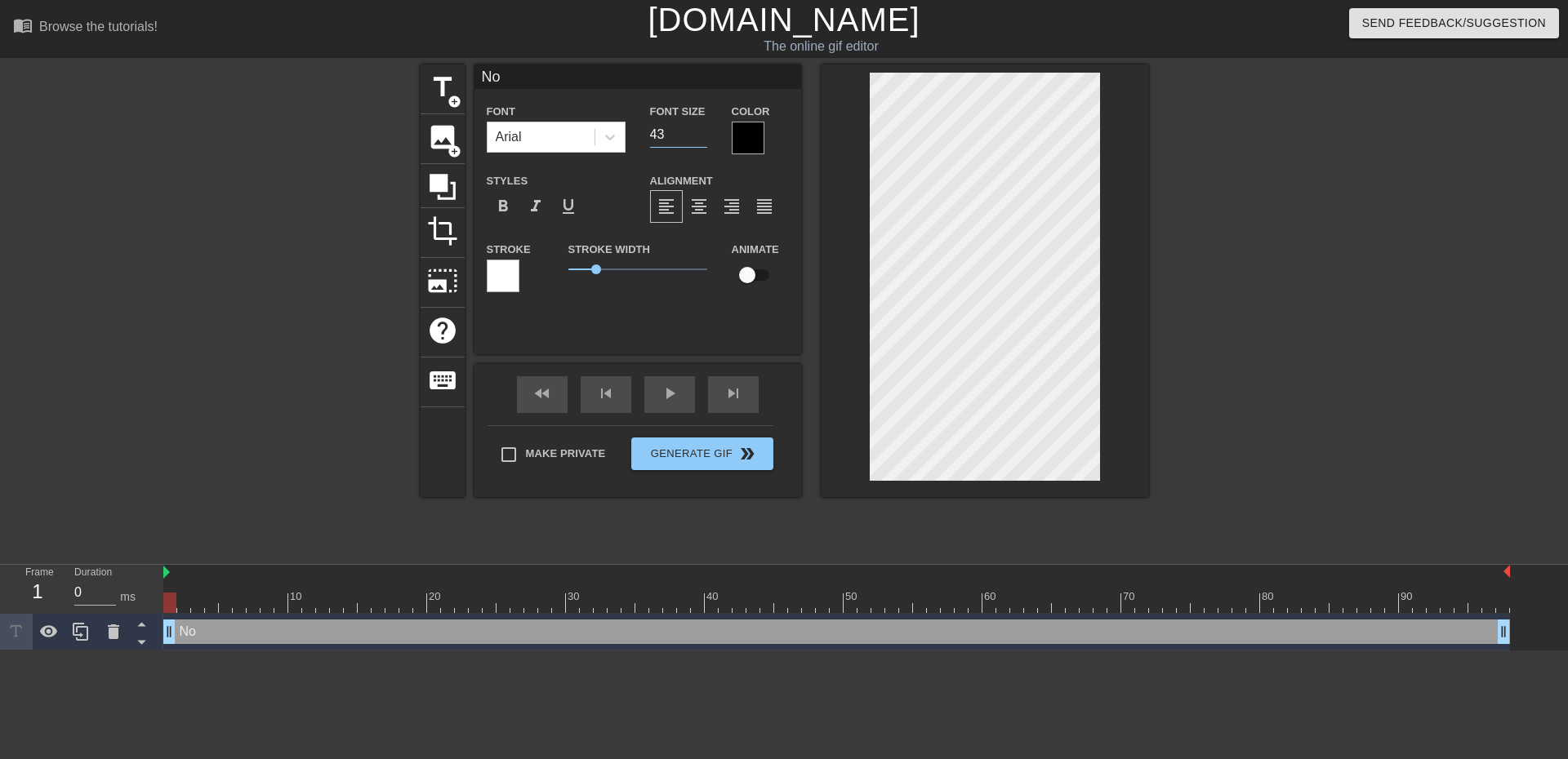
click at [700, 127] on input "43" at bounding box center [678, 134] width 57 height 26
click at [700, 127] on input "44" at bounding box center [678, 134] width 57 height 26
click at [700, 127] on input "45" at bounding box center [678, 134] width 57 height 26
click at [700, 127] on input "46" at bounding box center [678, 134] width 57 height 26
click at [700, 127] on input "47" at bounding box center [678, 134] width 57 height 26
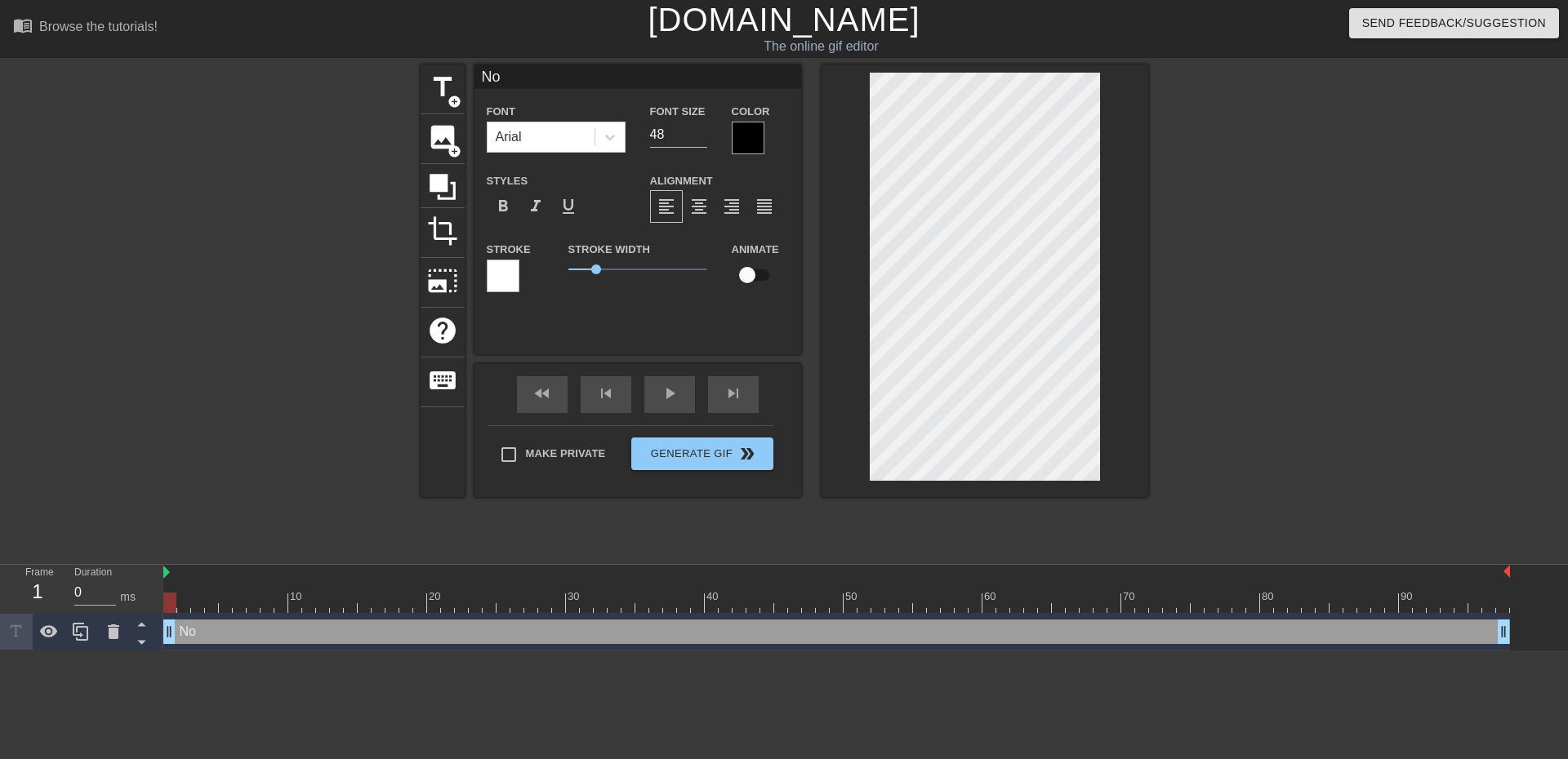
click at [700, 127] on input "48" at bounding box center [678, 134] width 57 height 26
click at [700, 127] on input "49" at bounding box center [678, 134] width 57 height 26
type input "50"
click at [700, 127] on input "50" at bounding box center [678, 134] width 57 height 26
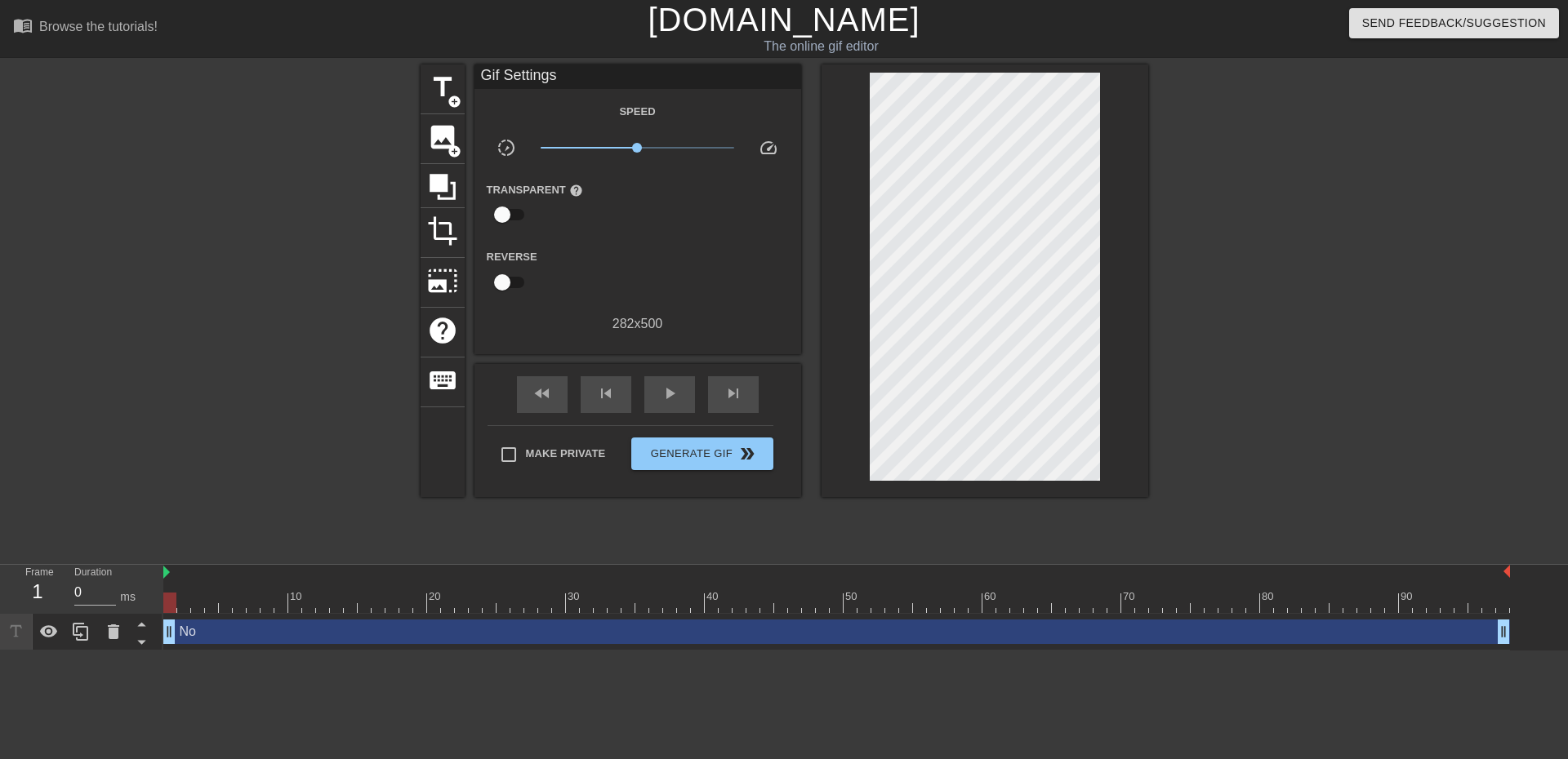
click at [1207, 428] on div at bounding box center [1290, 309] width 245 height 490
type input "100"
click at [1206, 392] on div at bounding box center [1290, 309] width 245 height 490
click at [745, 457] on span "double_arrow" at bounding box center [747, 453] width 20 height 20
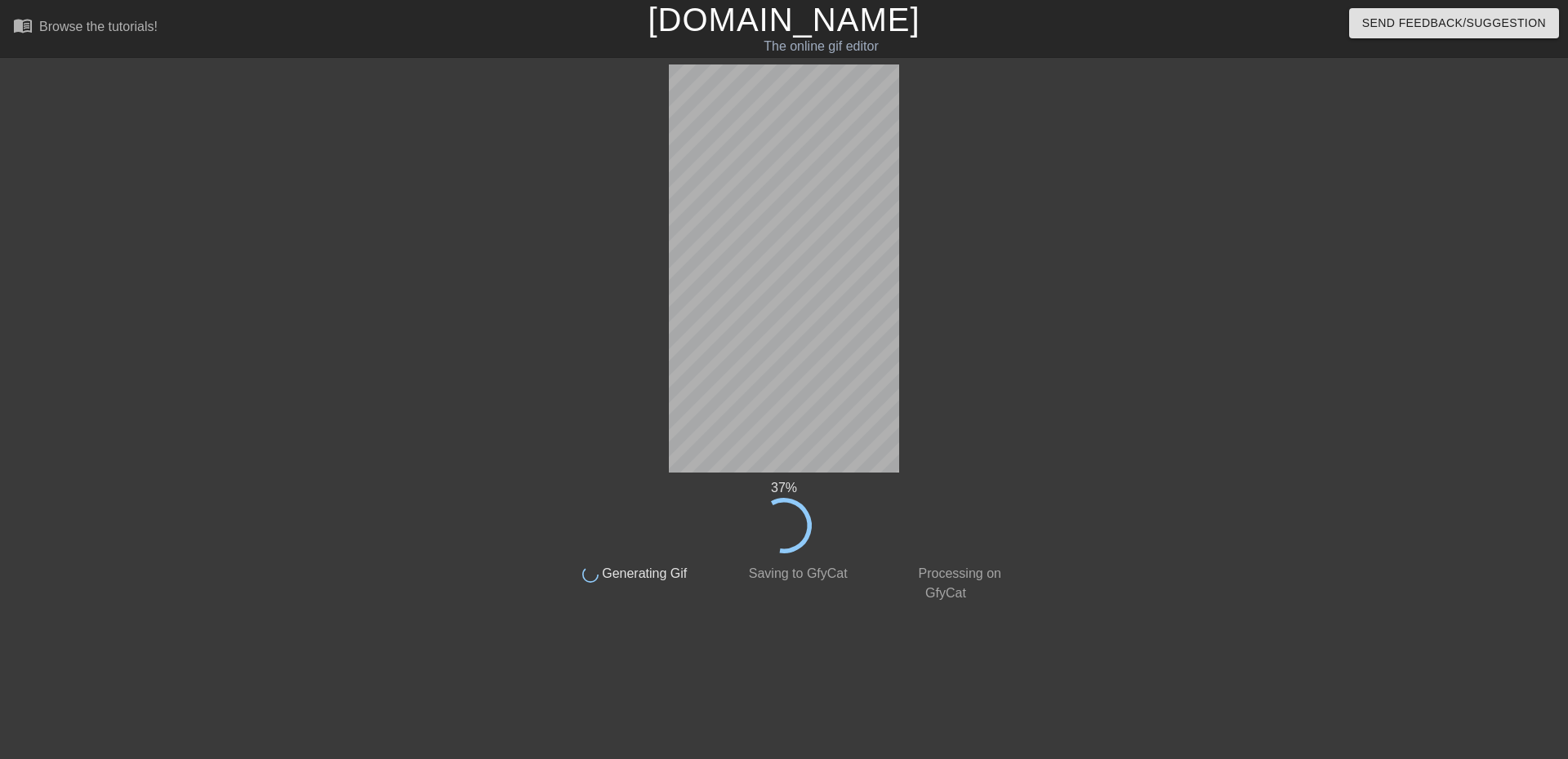
click at [390, 185] on div at bounding box center [411, 309] width 245 height 490
